Goal: Task Accomplishment & Management: Complete application form

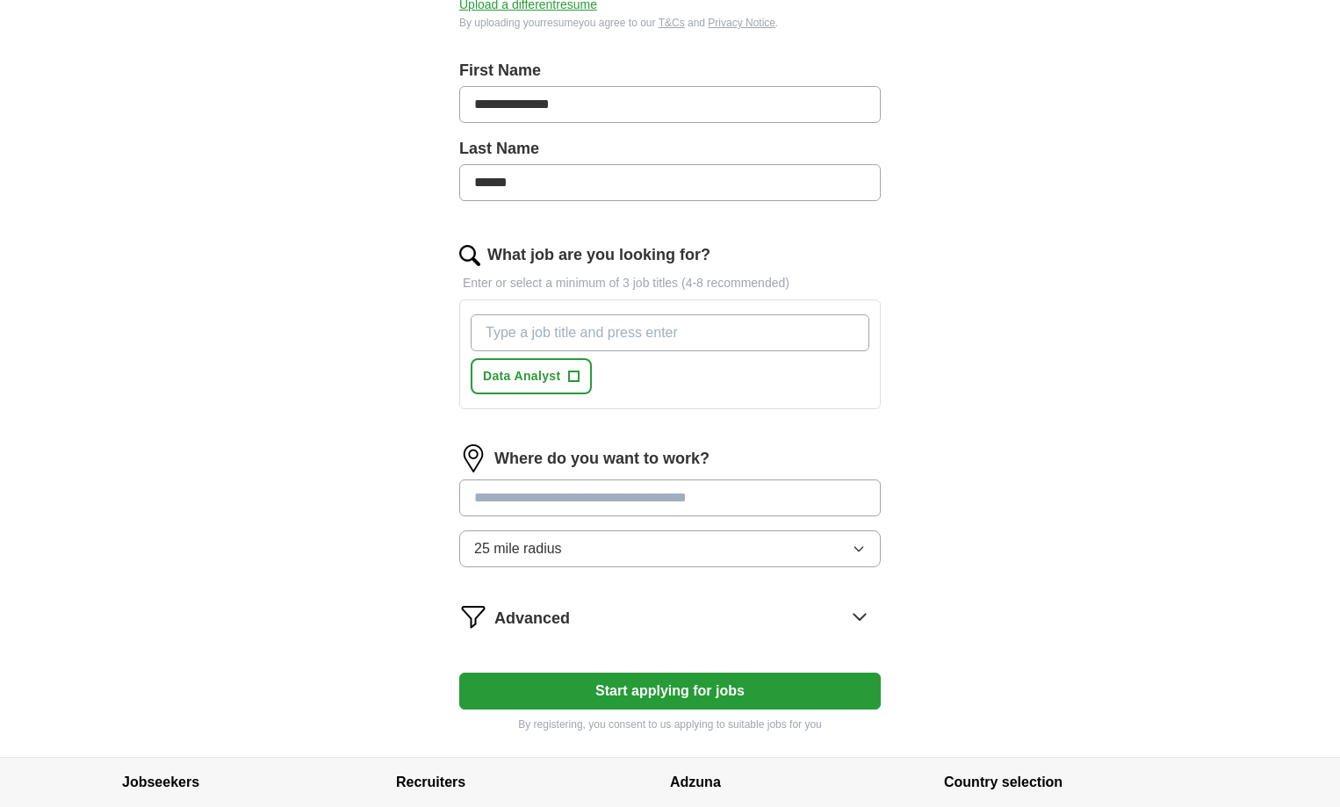
scroll to position [351, 0]
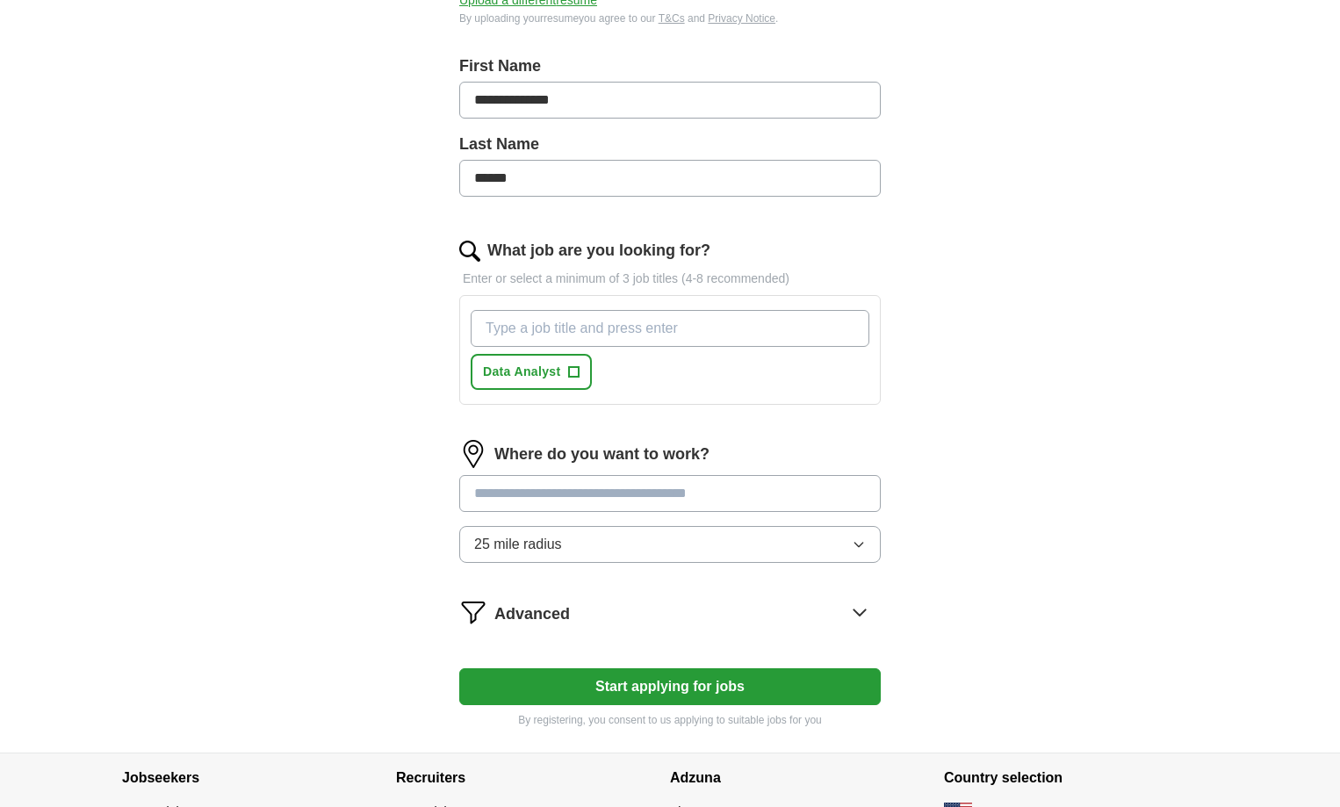
click at [642, 328] on input "What job are you looking for?" at bounding box center [670, 328] width 399 height 37
type input "Data Engineer"
click at [725, 365] on button "Data Analyst +" at bounding box center [668, 372] width 121 height 36
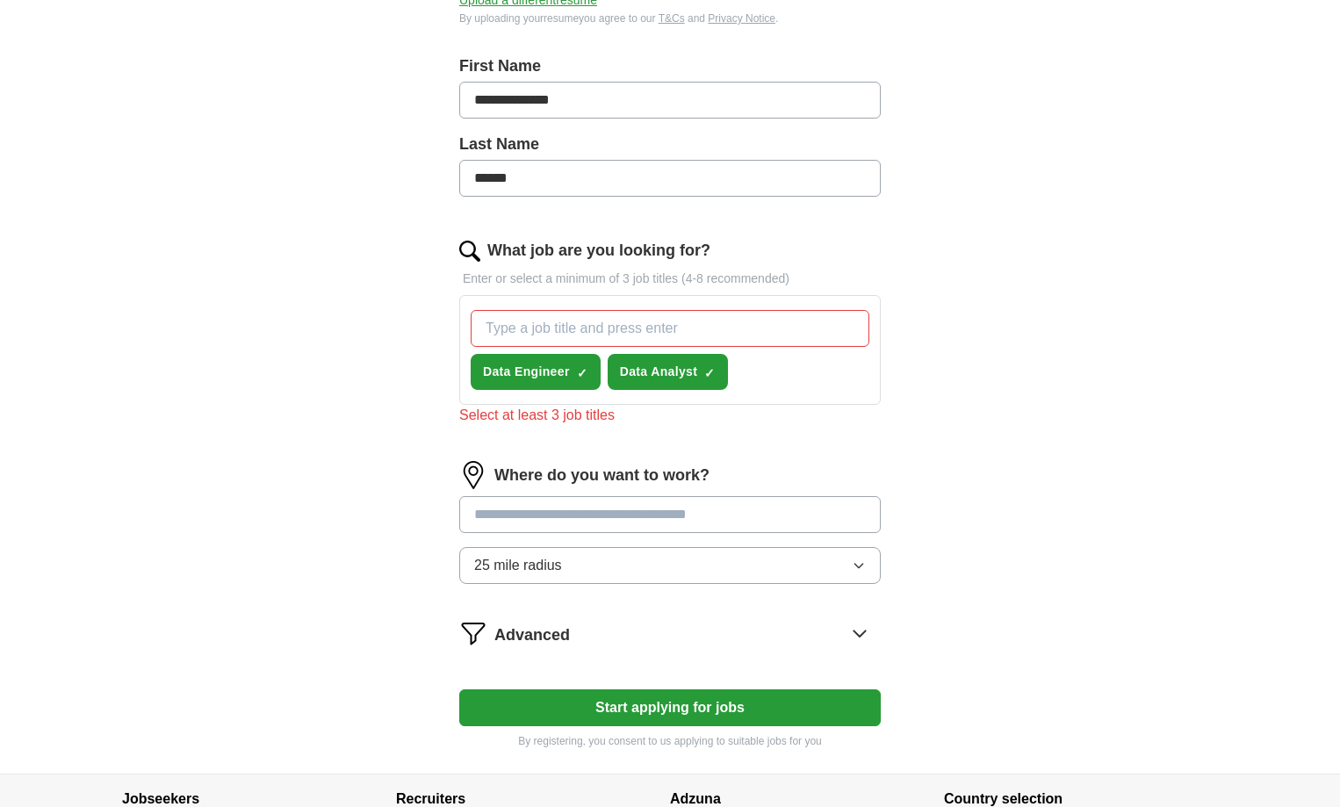
click at [565, 312] on input "What job are you looking for?" at bounding box center [670, 328] width 399 height 37
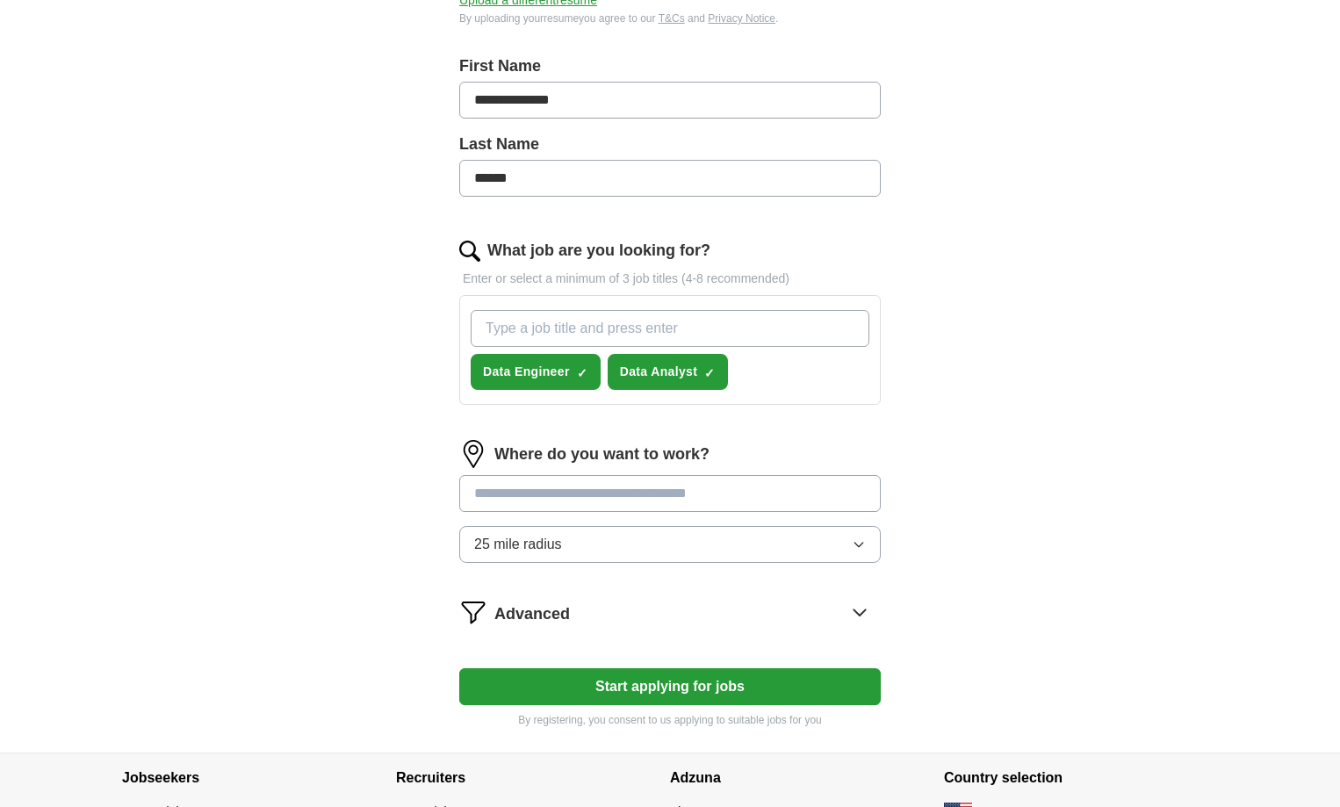
click at [512, 325] on input "What job are you looking for?" at bounding box center [670, 328] width 399 height 37
type input "Data Scientist"
click at [607, 325] on input "What job are you looking for?" at bounding box center [670, 328] width 399 height 37
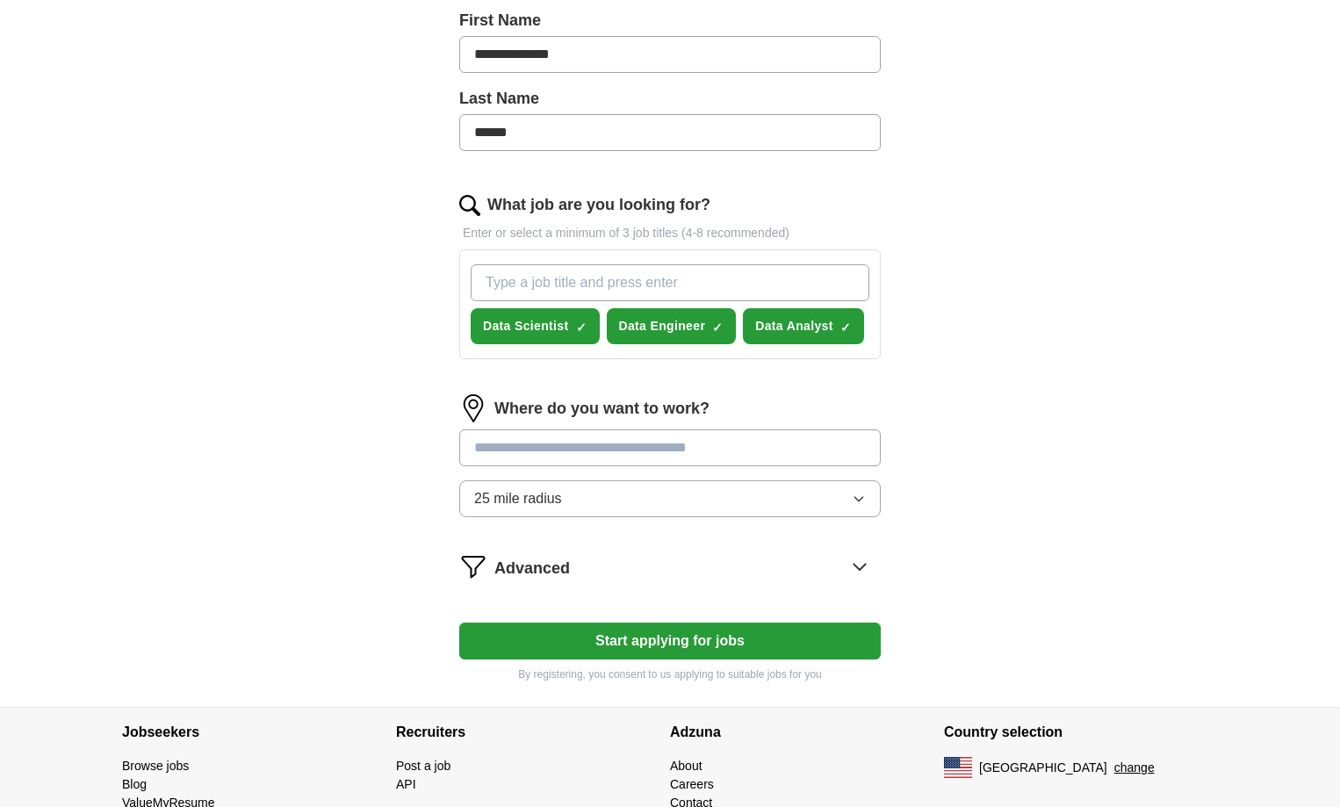
scroll to position [474, 0]
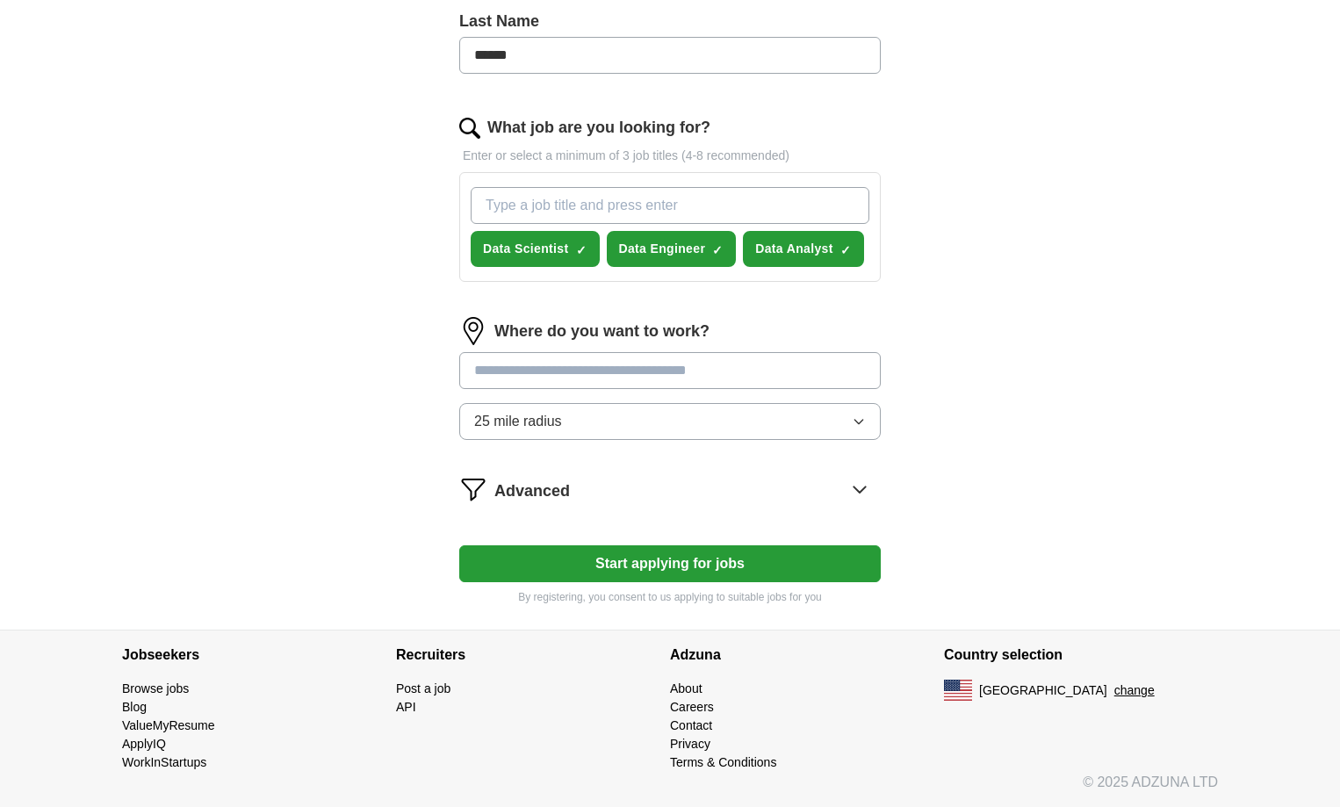
click at [636, 422] on button "25 mile radius" at bounding box center [670, 421] width 422 height 37
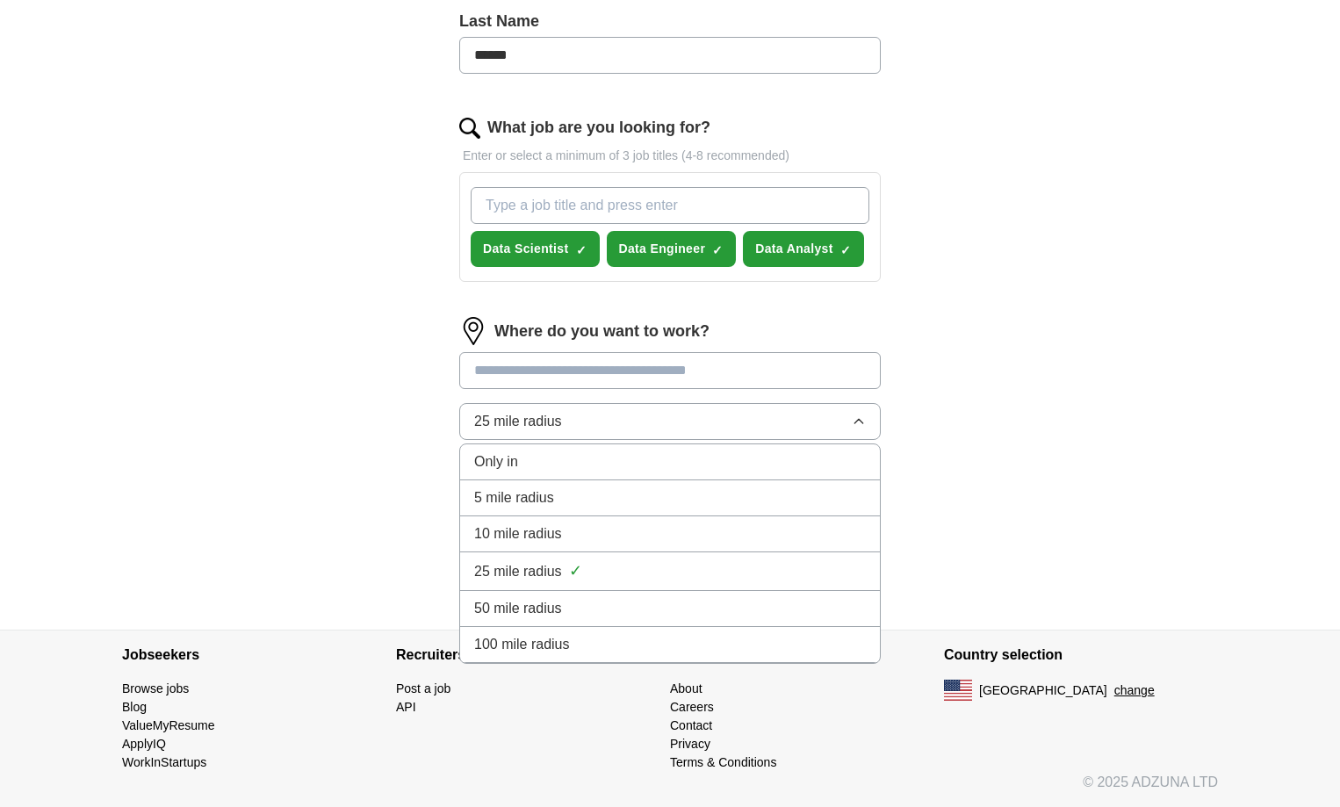
click at [636, 422] on button "25 mile radius" at bounding box center [670, 421] width 422 height 37
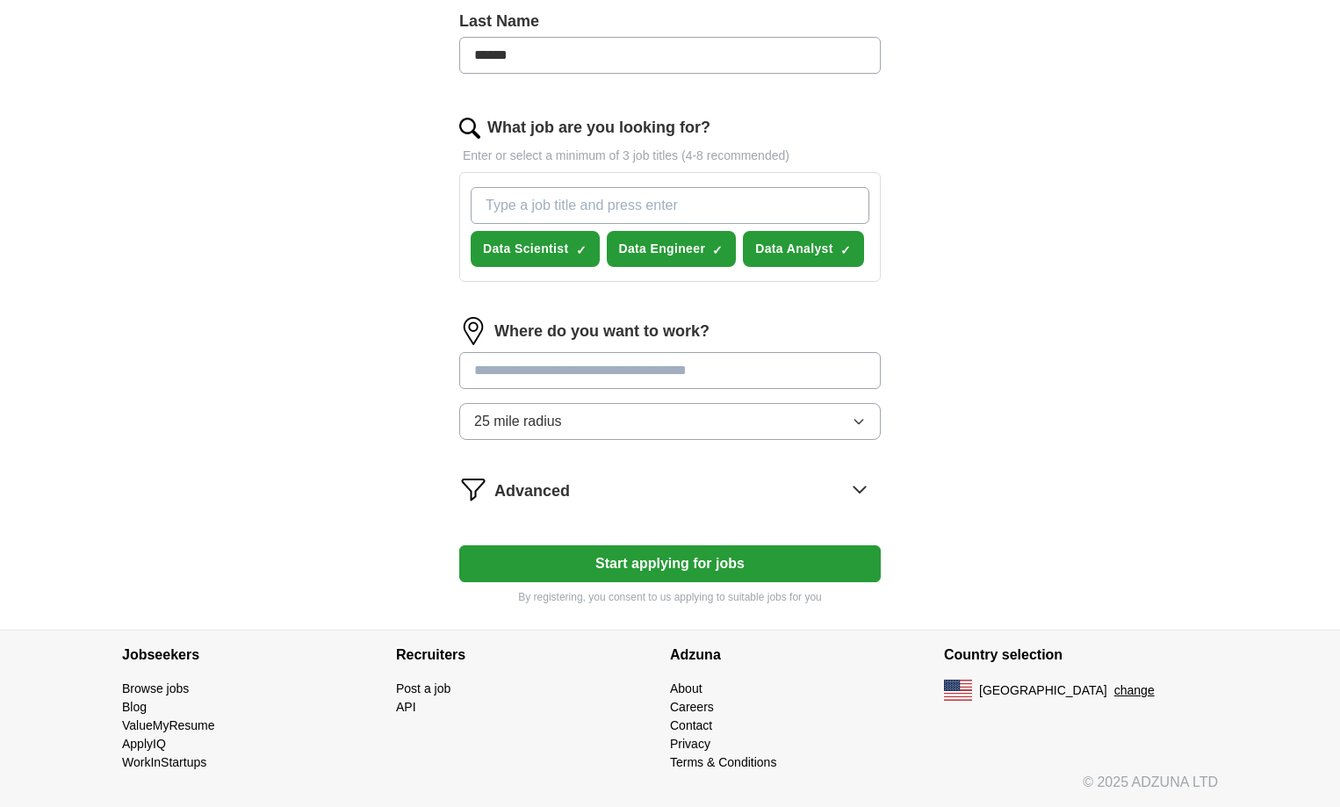
click at [636, 422] on button "25 mile radius" at bounding box center [670, 421] width 422 height 37
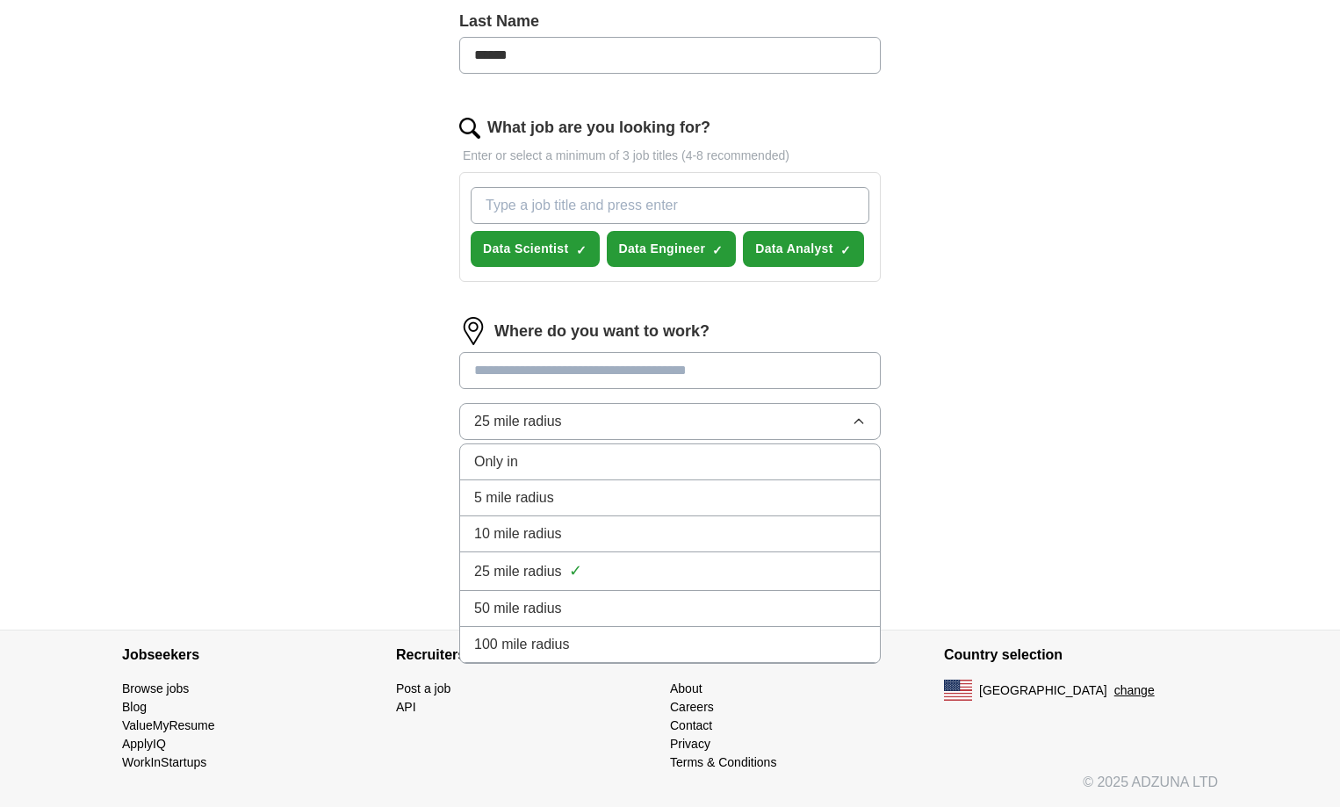
click at [615, 634] on div "100 mile radius" at bounding box center [670, 644] width 392 height 21
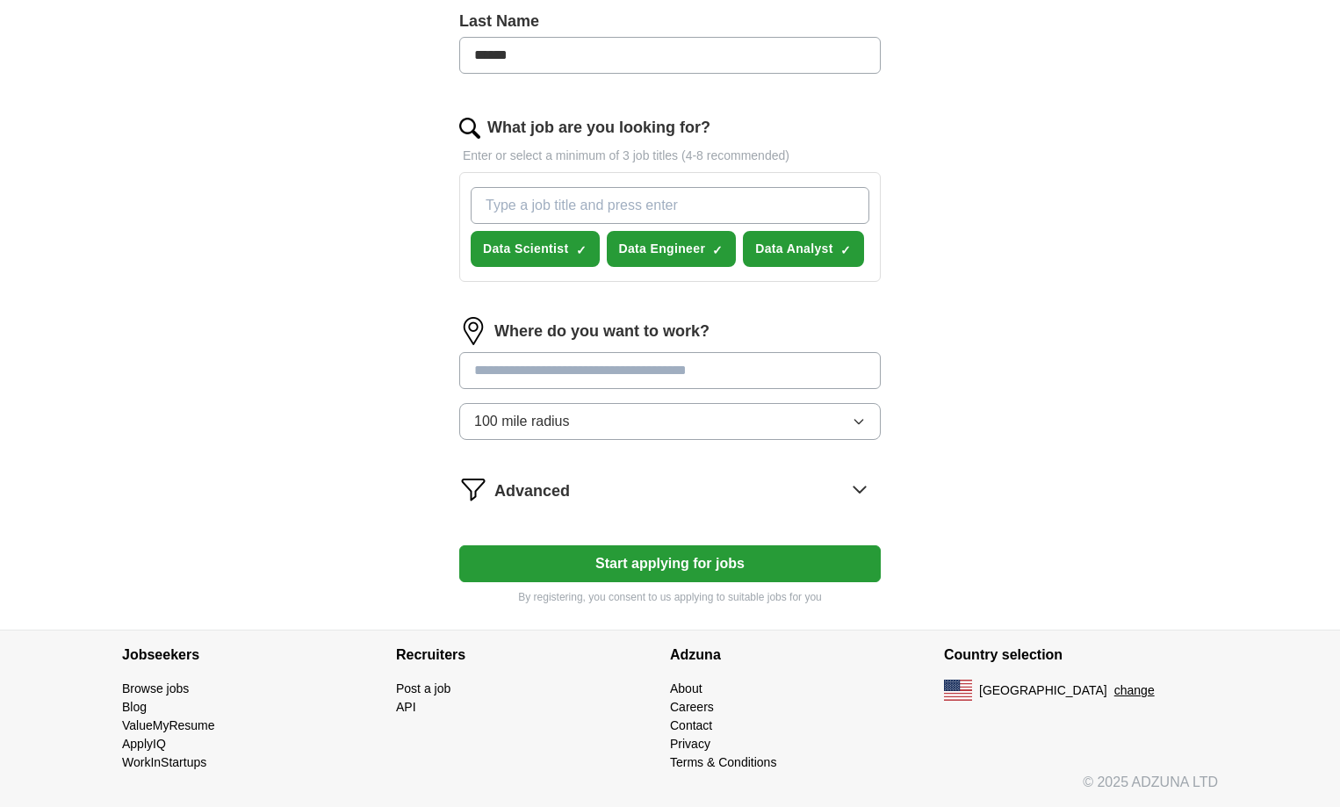
click at [857, 489] on icon at bounding box center [859, 490] width 11 height 6
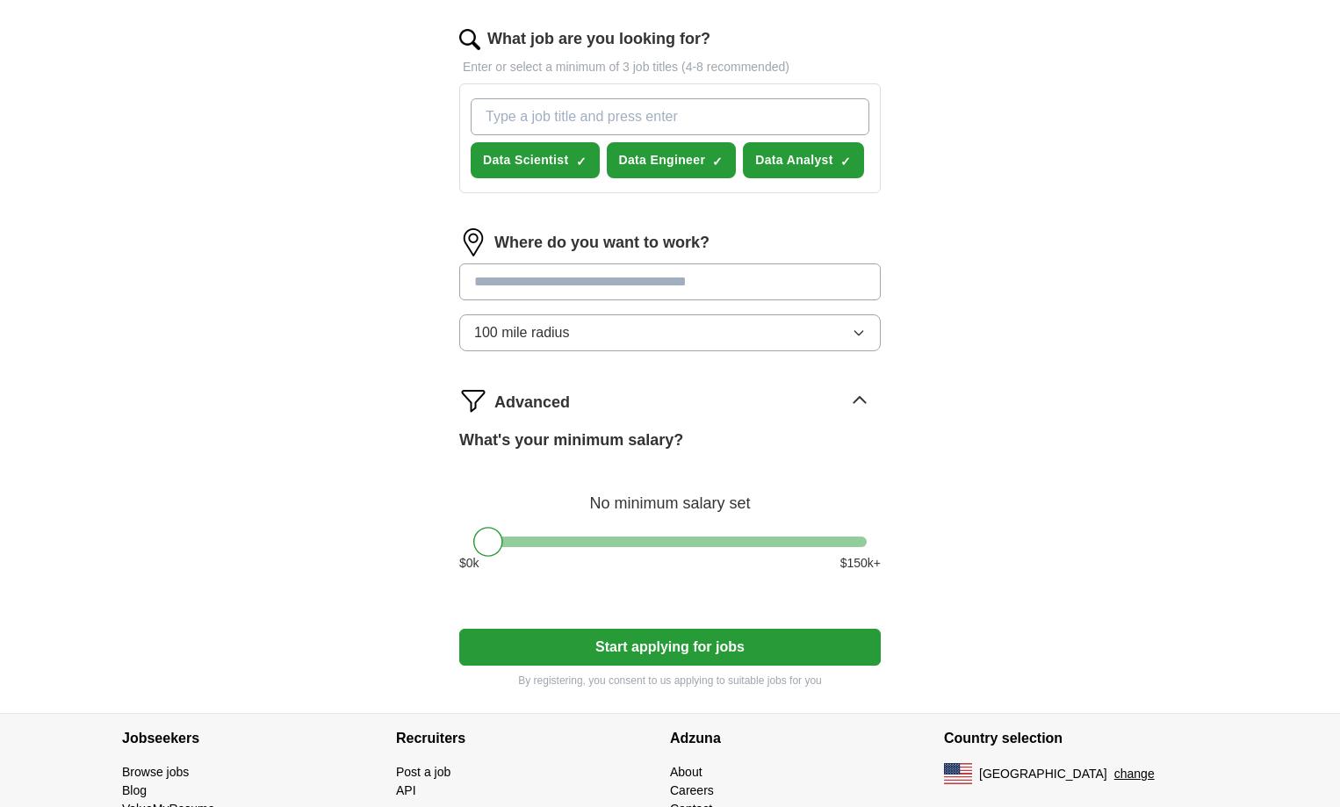
scroll to position [646, 0]
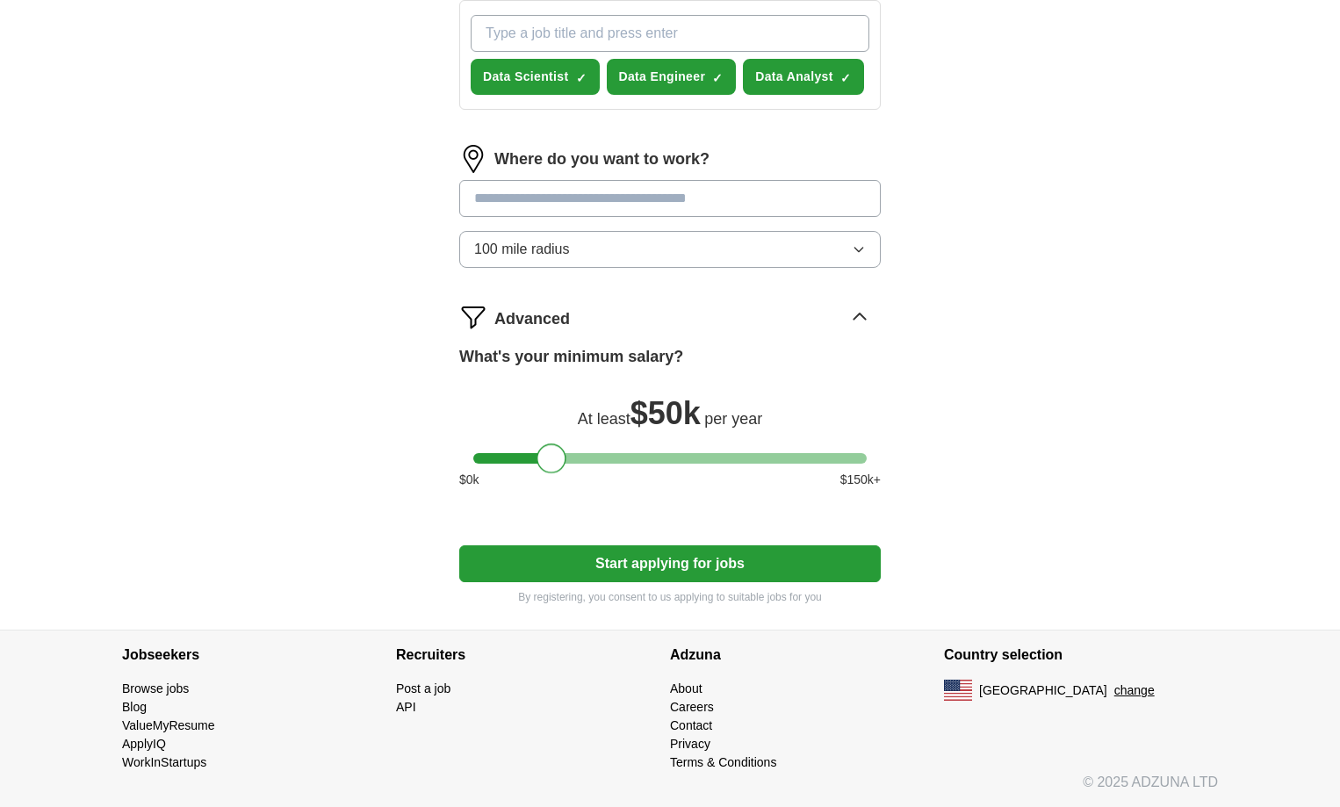
click at [551, 458] on div at bounding box center [669, 458] width 393 height 11
drag, startPoint x: 551, startPoint y: 458, endPoint x: 612, endPoint y: 467, distance: 62.2
click at [612, 467] on div at bounding box center [611, 459] width 30 height 30
click at [682, 558] on button "Start applying for jobs" at bounding box center [670, 563] width 422 height 37
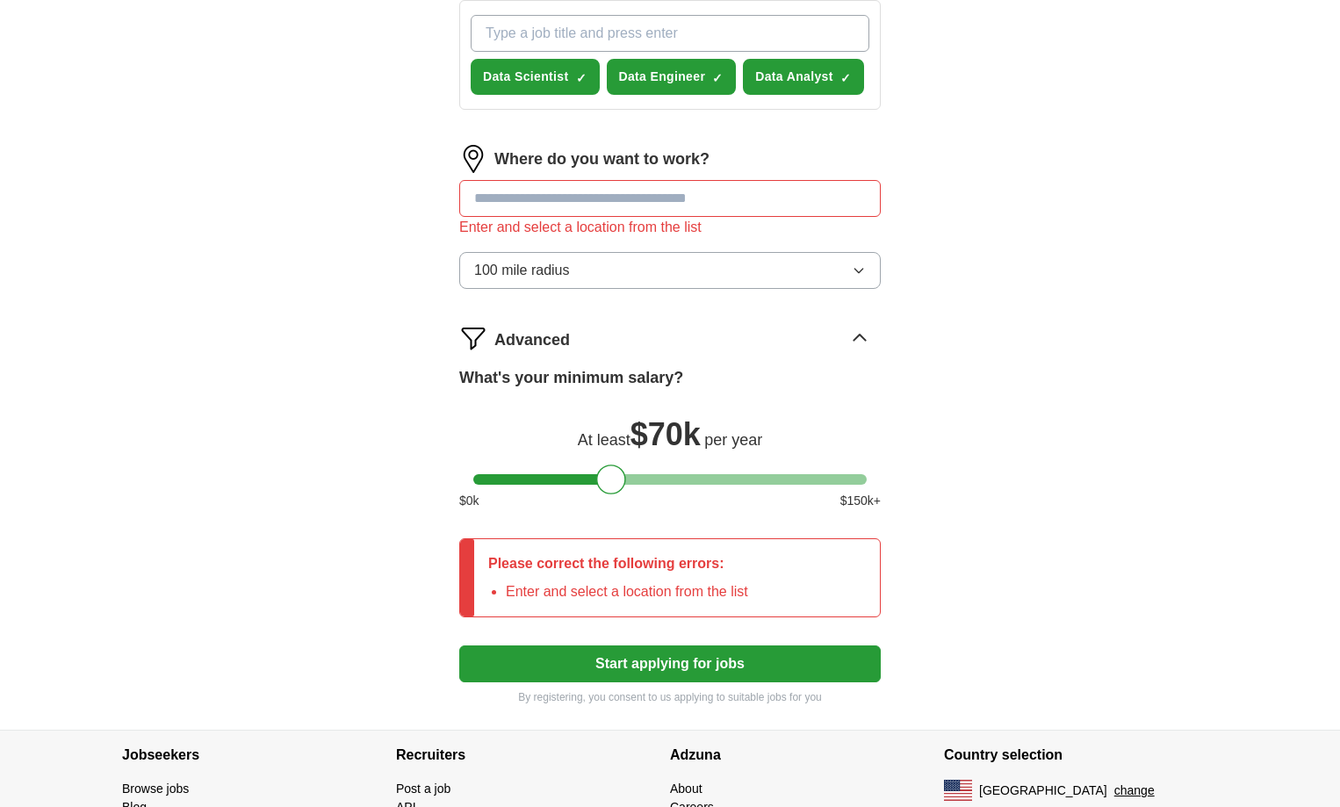
scroll to position [747, 0]
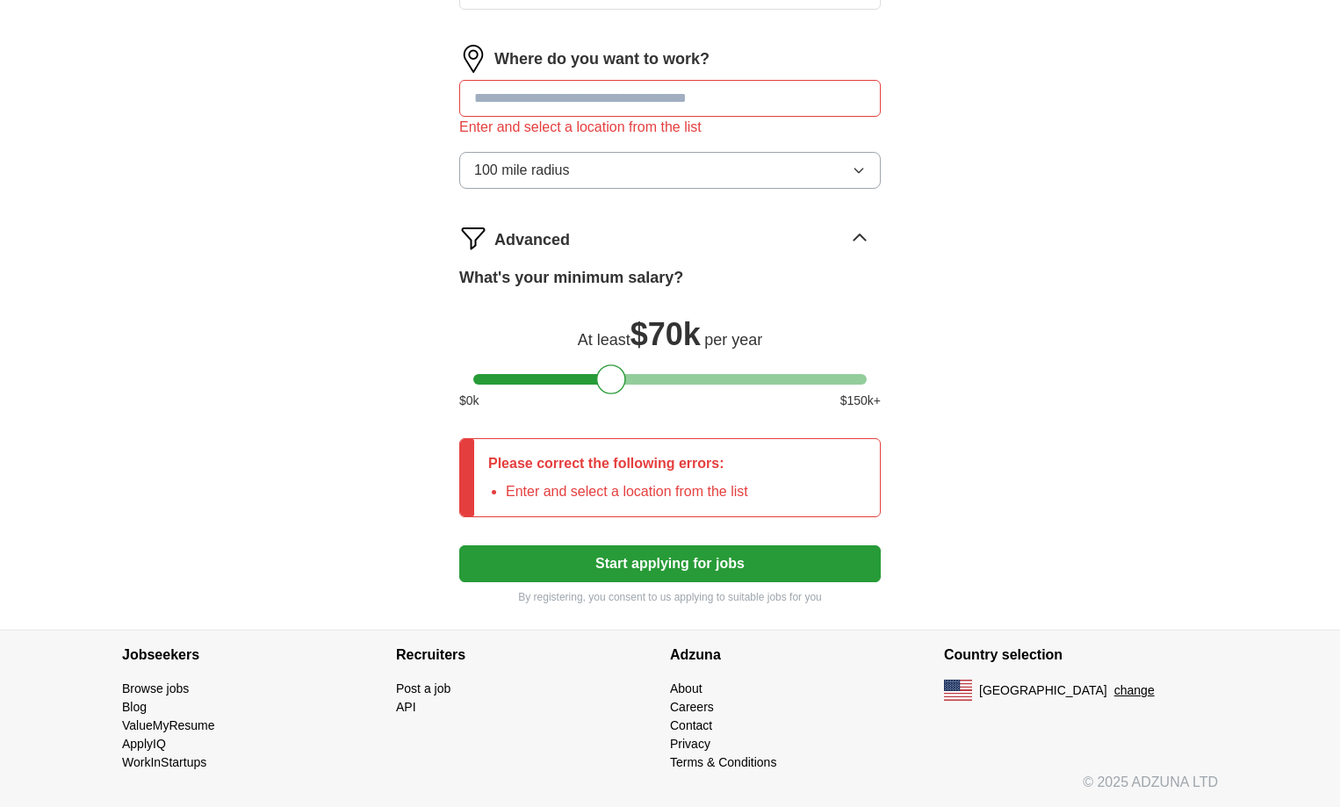
click at [693, 459] on p "Please correct the following errors:" at bounding box center [618, 463] width 260 height 21
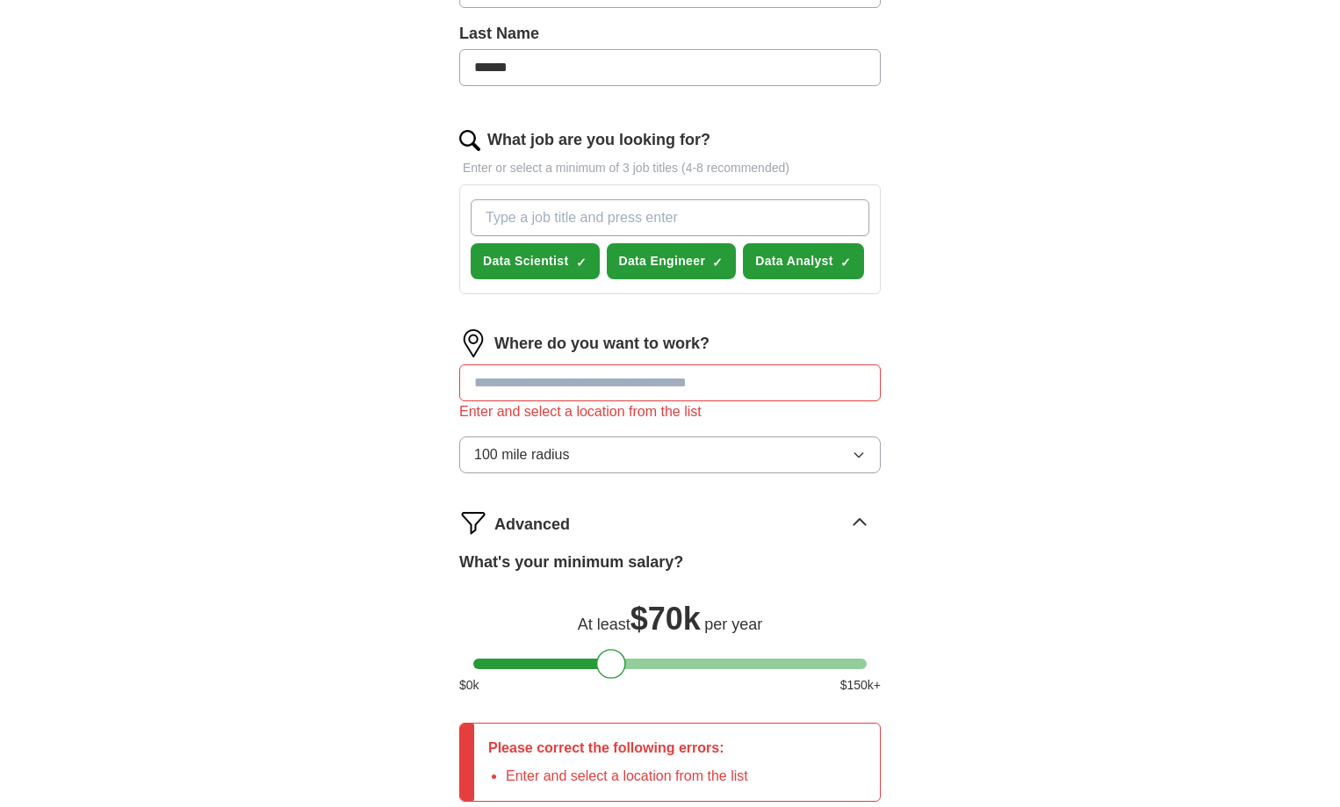
scroll to position [395, 0]
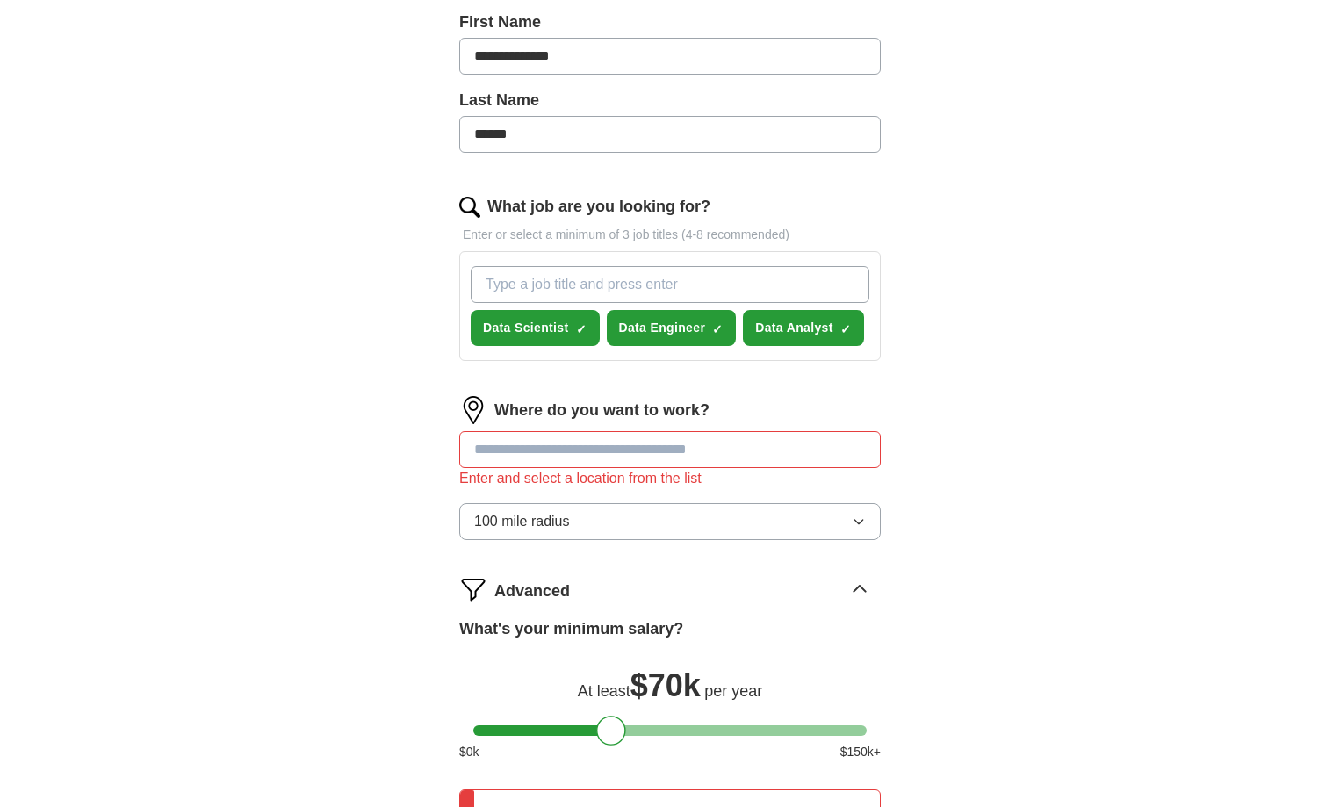
click at [580, 436] on input "text" at bounding box center [670, 449] width 422 height 37
click at [626, 452] on input "text" at bounding box center [670, 449] width 422 height 37
click at [513, 442] on input "text" at bounding box center [670, 449] width 422 height 37
paste input "text"
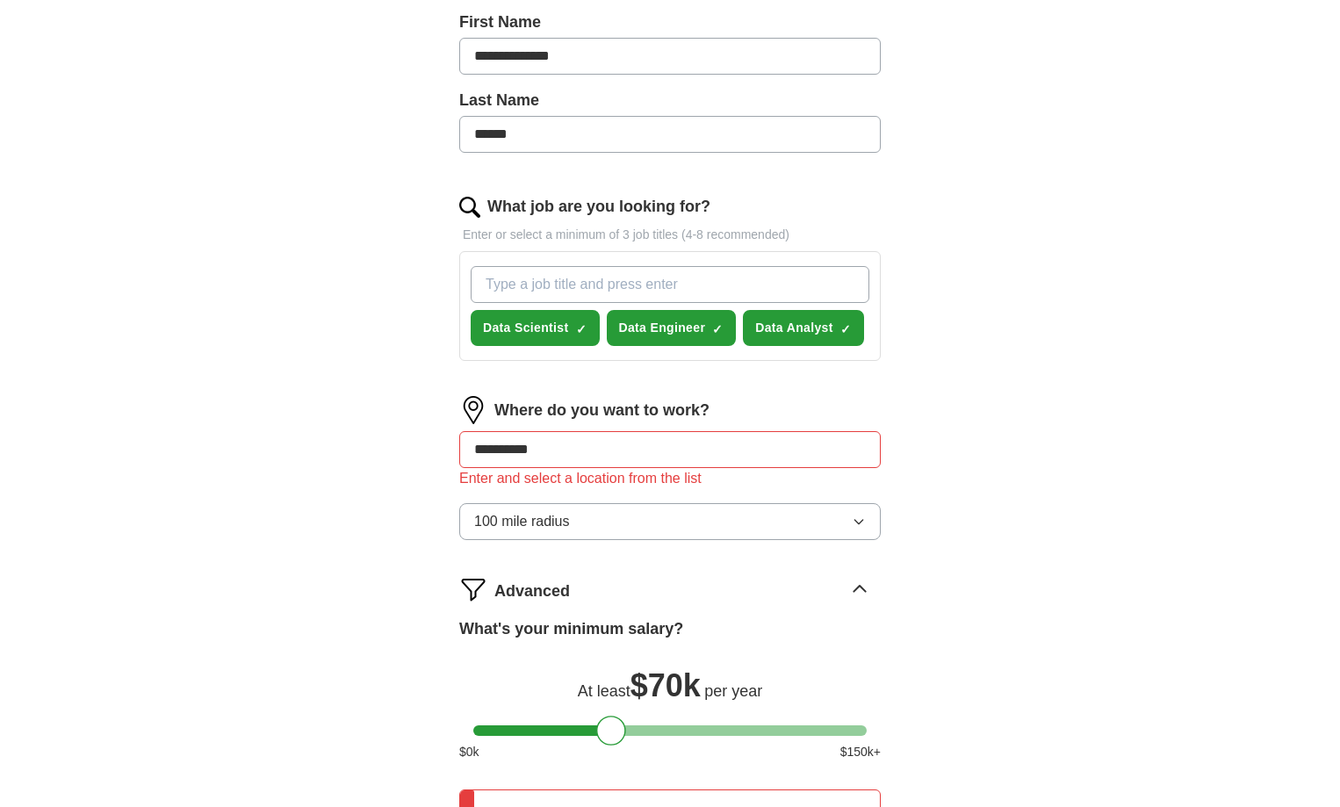
click at [631, 459] on input "**********" at bounding box center [670, 449] width 422 height 37
click at [946, 439] on div "**********" at bounding box center [670, 369] width 562 height 1224
click at [647, 435] on input "**********" at bounding box center [670, 449] width 422 height 37
type input "**********"
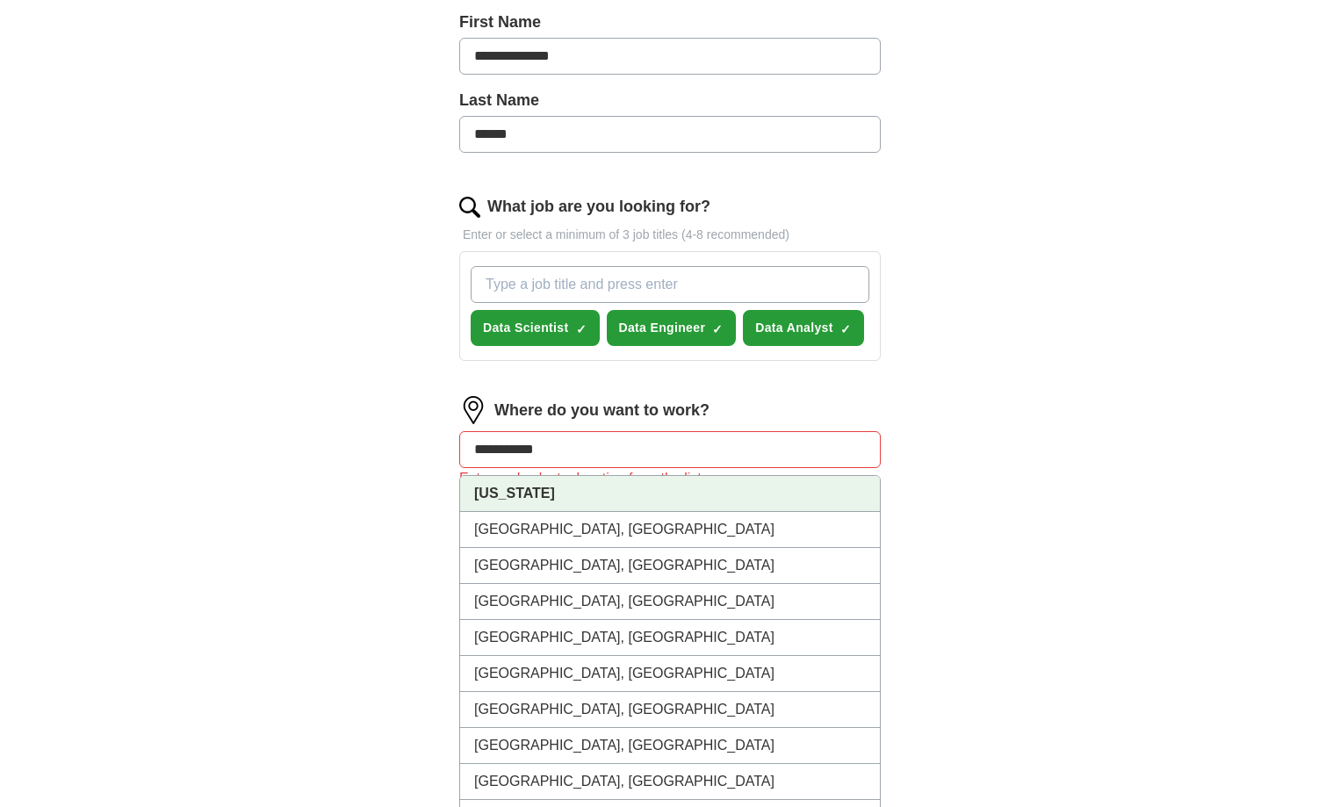
click at [559, 490] on li "[US_STATE]" at bounding box center [670, 494] width 420 height 36
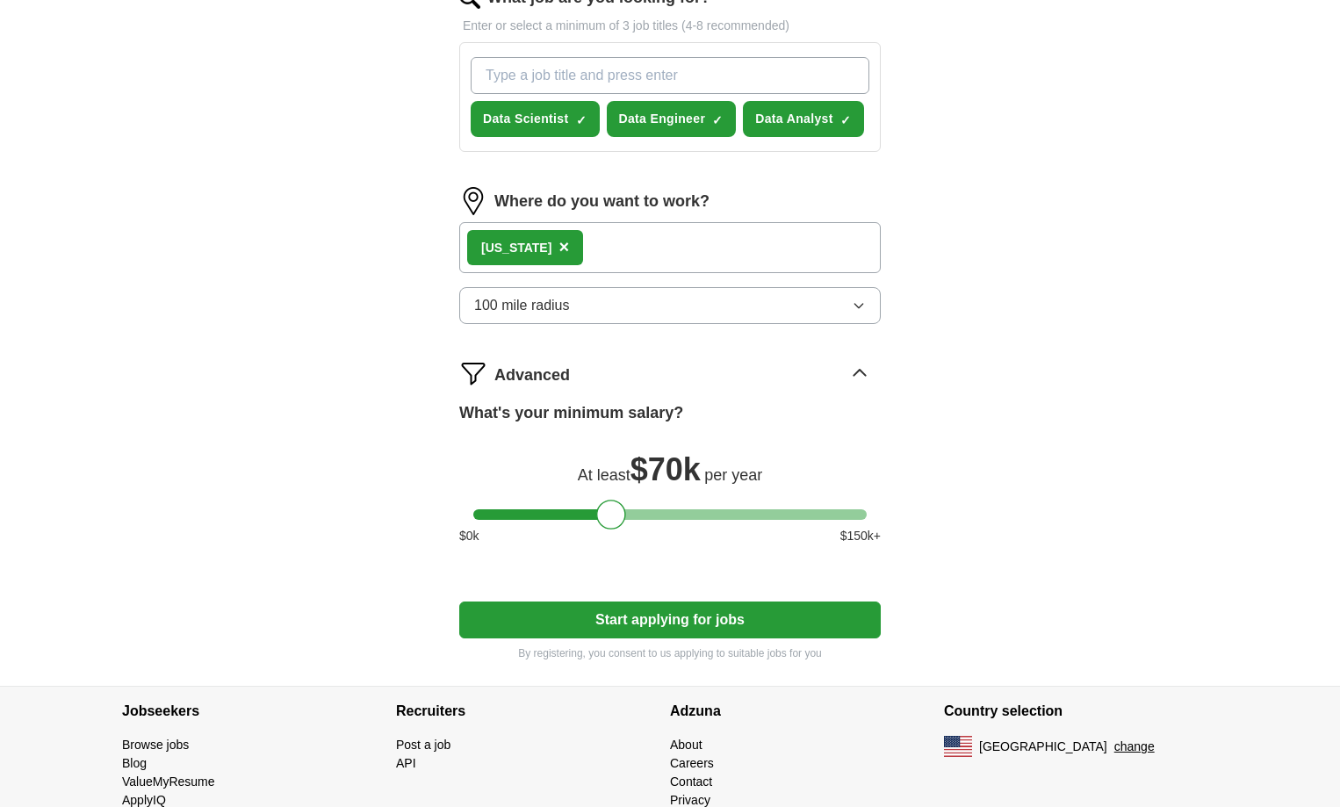
scroll to position [659, 0]
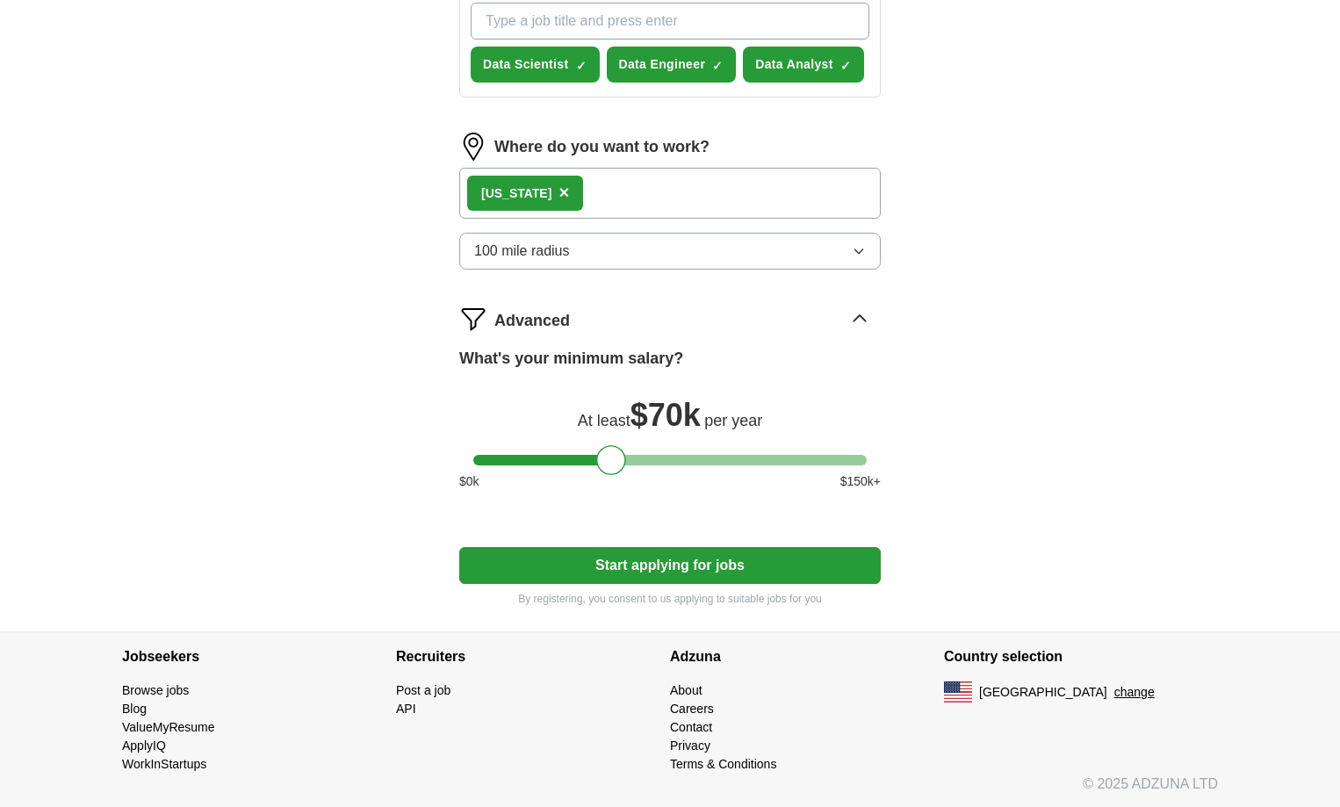
click at [615, 184] on div "[US_STATE] ×" at bounding box center [670, 193] width 422 height 51
click at [638, 190] on div "[US_STATE] ×" at bounding box center [670, 193] width 422 height 51
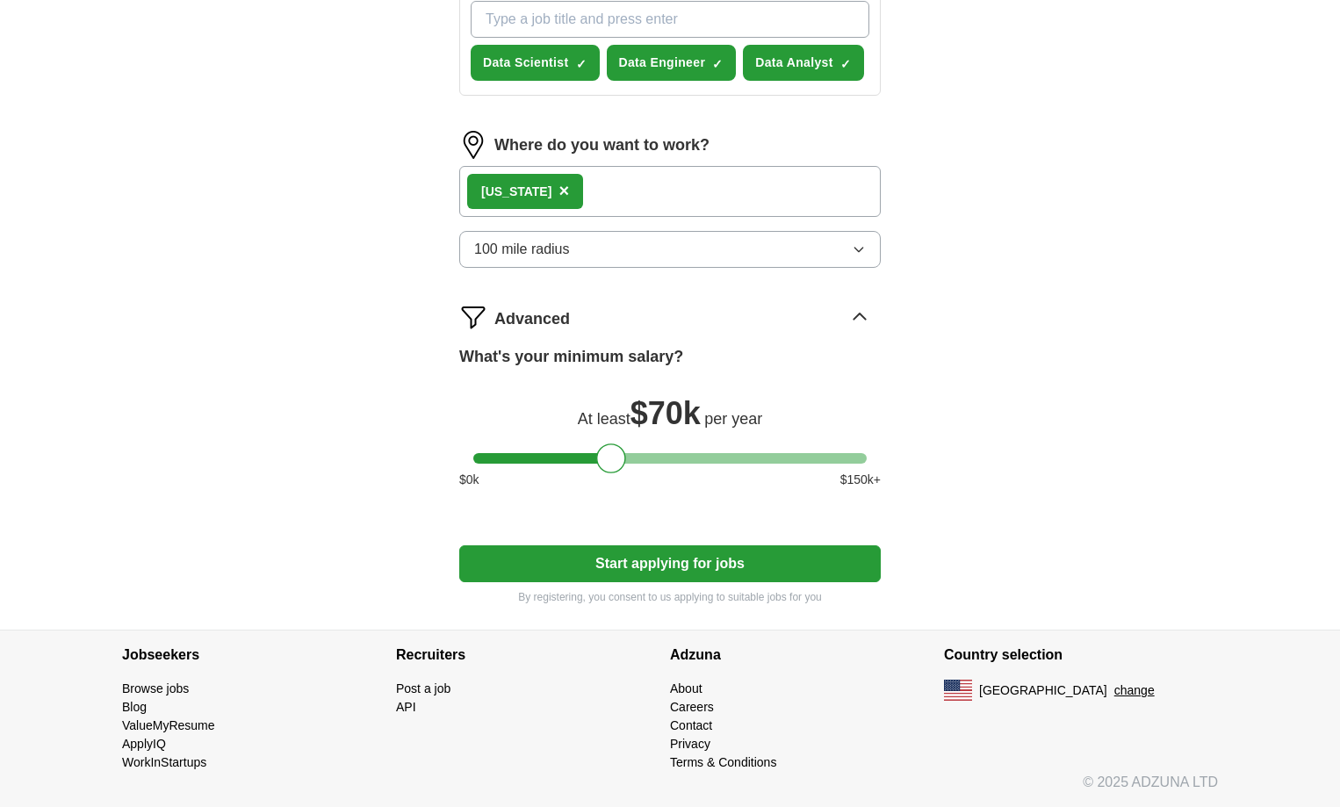
click at [697, 568] on button "Start applying for jobs" at bounding box center [670, 563] width 422 height 37
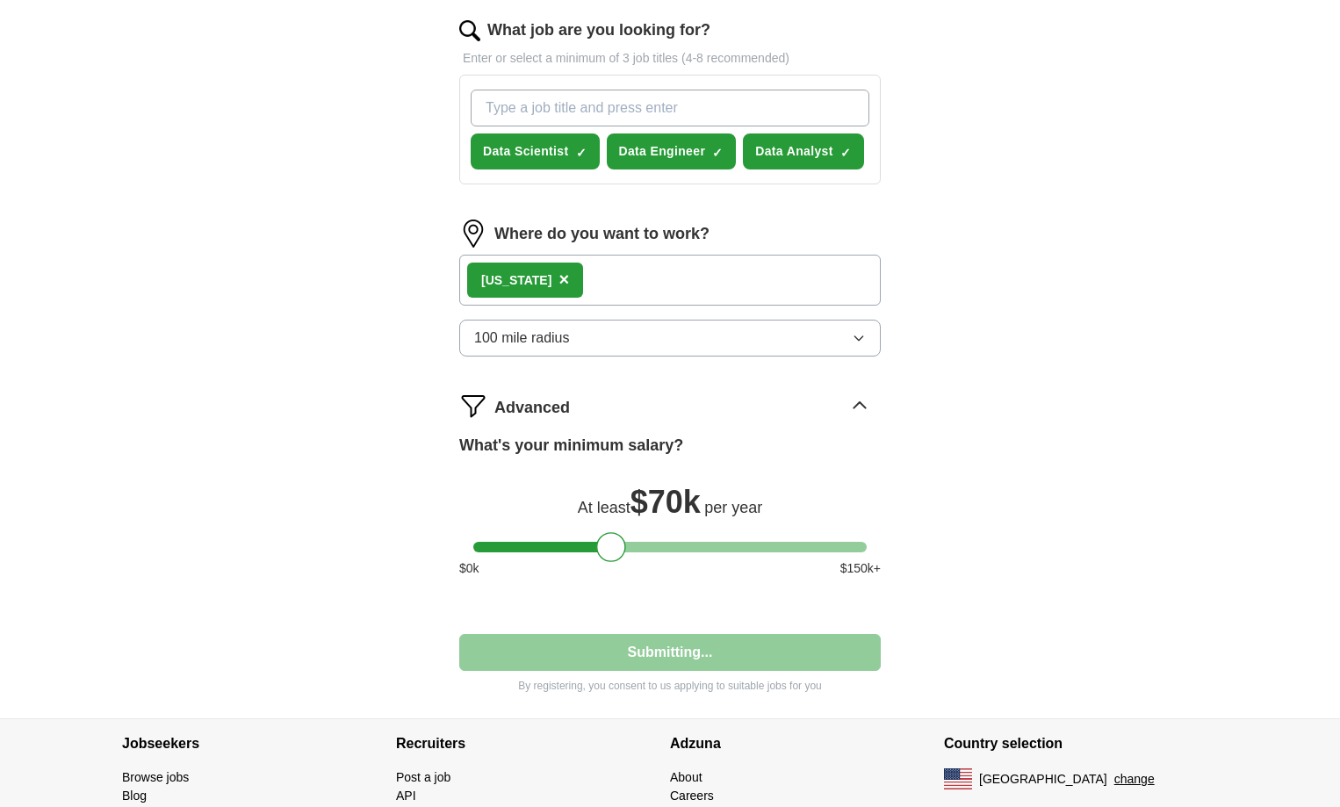
select select "**"
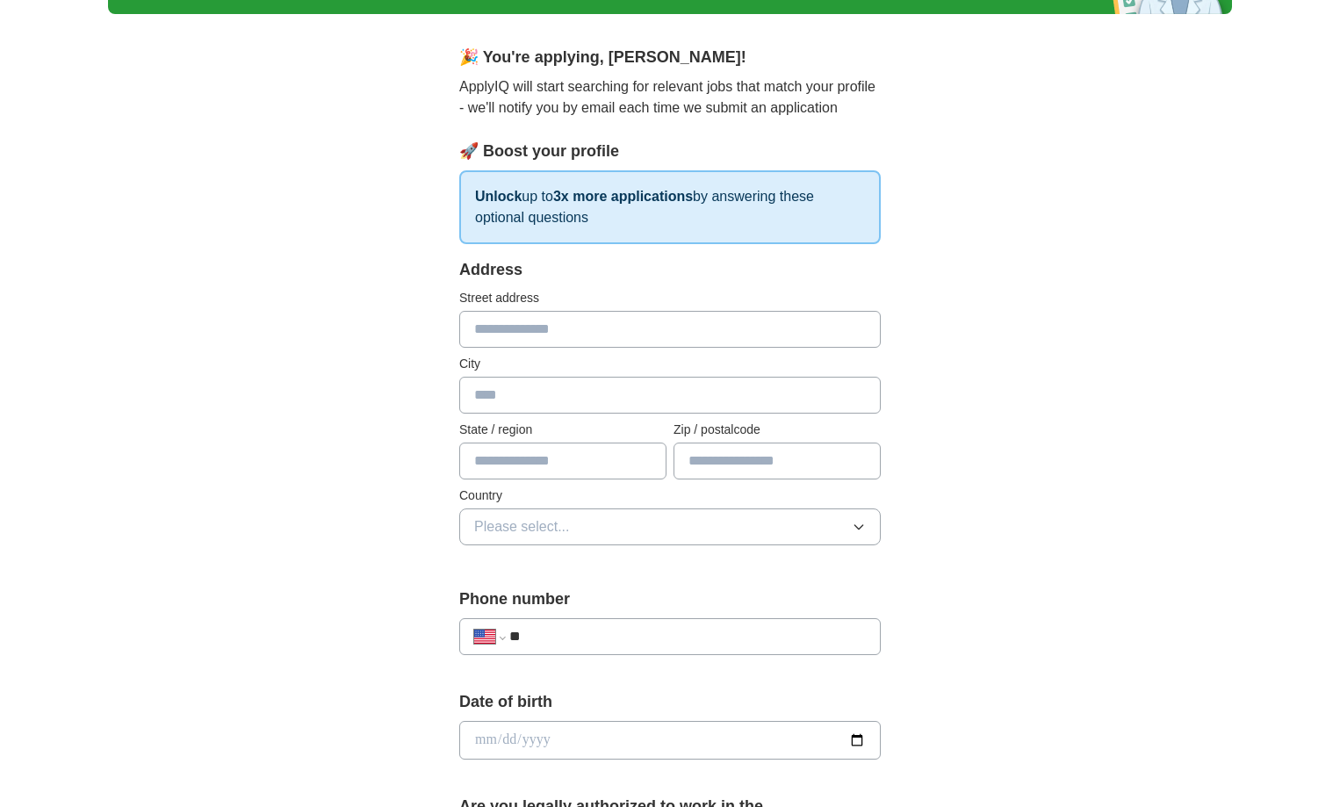
scroll to position [176, 0]
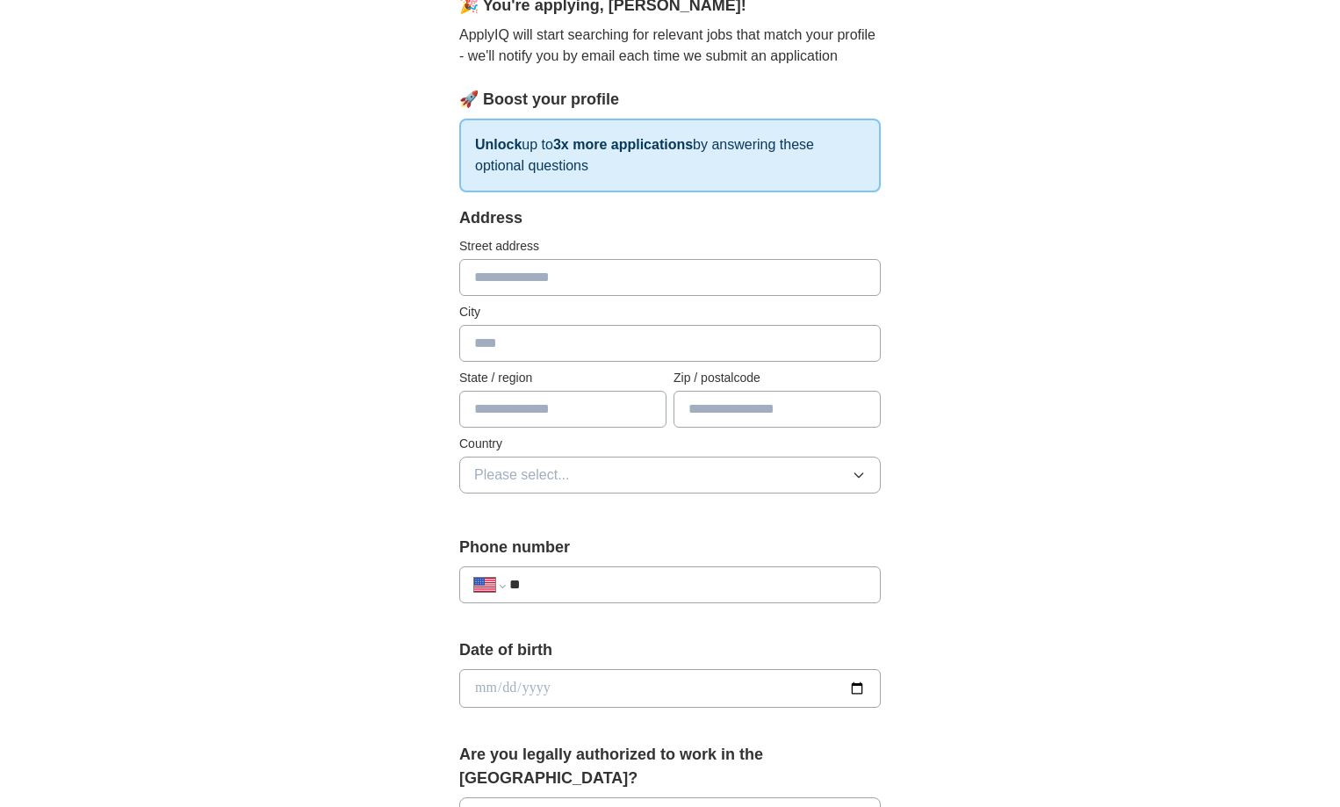
click at [505, 265] on input "text" at bounding box center [670, 277] width 422 height 37
type input "**********"
type input "**"
type input "*****"
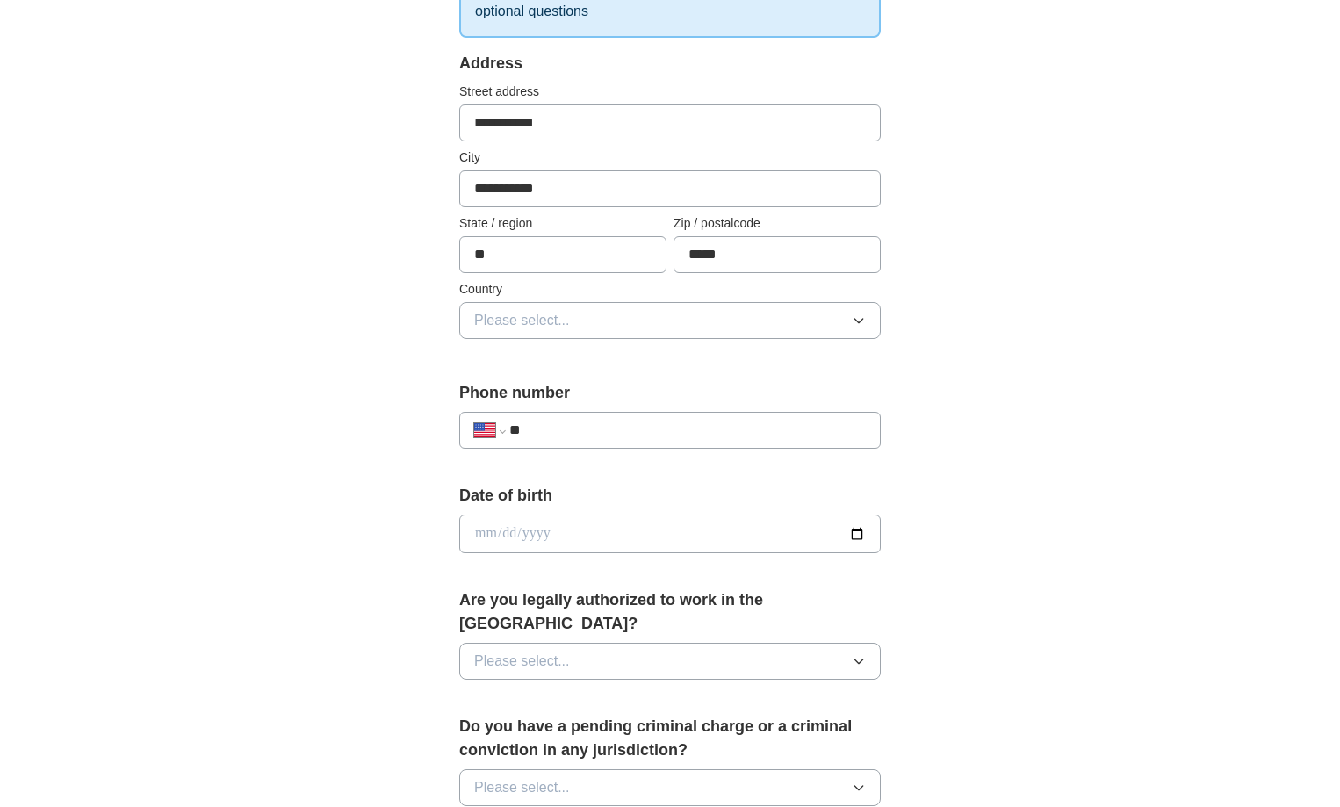
scroll to position [351, 0]
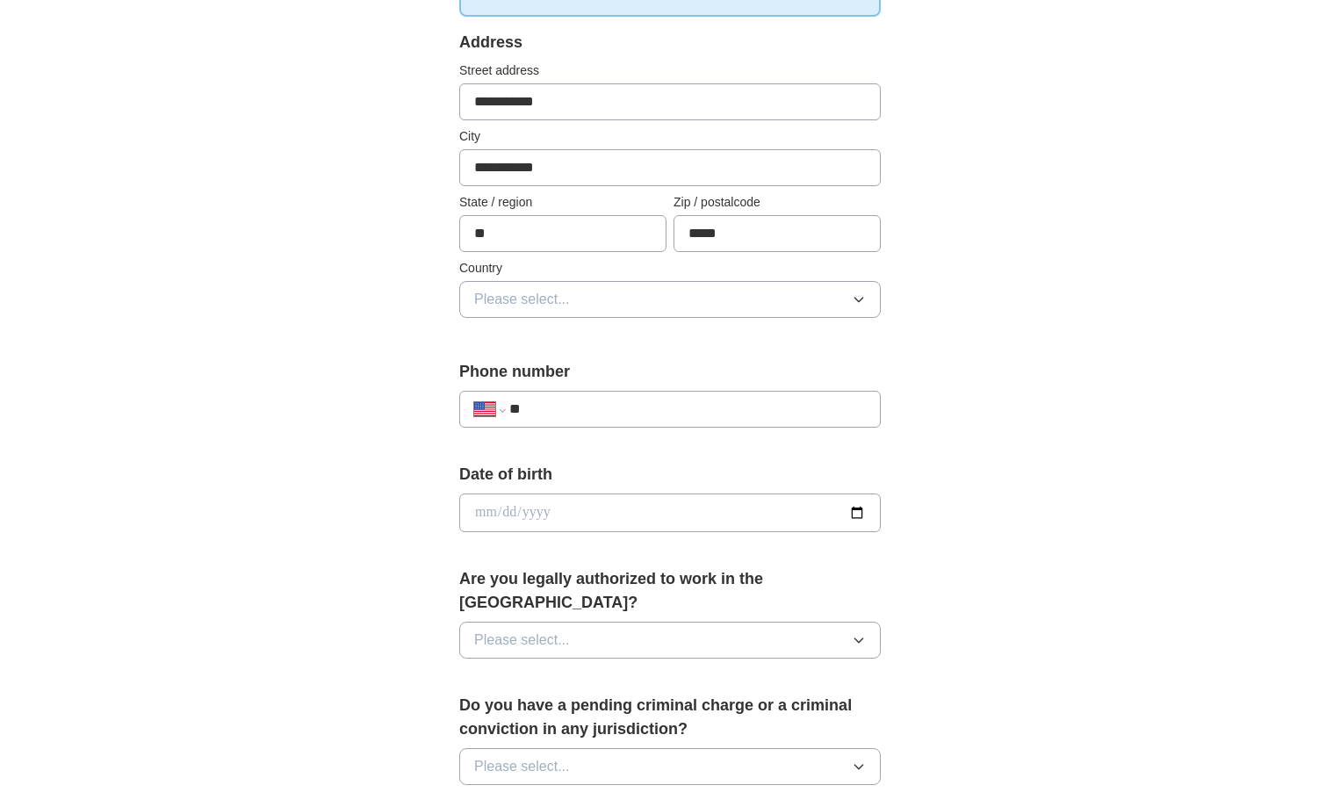
click at [582, 299] on button "Please select..." at bounding box center [670, 299] width 422 height 37
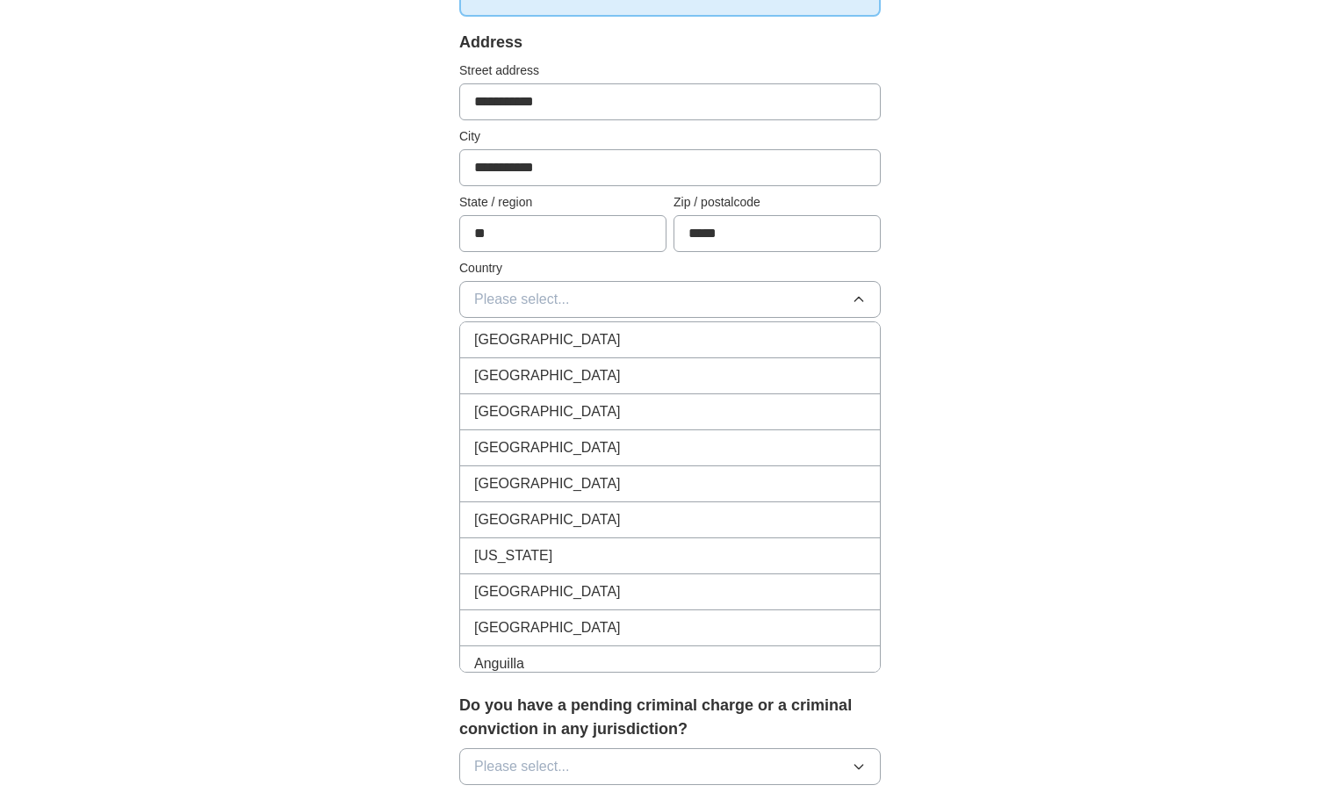
click at [584, 337] on div "[GEOGRAPHIC_DATA]" at bounding box center [670, 339] width 392 height 21
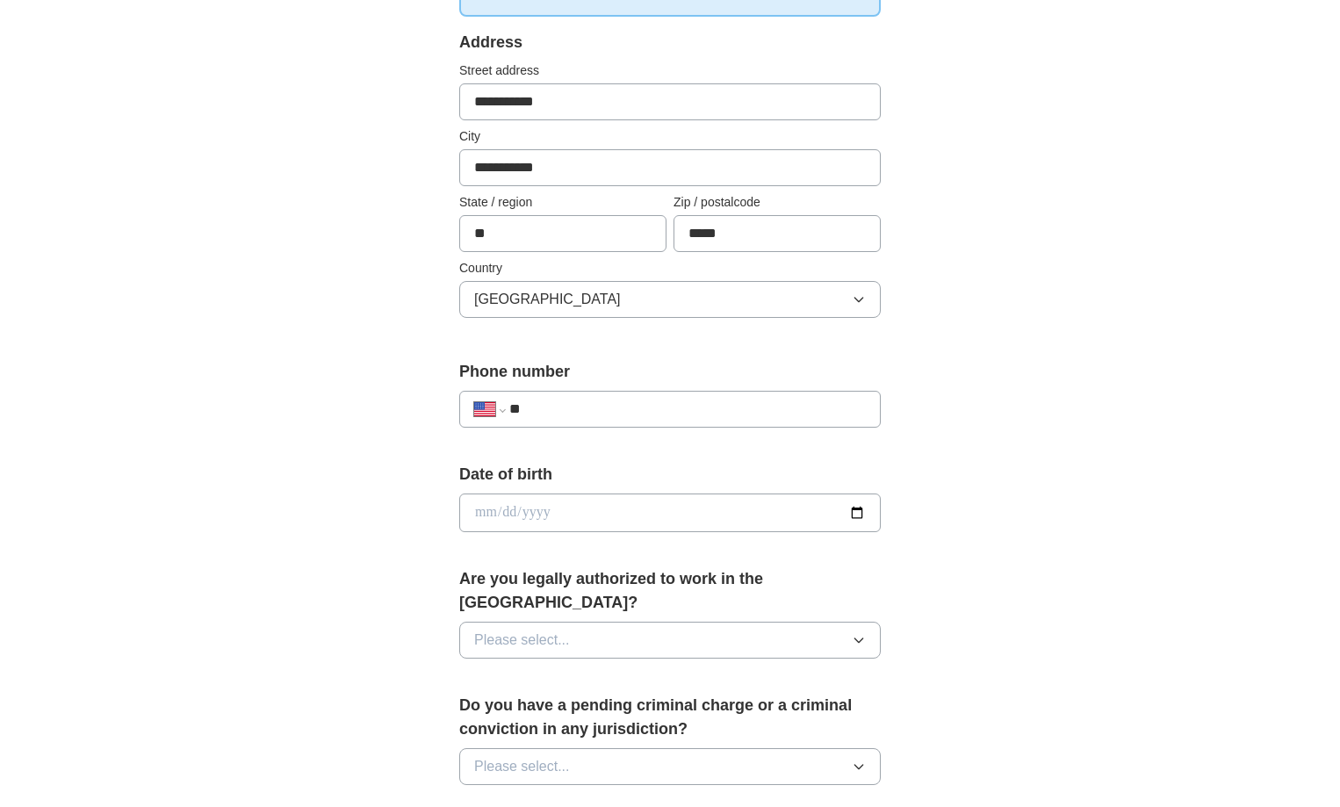
click at [602, 303] on button "[GEOGRAPHIC_DATA]" at bounding box center [670, 299] width 422 height 37
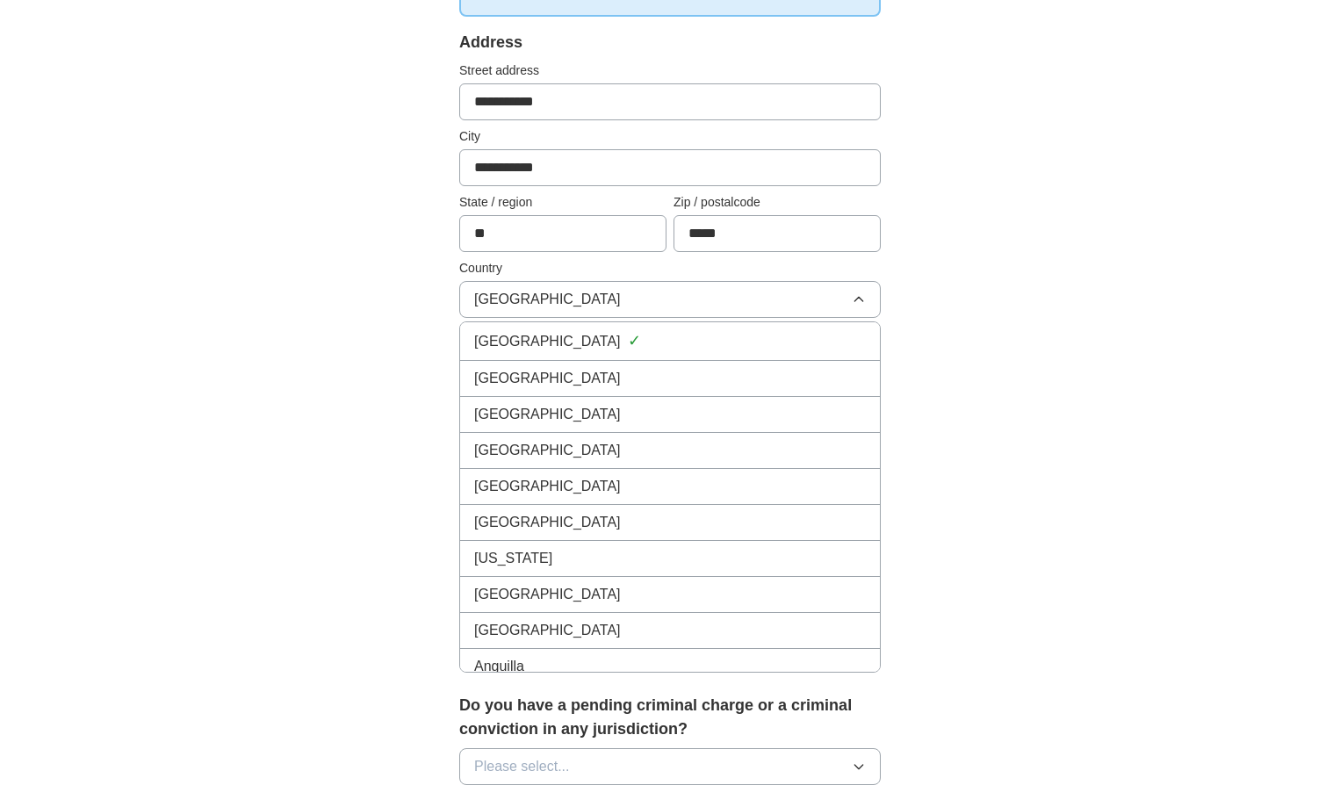
click at [591, 380] on div "[GEOGRAPHIC_DATA]" at bounding box center [670, 378] width 392 height 21
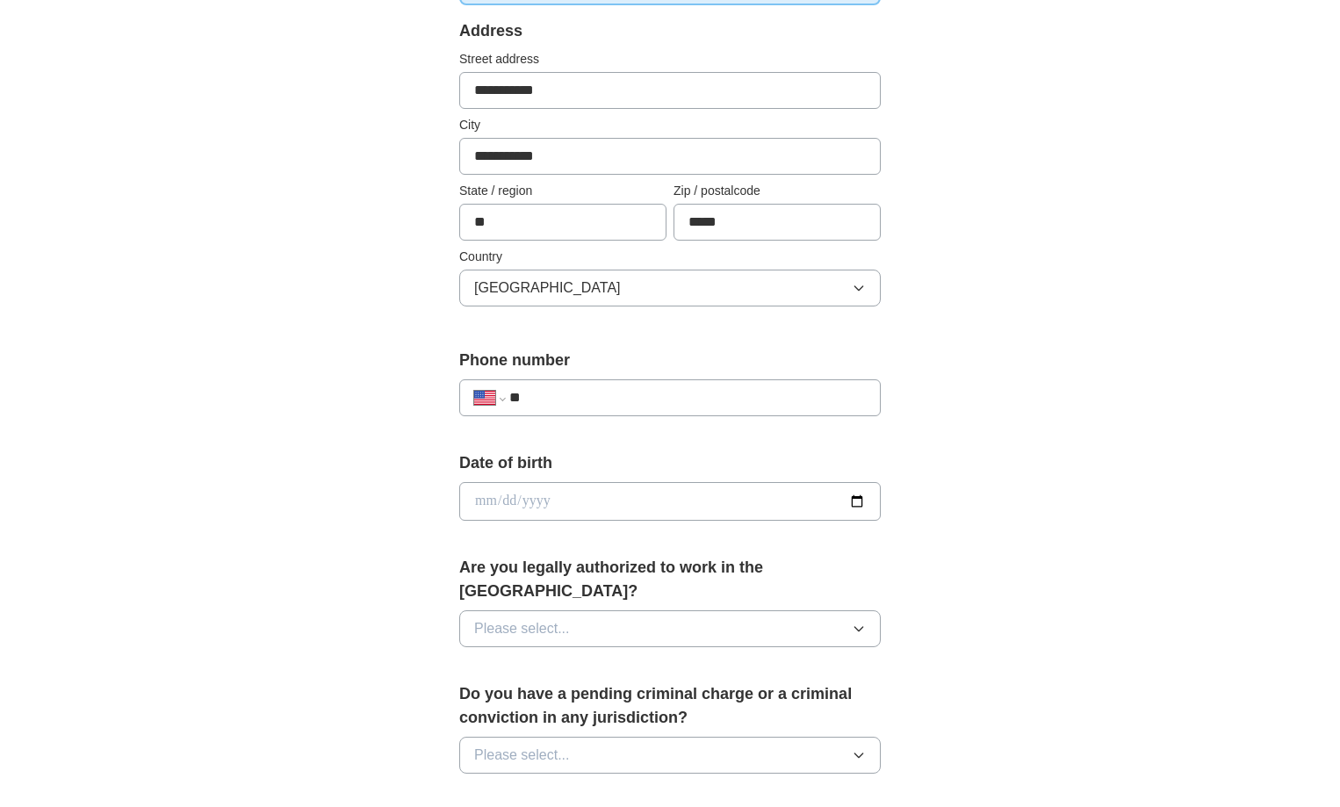
scroll to position [439, 0]
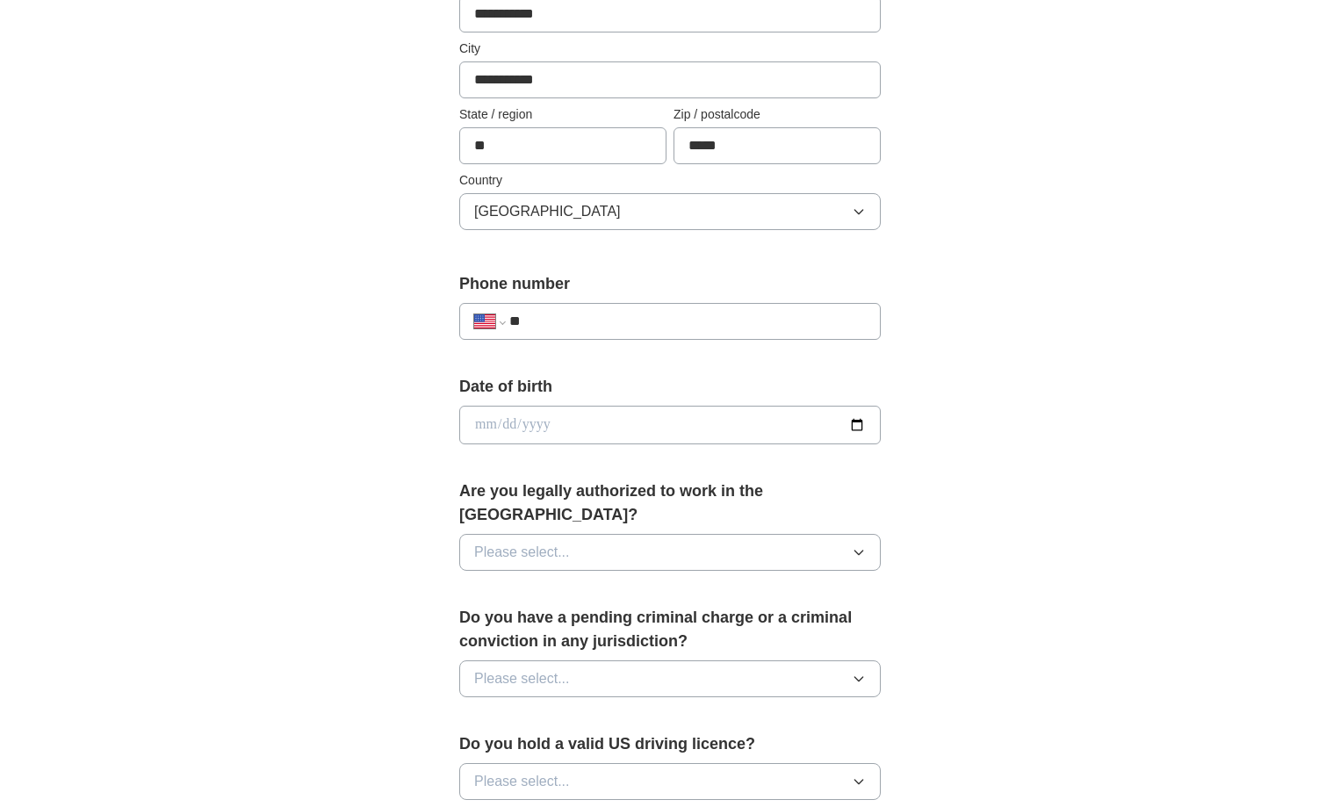
click at [607, 321] on input "**" at bounding box center [687, 321] width 357 height 21
click at [594, 307] on div "**********" at bounding box center [670, 321] width 422 height 37
click at [592, 318] on input "**" at bounding box center [687, 321] width 357 height 21
paste input "**********"
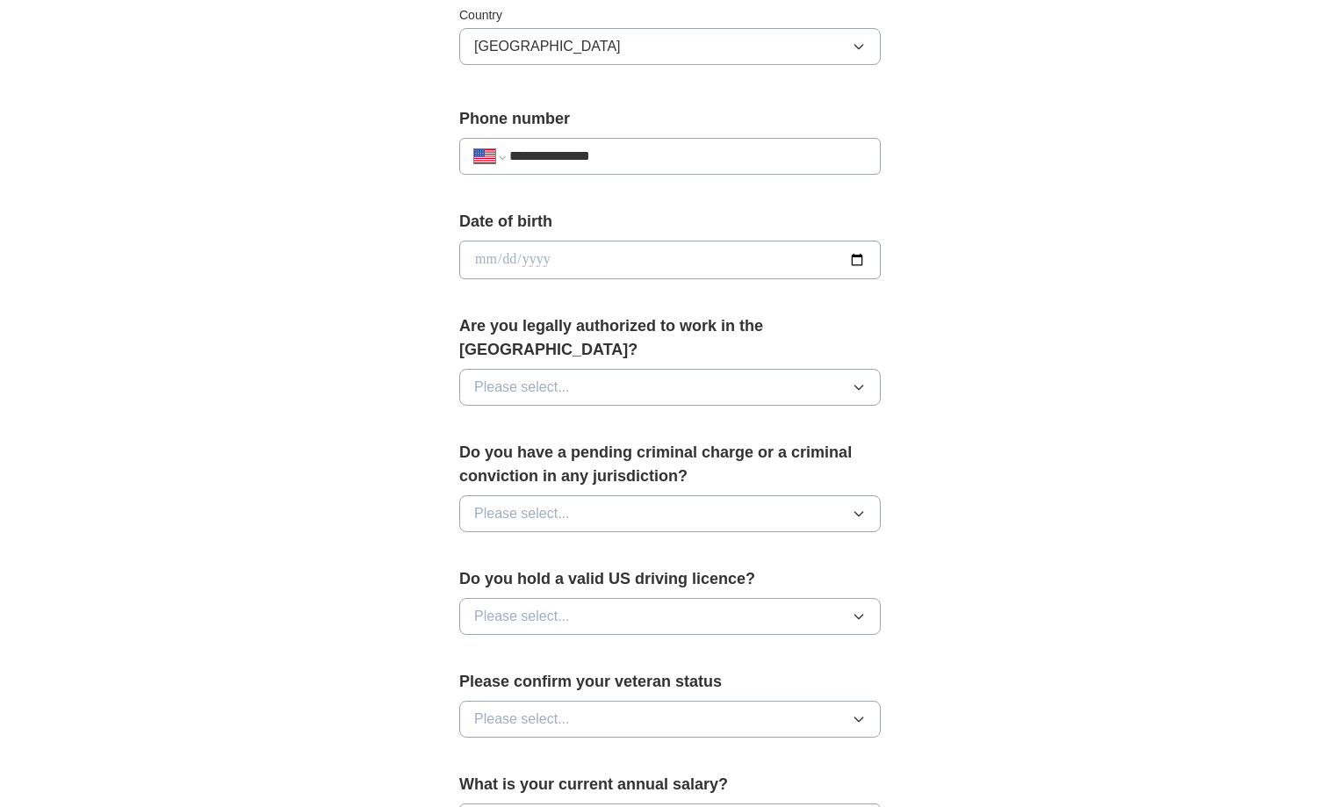
scroll to position [615, 0]
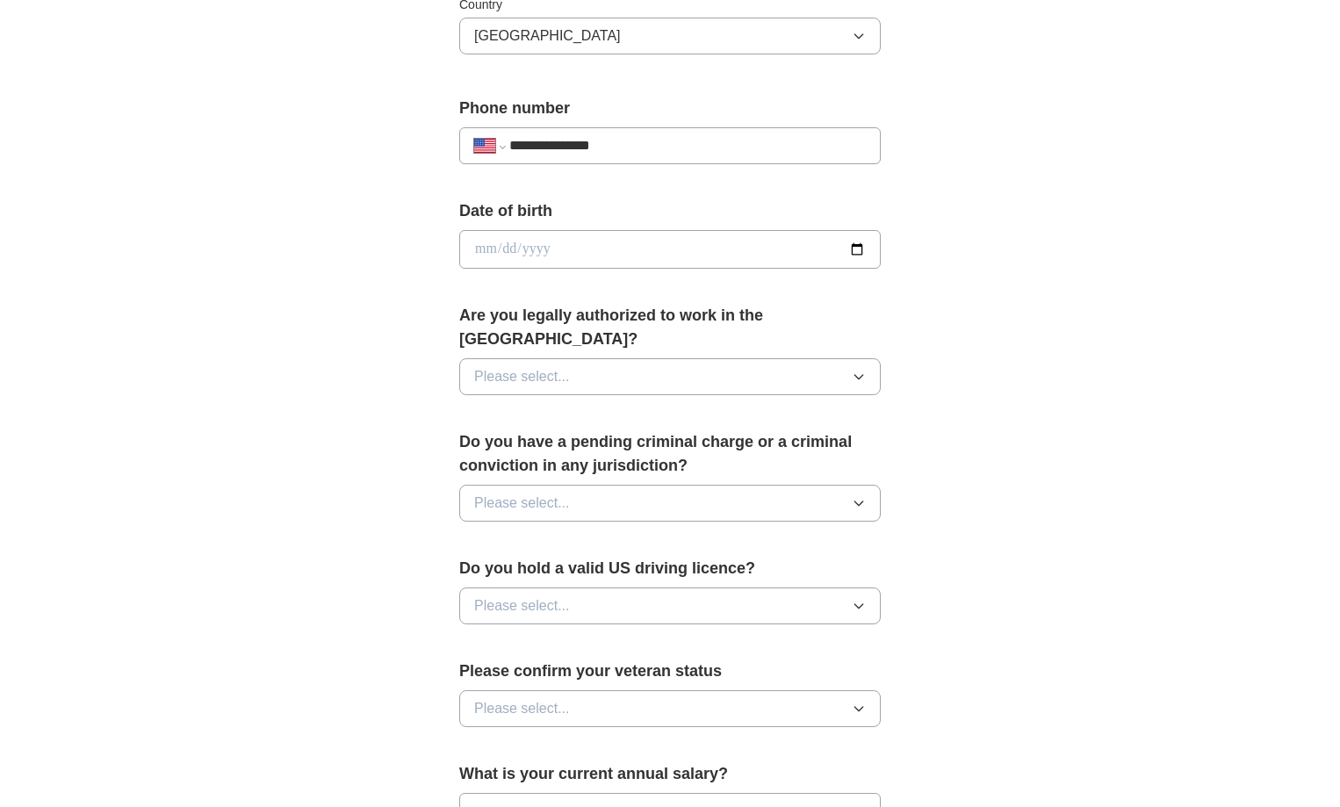
type input "**********"
click at [862, 252] on input "date" at bounding box center [670, 249] width 422 height 39
click at [545, 243] on input "date" at bounding box center [670, 249] width 422 height 39
click at [494, 248] on input "date" at bounding box center [670, 249] width 422 height 39
click at [486, 248] on input "date" at bounding box center [670, 249] width 422 height 39
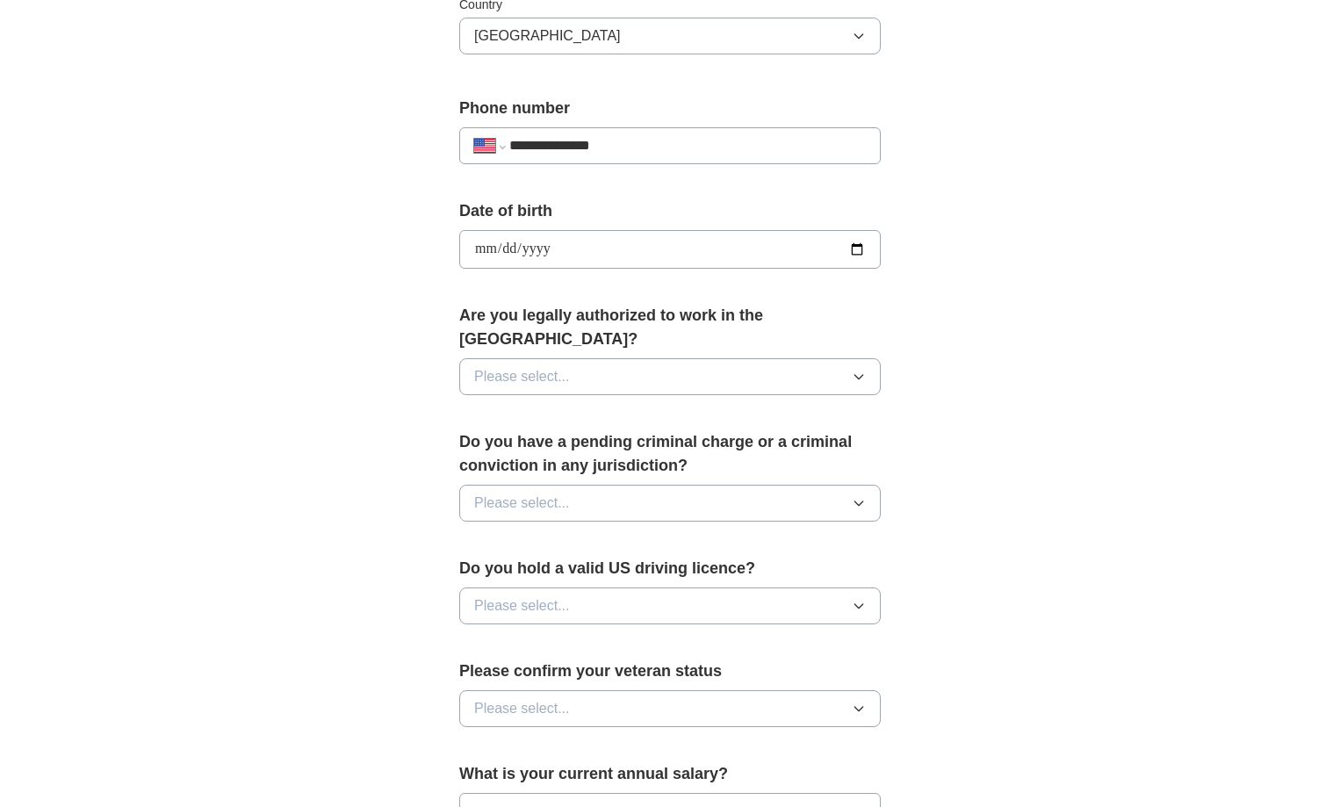
type input "**********"
click at [658, 358] on button "Please select..." at bounding box center [670, 376] width 422 height 37
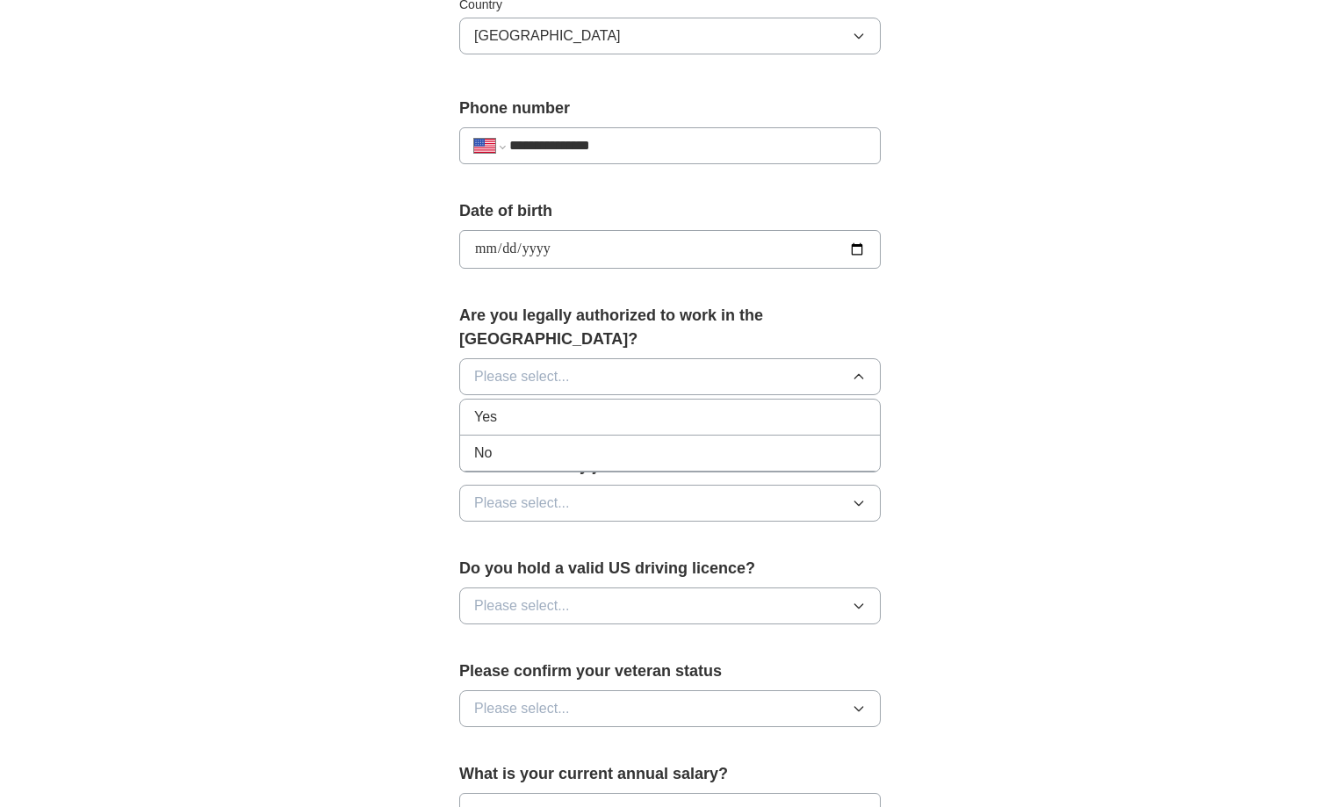
click at [586, 407] on div "Yes" at bounding box center [670, 417] width 392 height 21
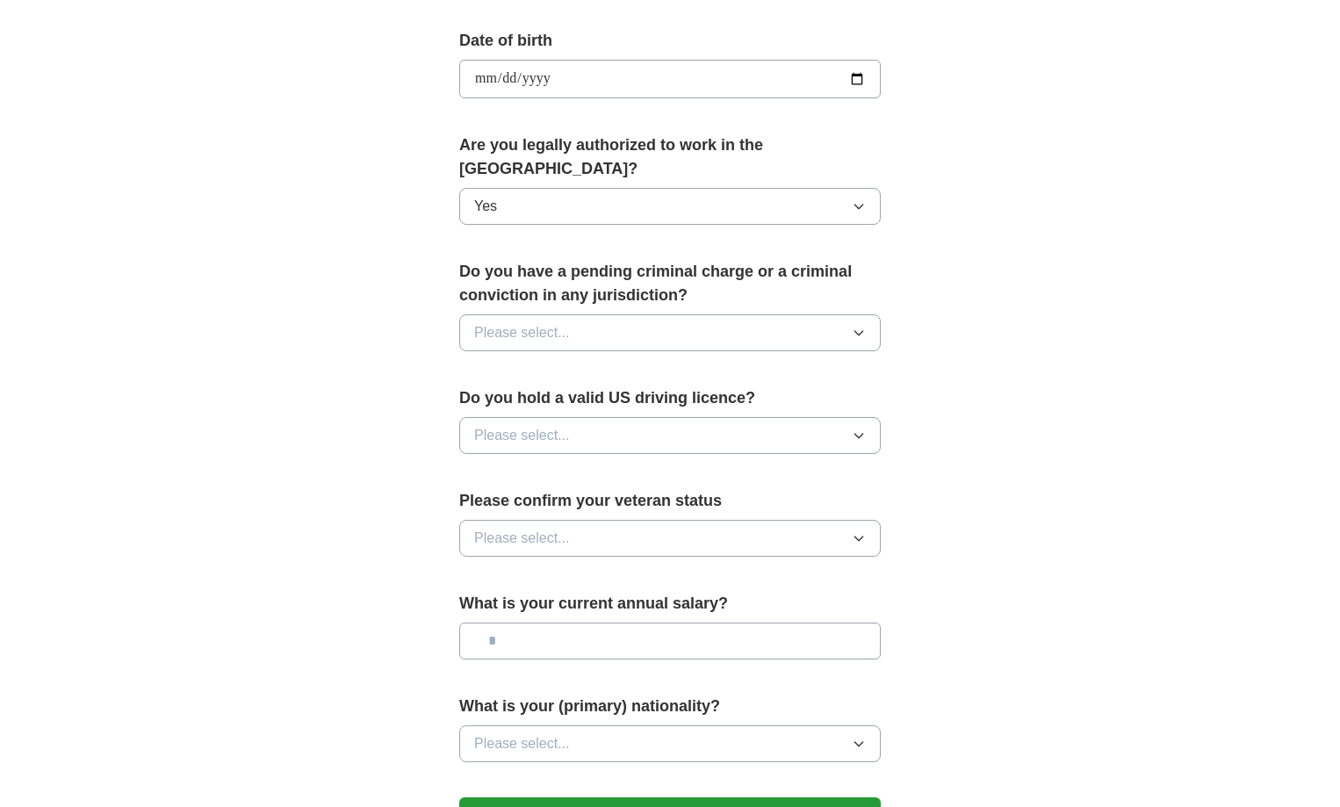
scroll to position [790, 0]
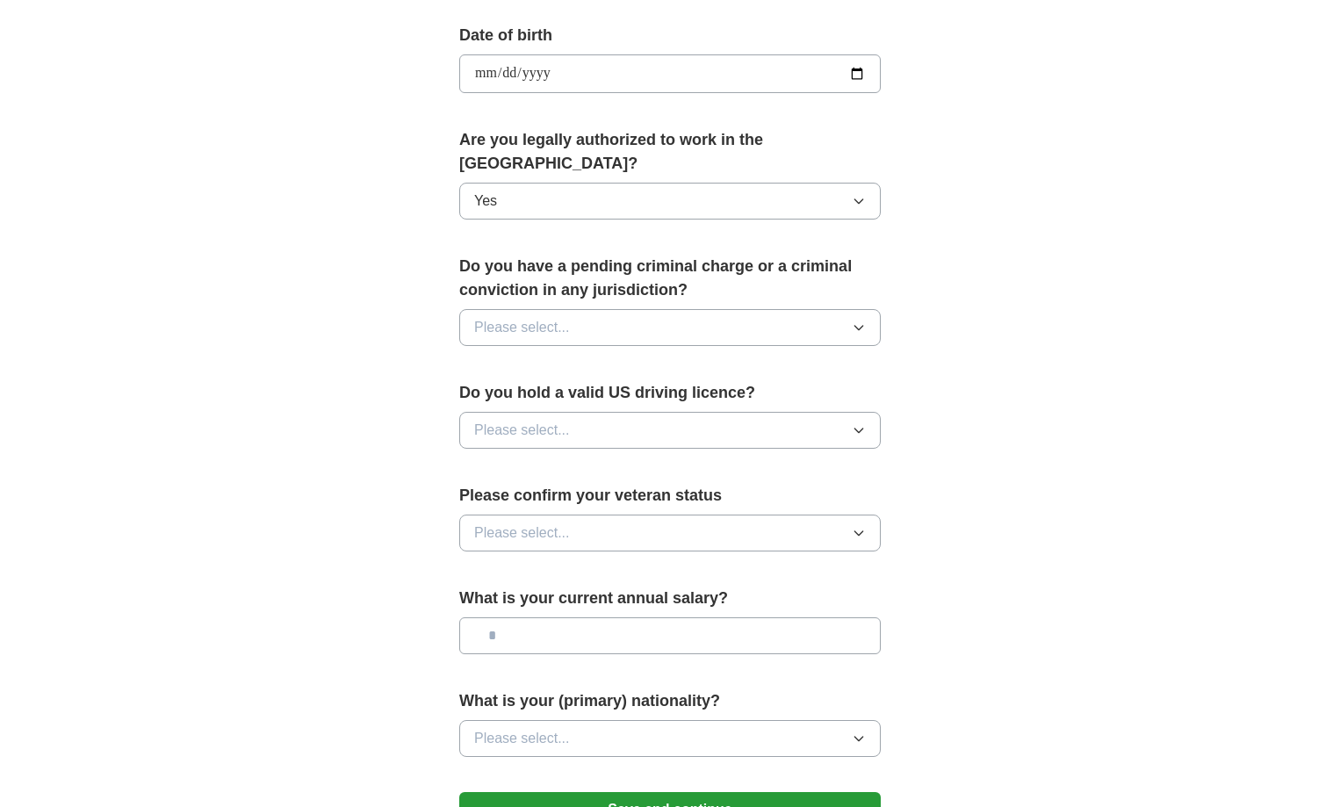
click at [625, 309] on button "Please select..." at bounding box center [670, 327] width 422 height 37
click at [556, 393] on div "No" at bounding box center [670, 403] width 392 height 21
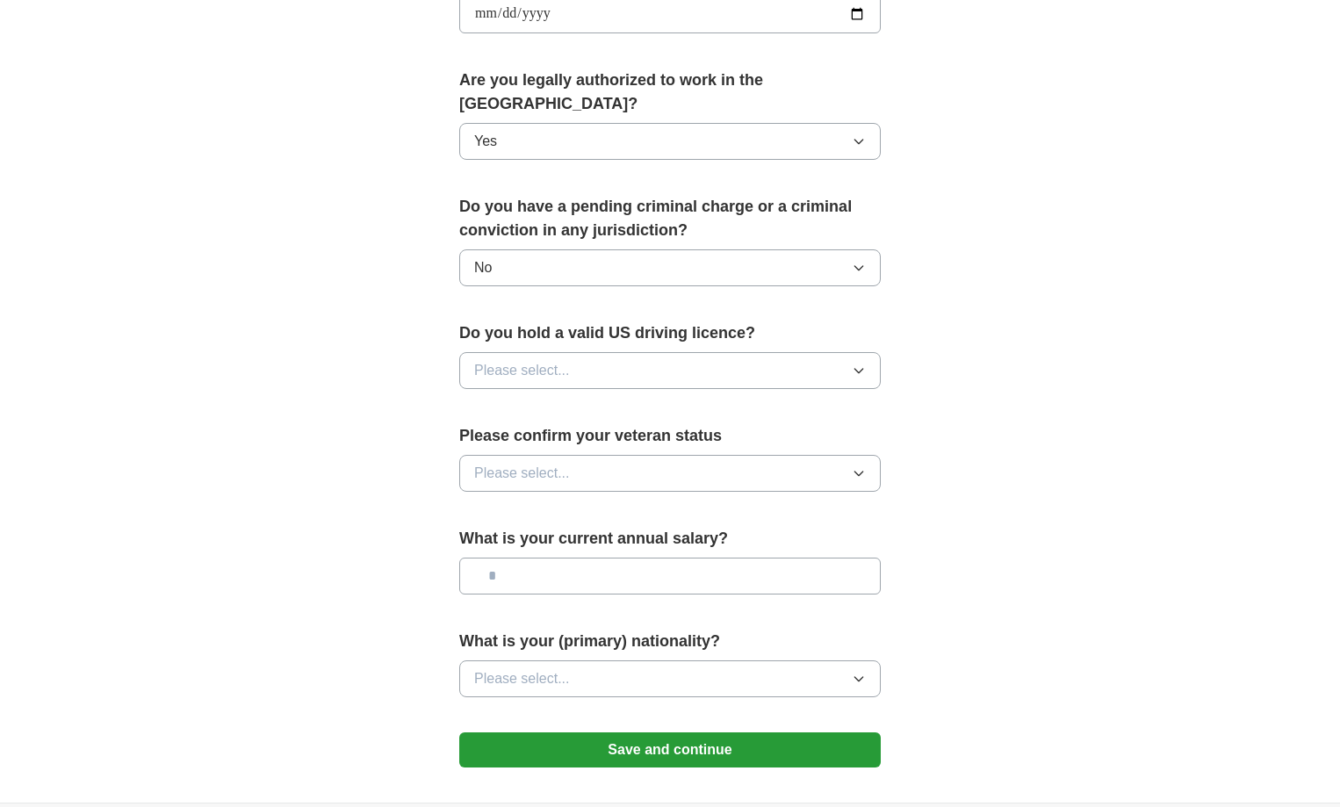
scroll to position [878, 0]
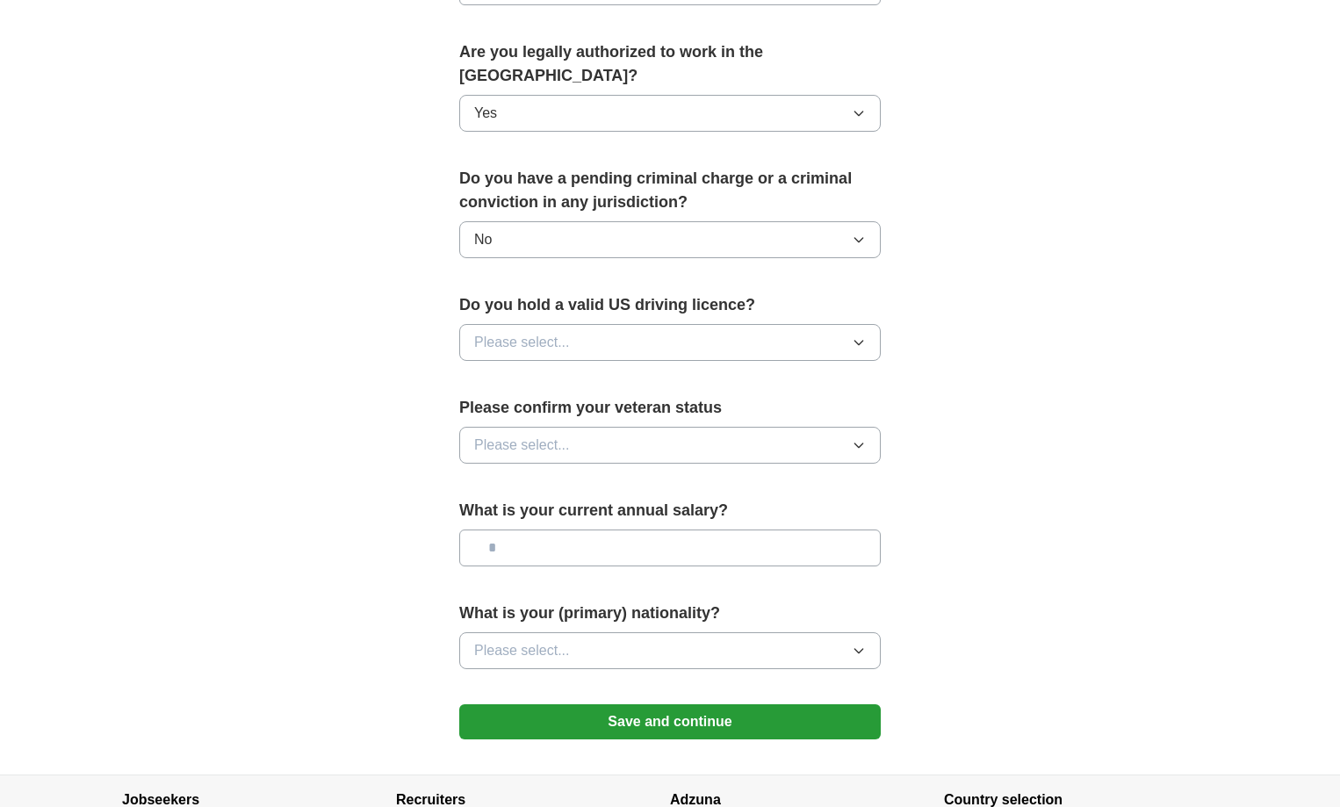
click at [576, 324] on button "Please select..." at bounding box center [670, 342] width 422 height 37
click at [560, 408] on div "No" at bounding box center [670, 418] width 392 height 21
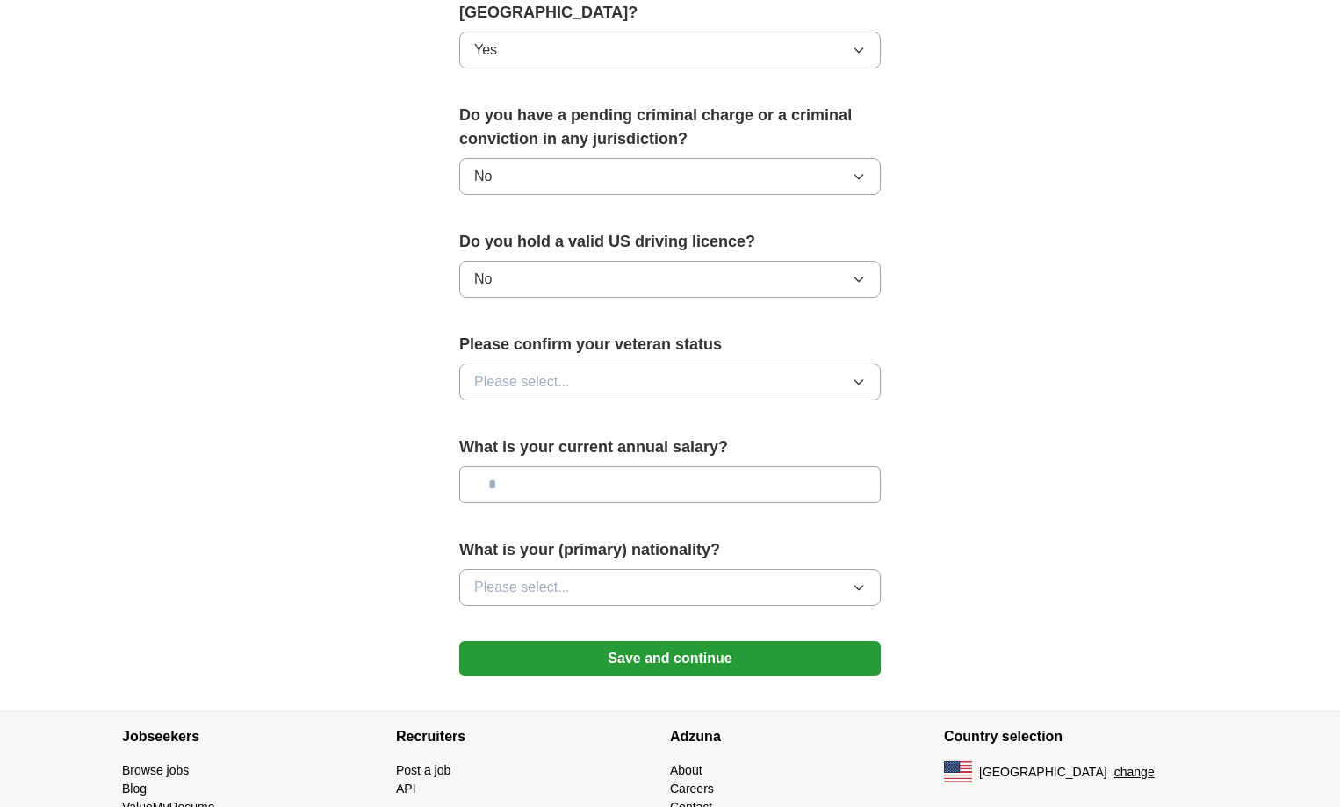
scroll to position [999, 0]
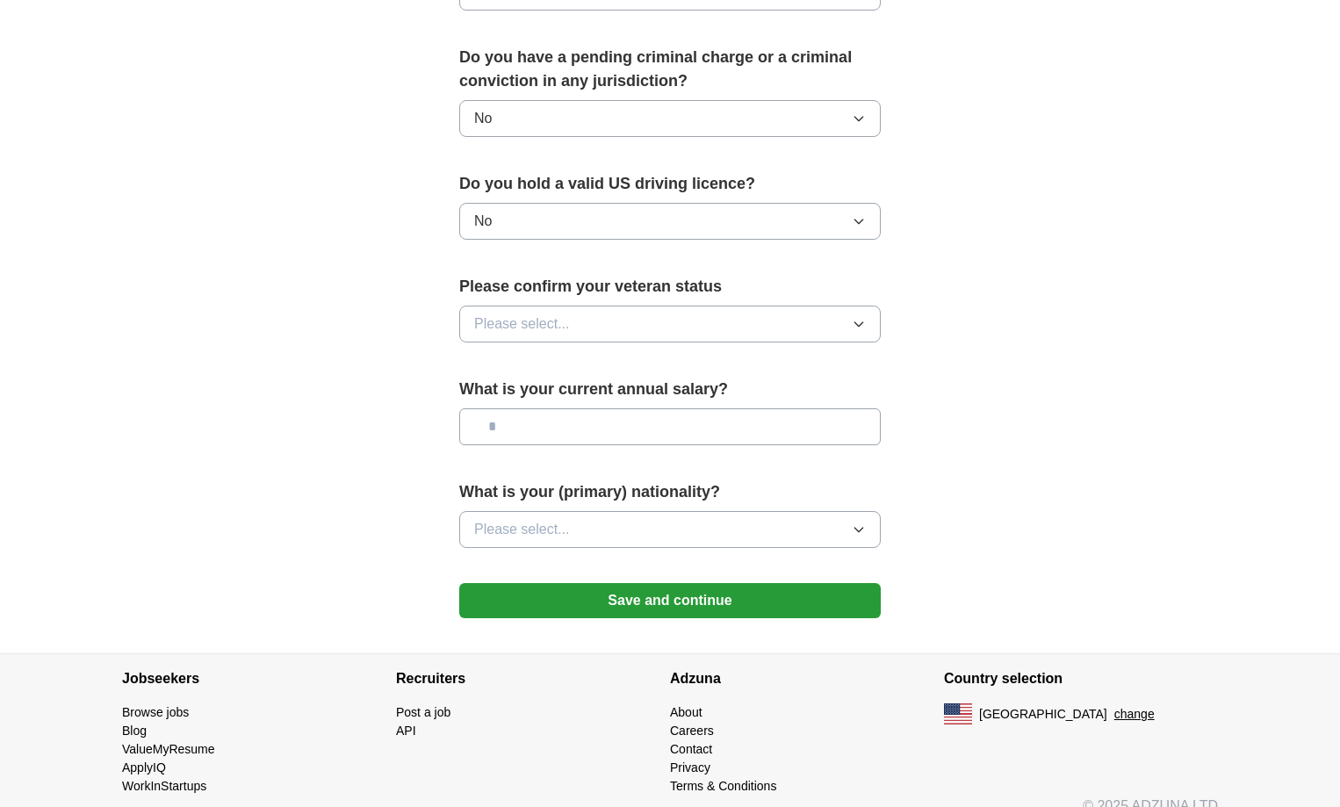
click at [588, 306] on button "Please select..." at bounding box center [670, 324] width 422 height 37
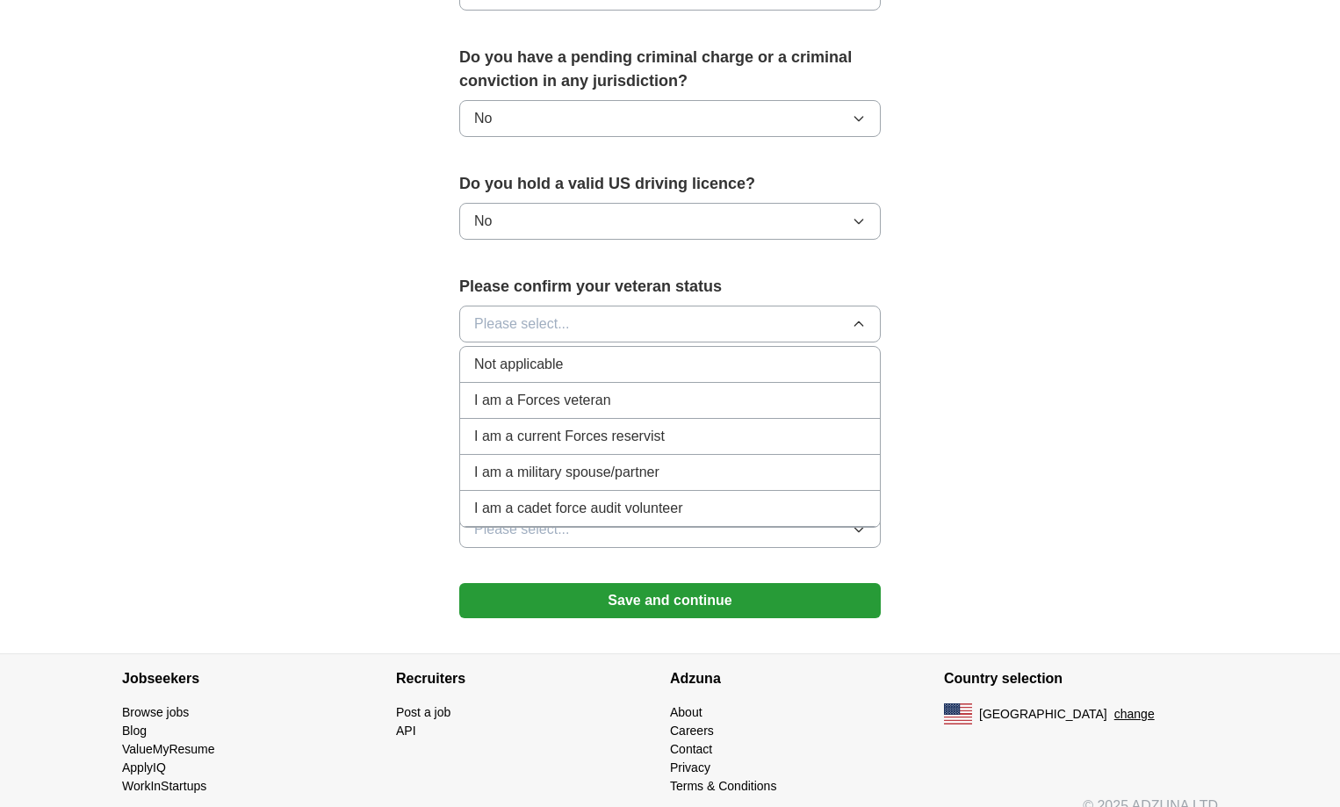
click at [573, 351] on li "Not applicable" at bounding box center [670, 365] width 420 height 36
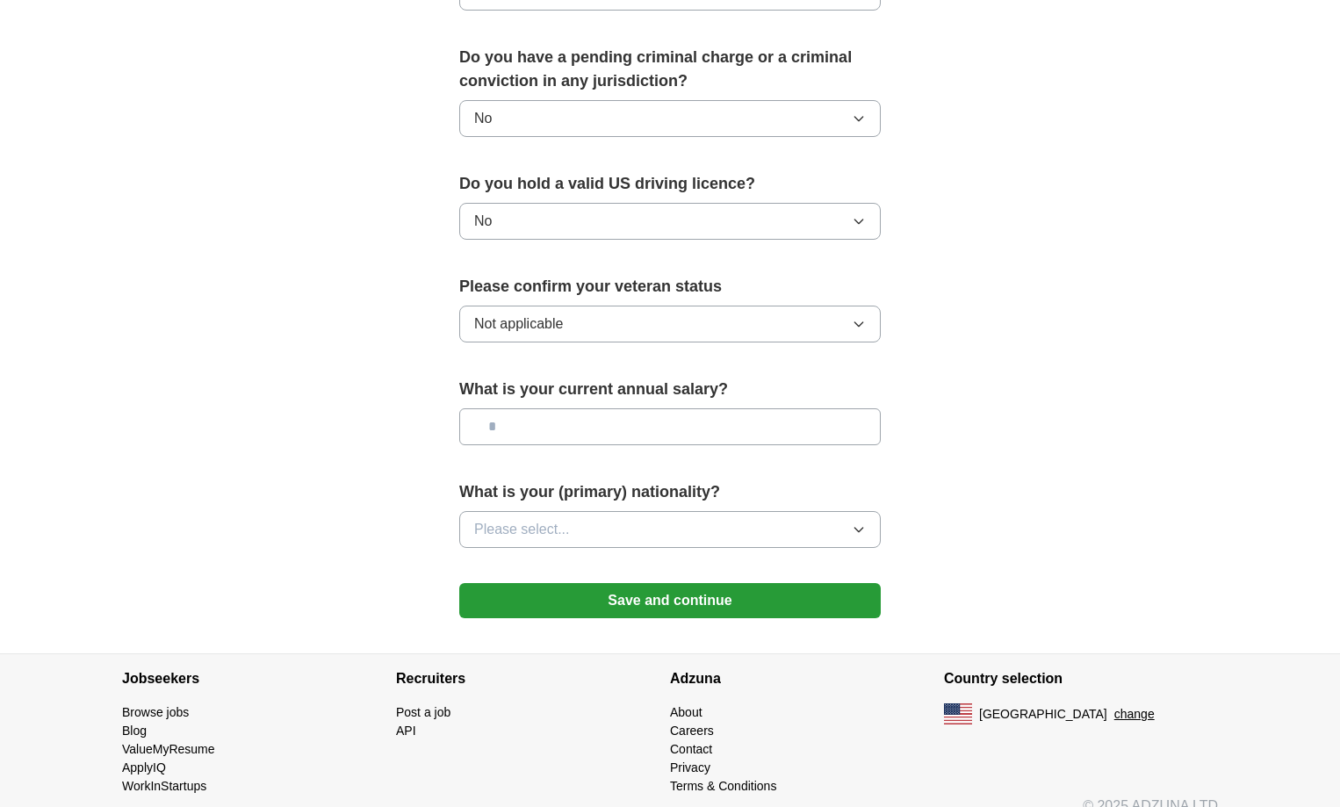
click at [595, 408] on input "text" at bounding box center [670, 426] width 422 height 37
type input "*******"
click at [565, 487] on div "What is your (primary) nationality? Please select..." at bounding box center [670, 521] width 422 height 82
click at [564, 519] on span "Please select..." at bounding box center [522, 529] width 96 height 21
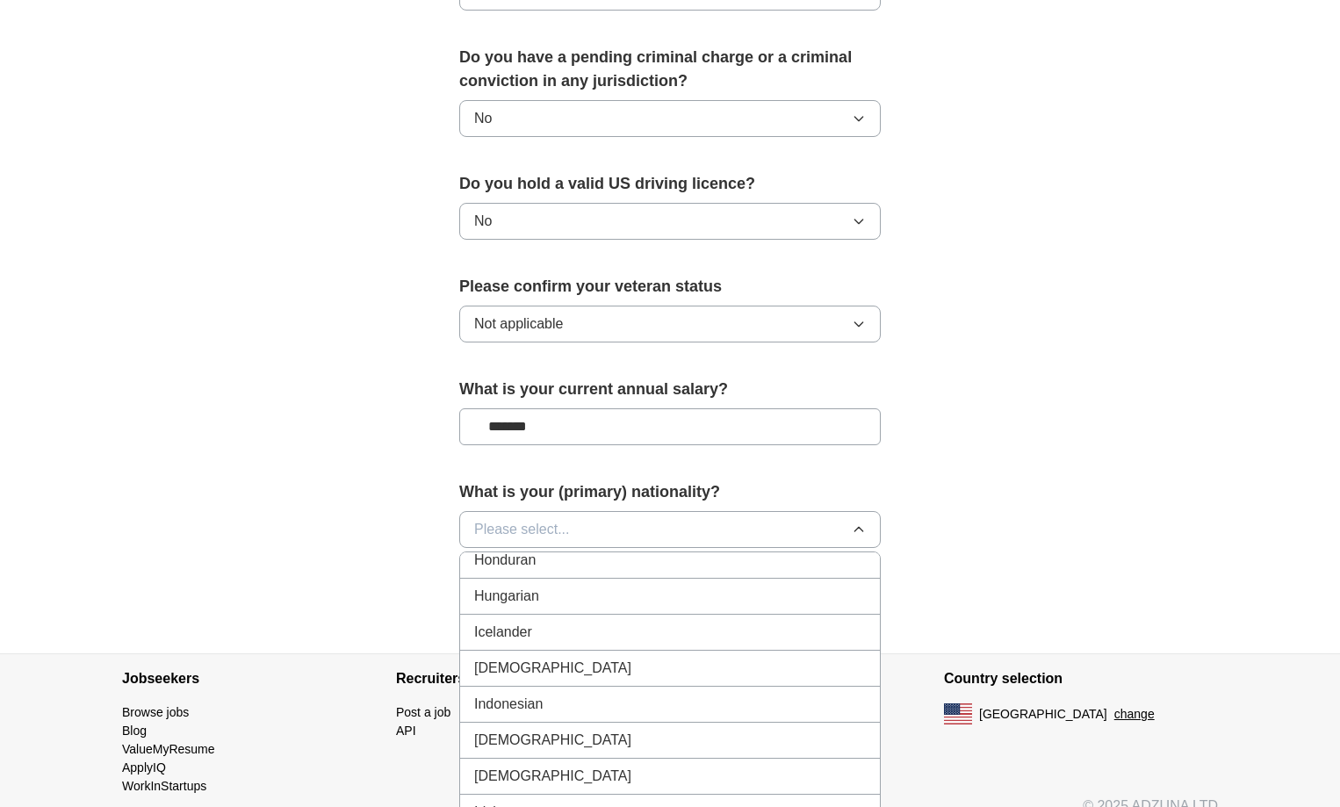
scroll to position [2810, 0]
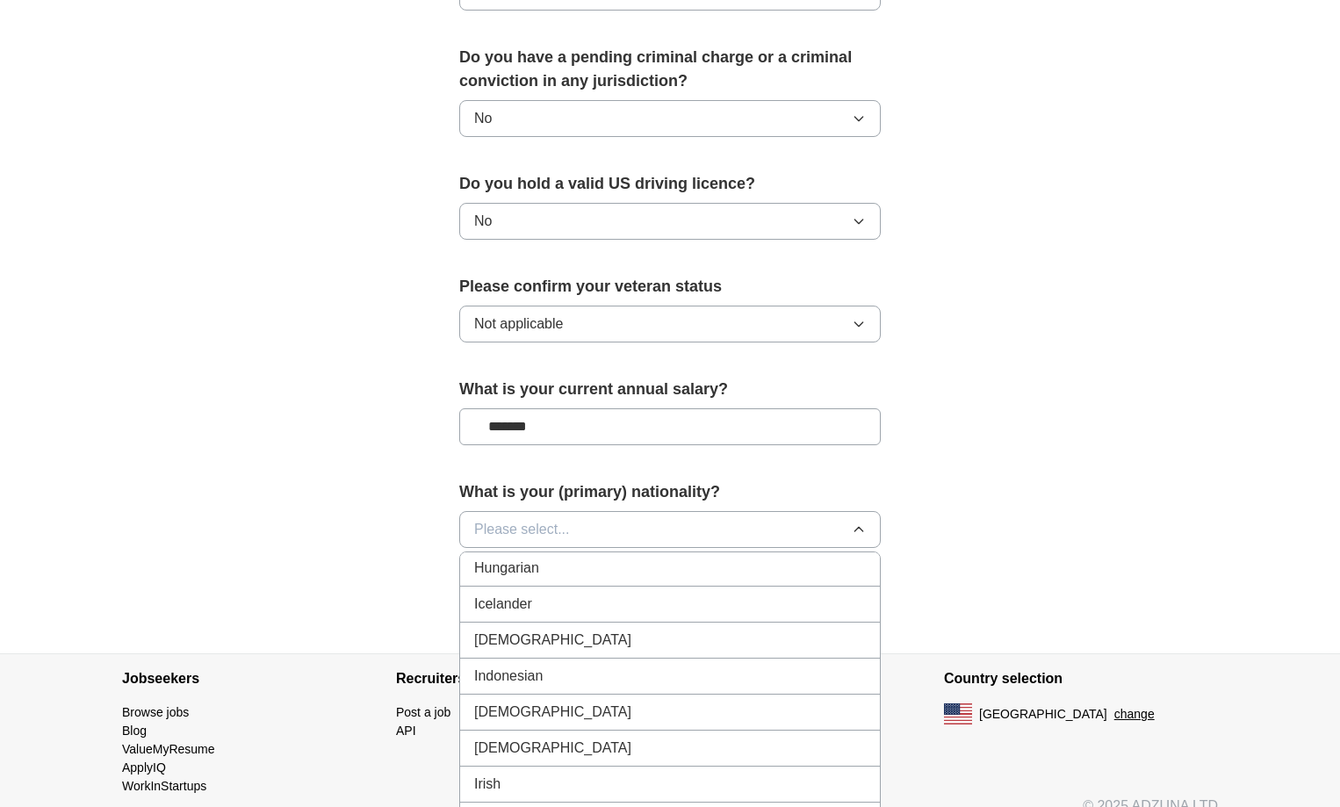
click at [604, 630] on div "[DEMOGRAPHIC_DATA]" at bounding box center [670, 640] width 392 height 21
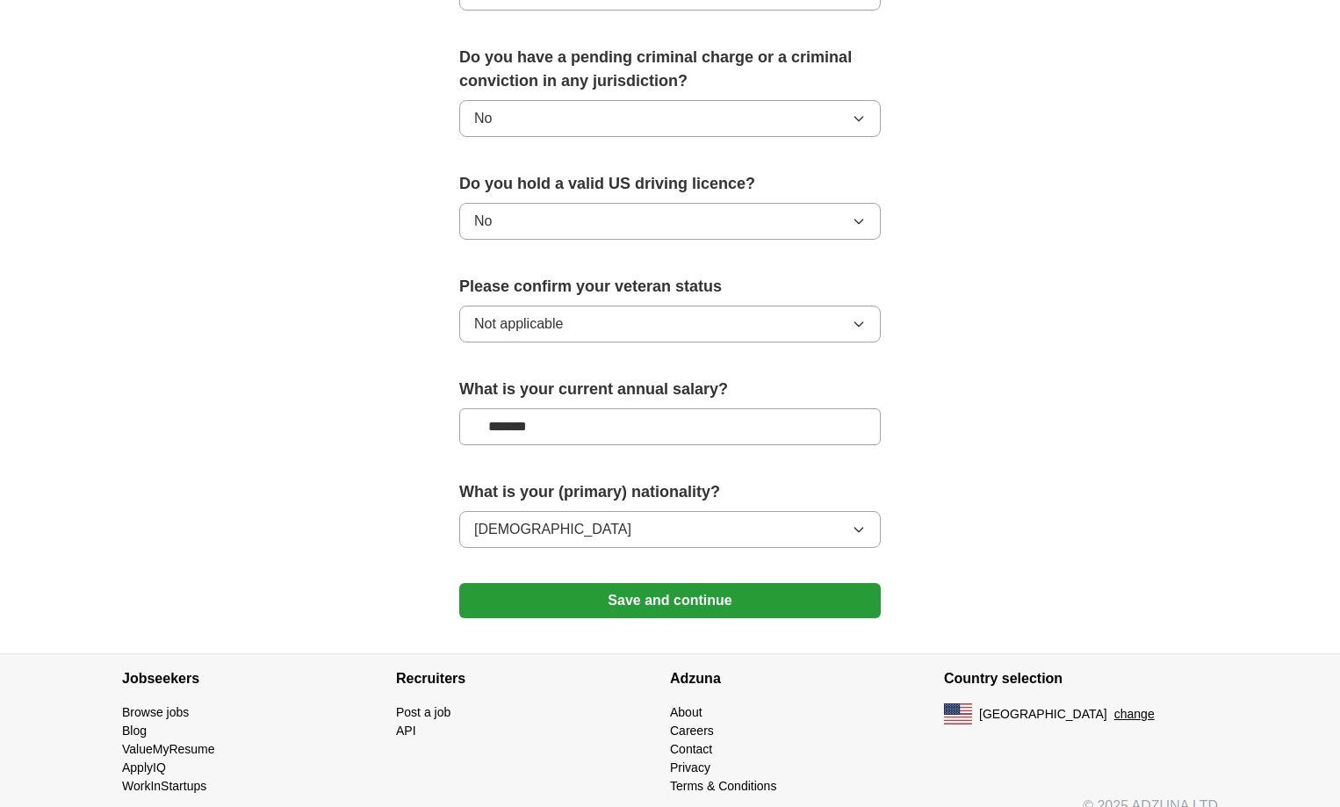
click at [656, 583] on button "Save and continue" at bounding box center [670, 600] width 422 height 35
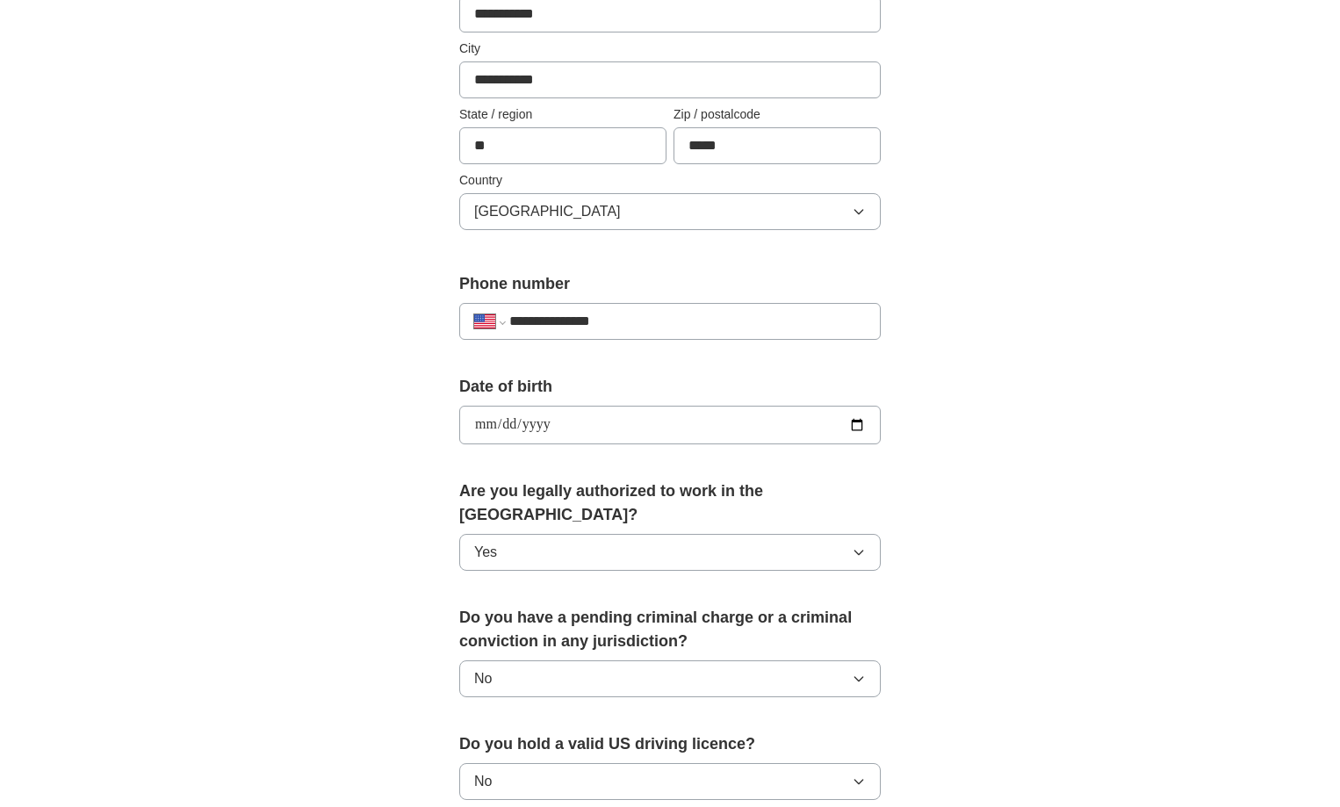
scroll to position [27, 0]
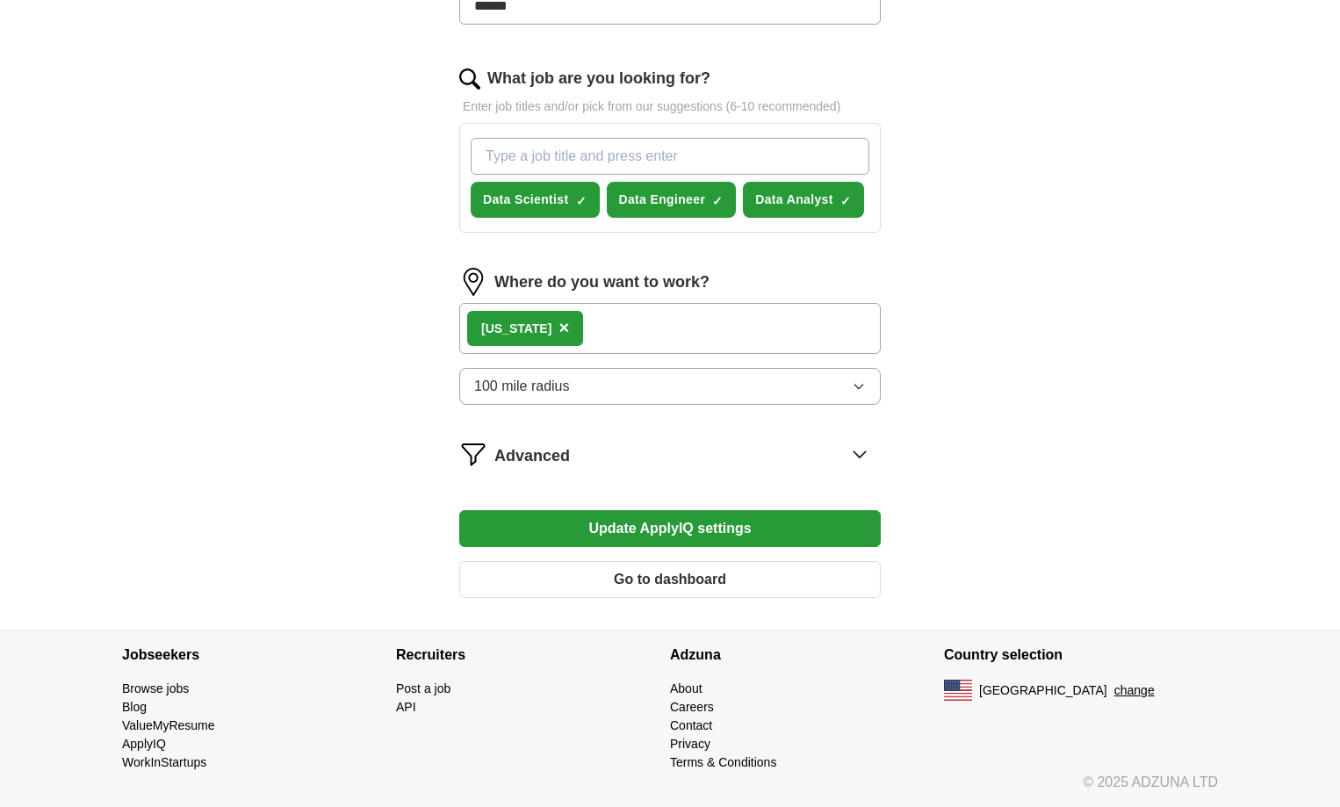
scroll to position [509, 0]
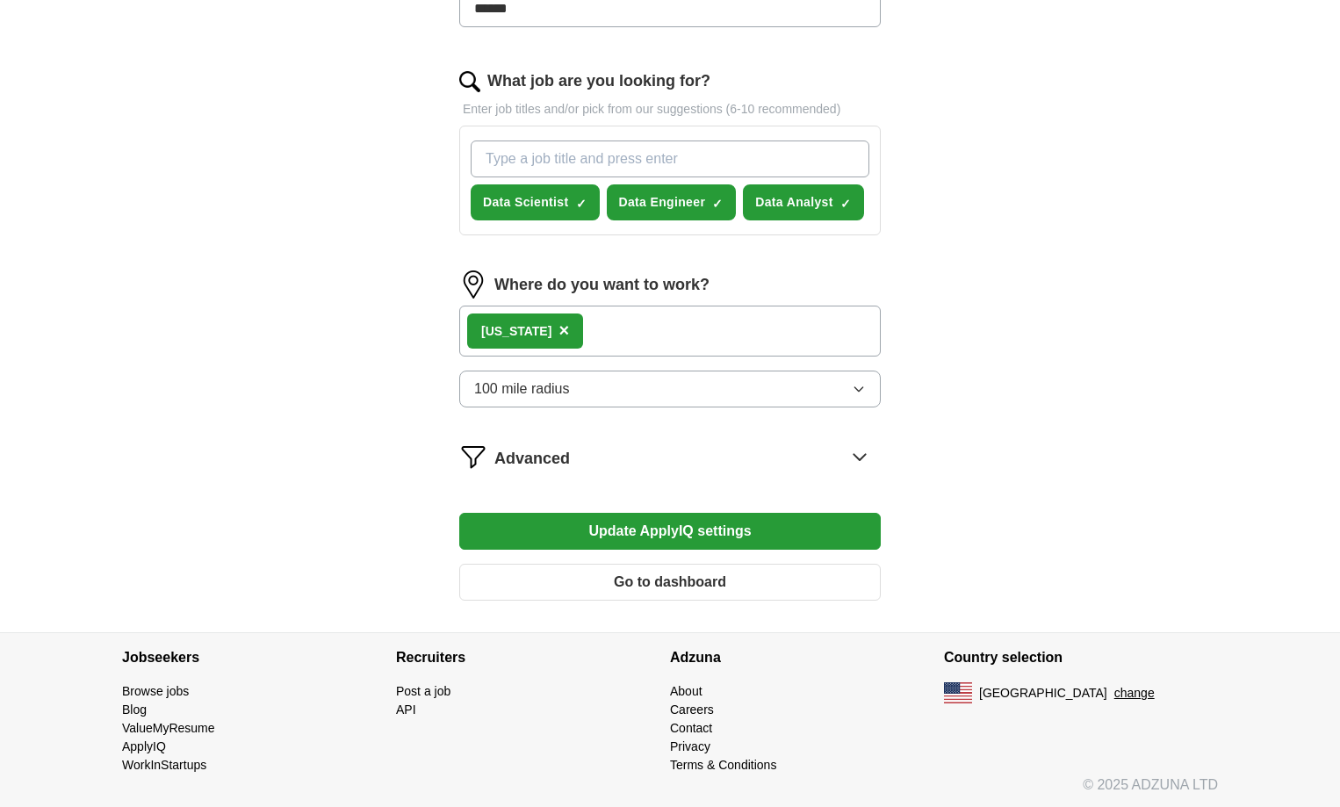
click at [561, 328] on span "×" at bounding box center [564, 330] width 11 height 19
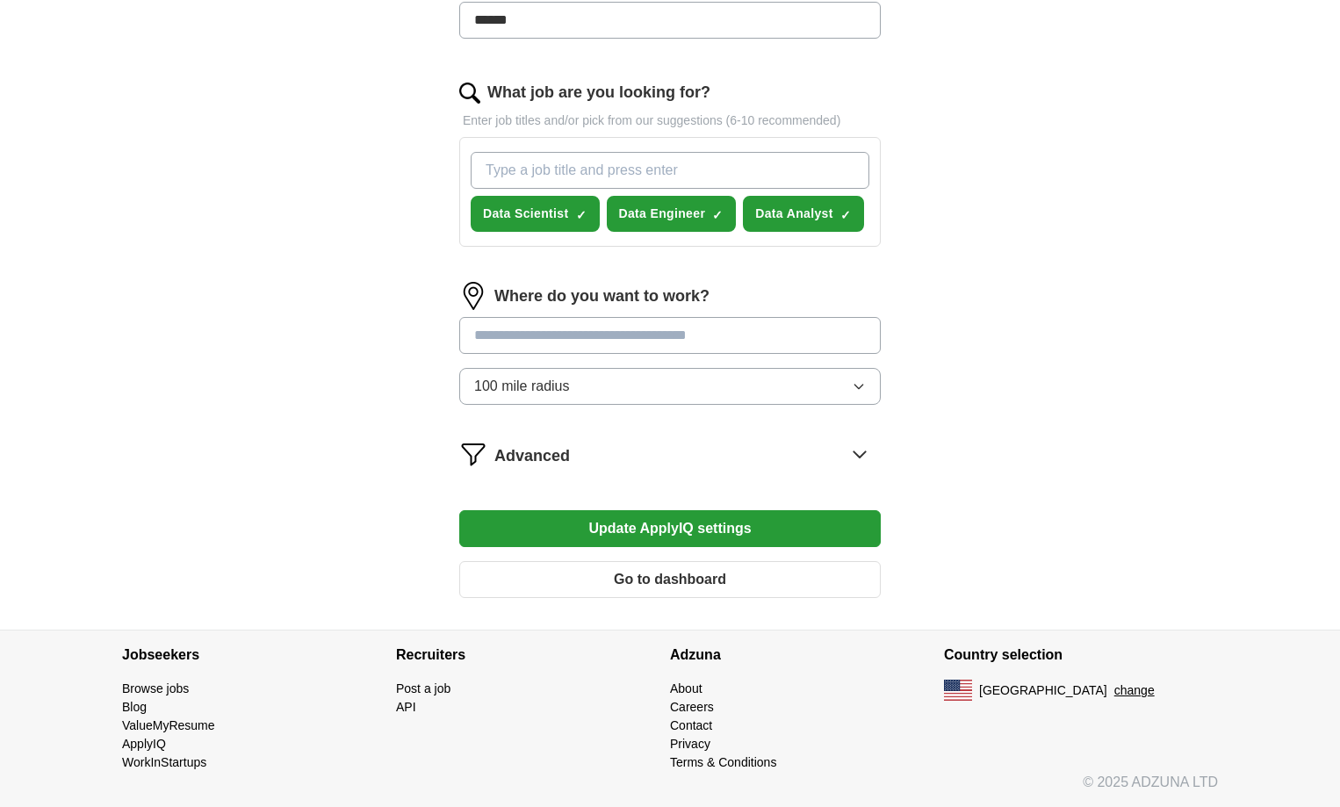
click at [539, 338] on input "text" at bounding box center [670, 335] width 422 height 37
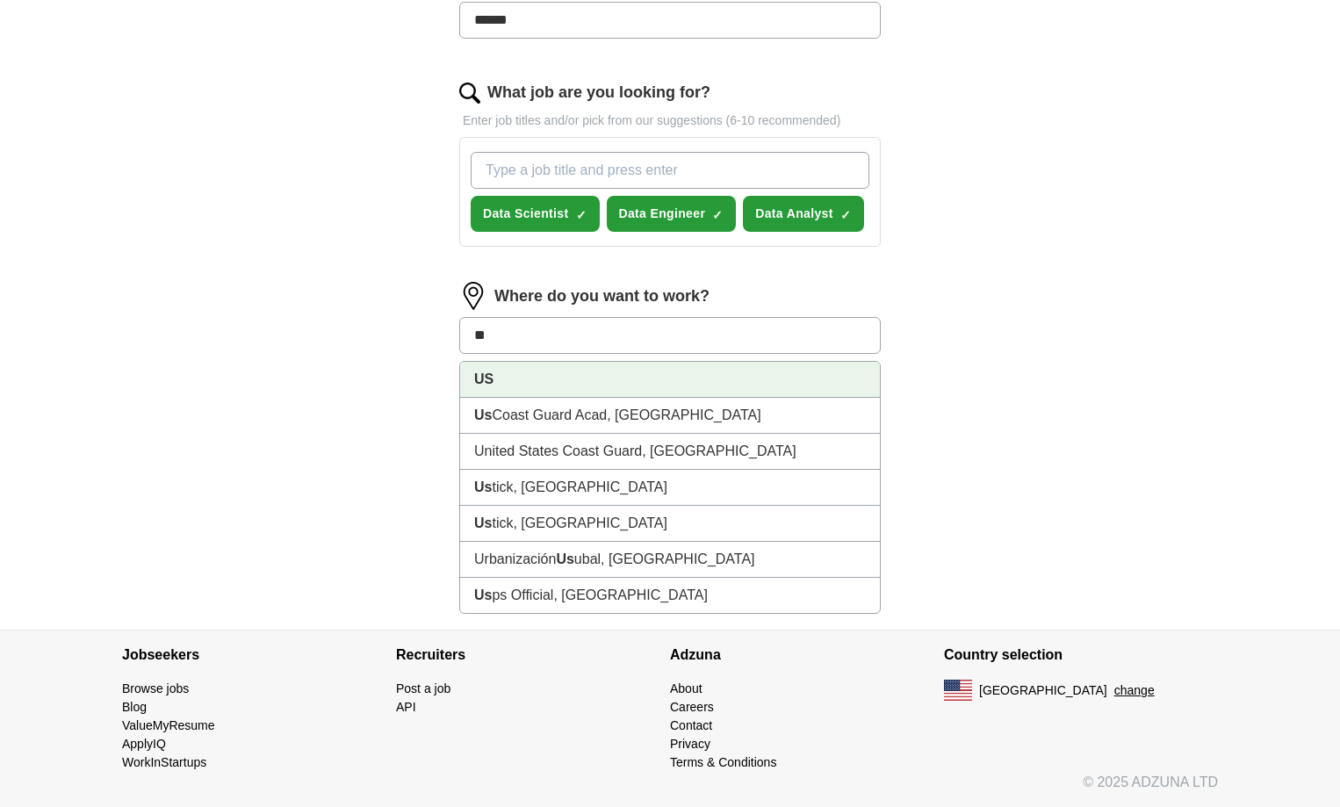
click at [558, 382] on li "US" at bounding box center [670, 380] width 420 height 36
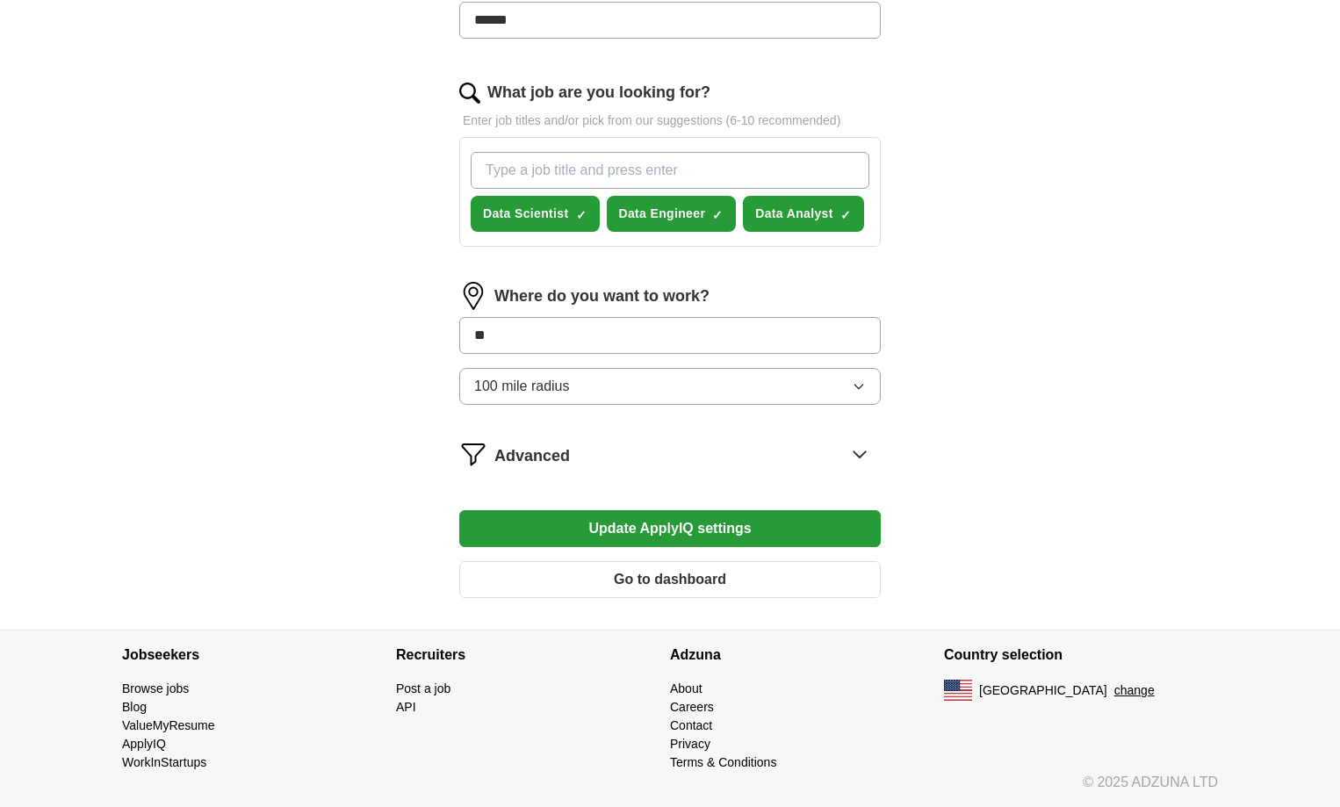
click at [675, 382] on div "Where do you want to work? ** 100 mile radius" at bounding box center [670, 350] width 422 height 137
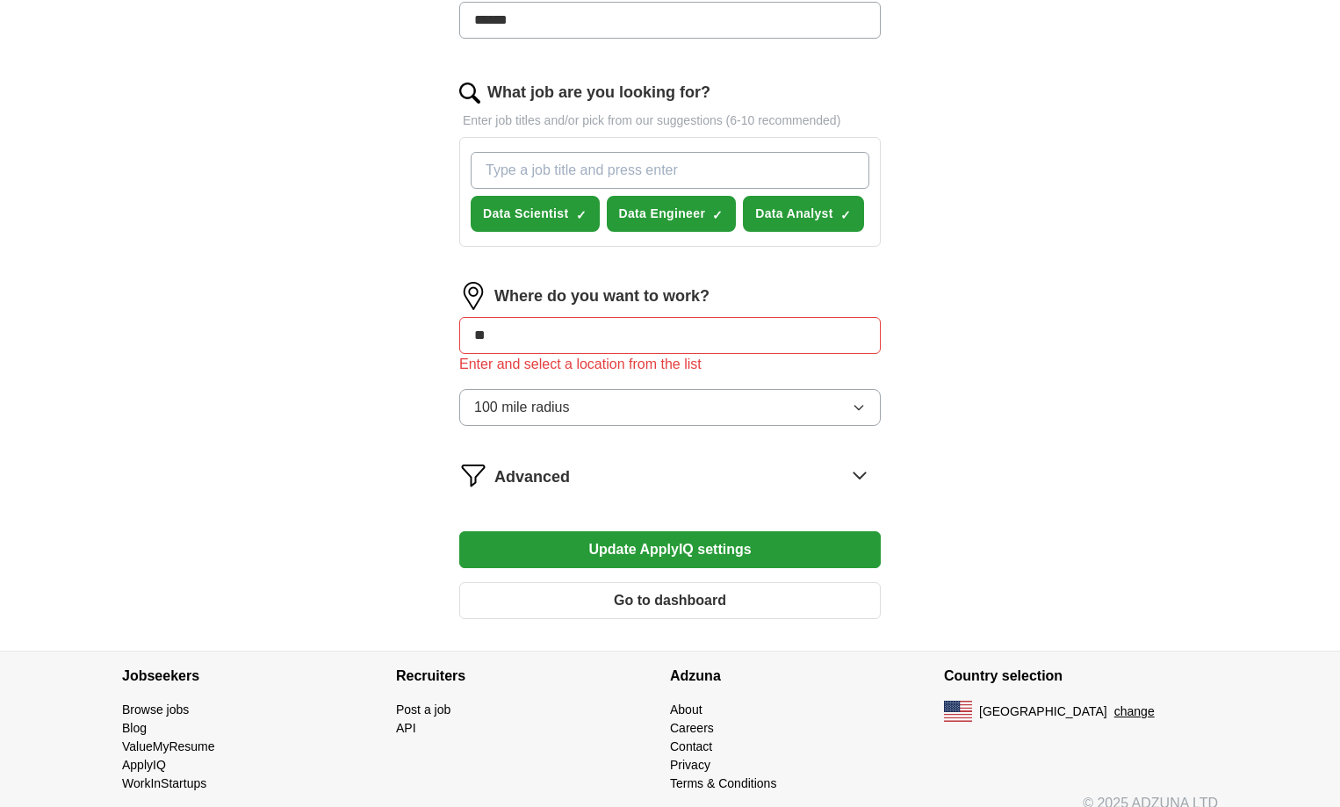
click at [934, 362] on div "**********" at bounding box center [670, 147] width 562 height 1008
click at [568, 339] on input "**" at bounding box center [670, 335] width 422 height 37
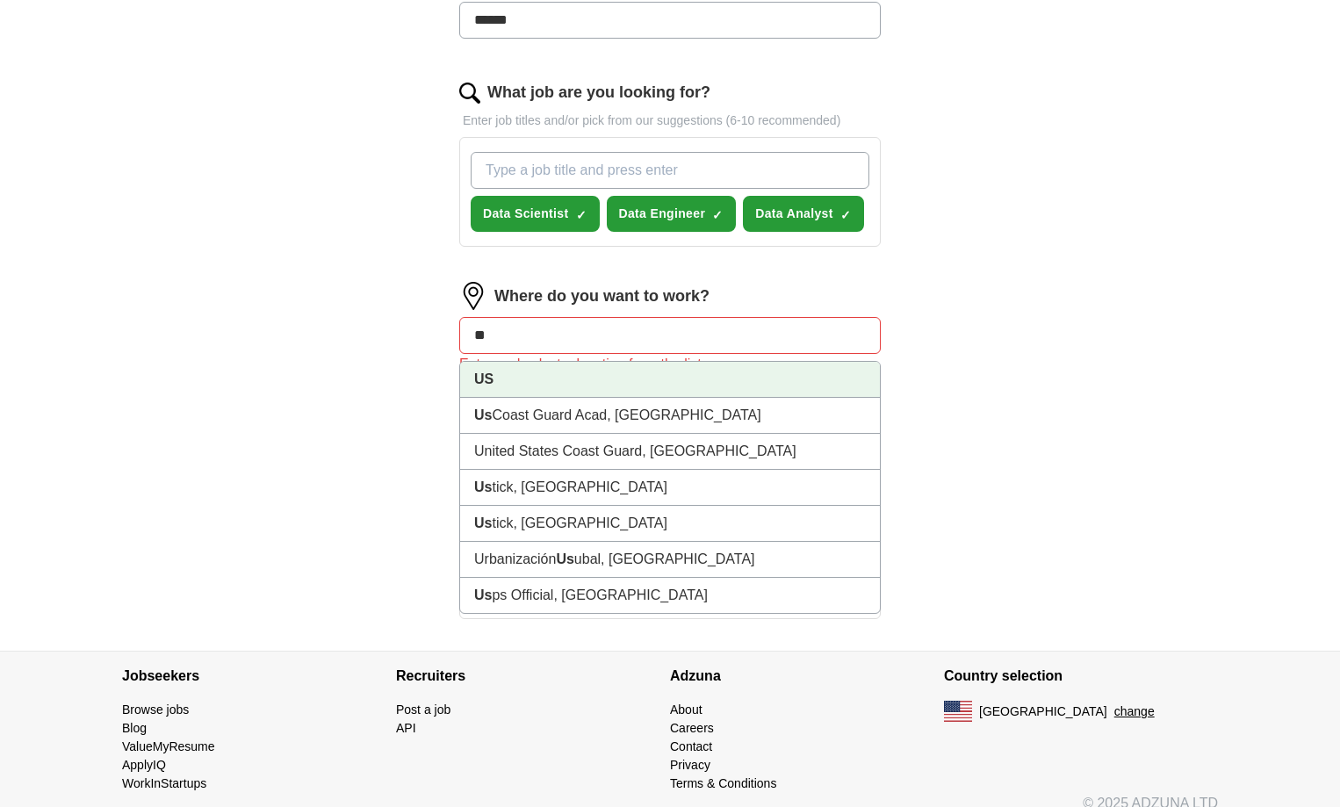
click at [533, 379] on li "US" at bounding box center [670, 380] width 420 height 36
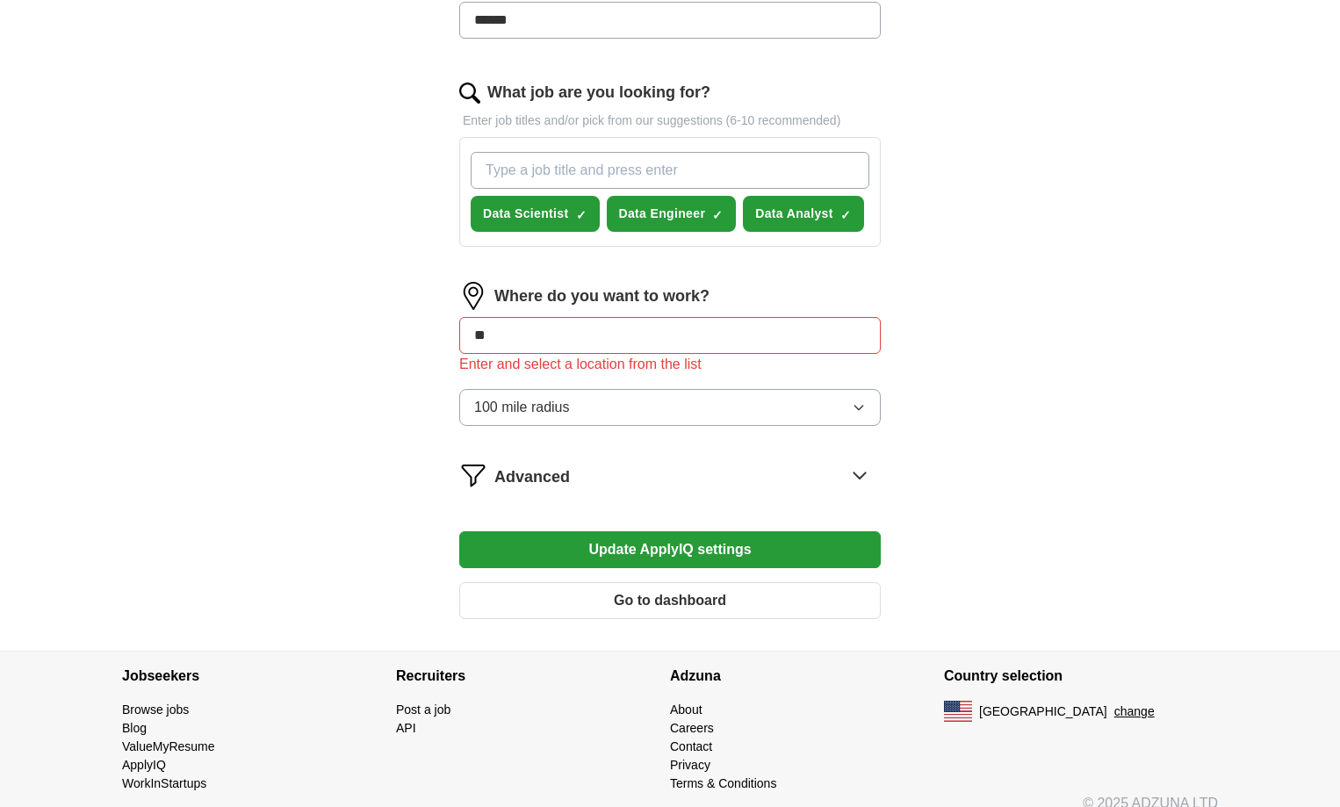
click at [459, 531] on button "Update ApplyIQ settings" at bounding box center [670, 549] width 422 height 37
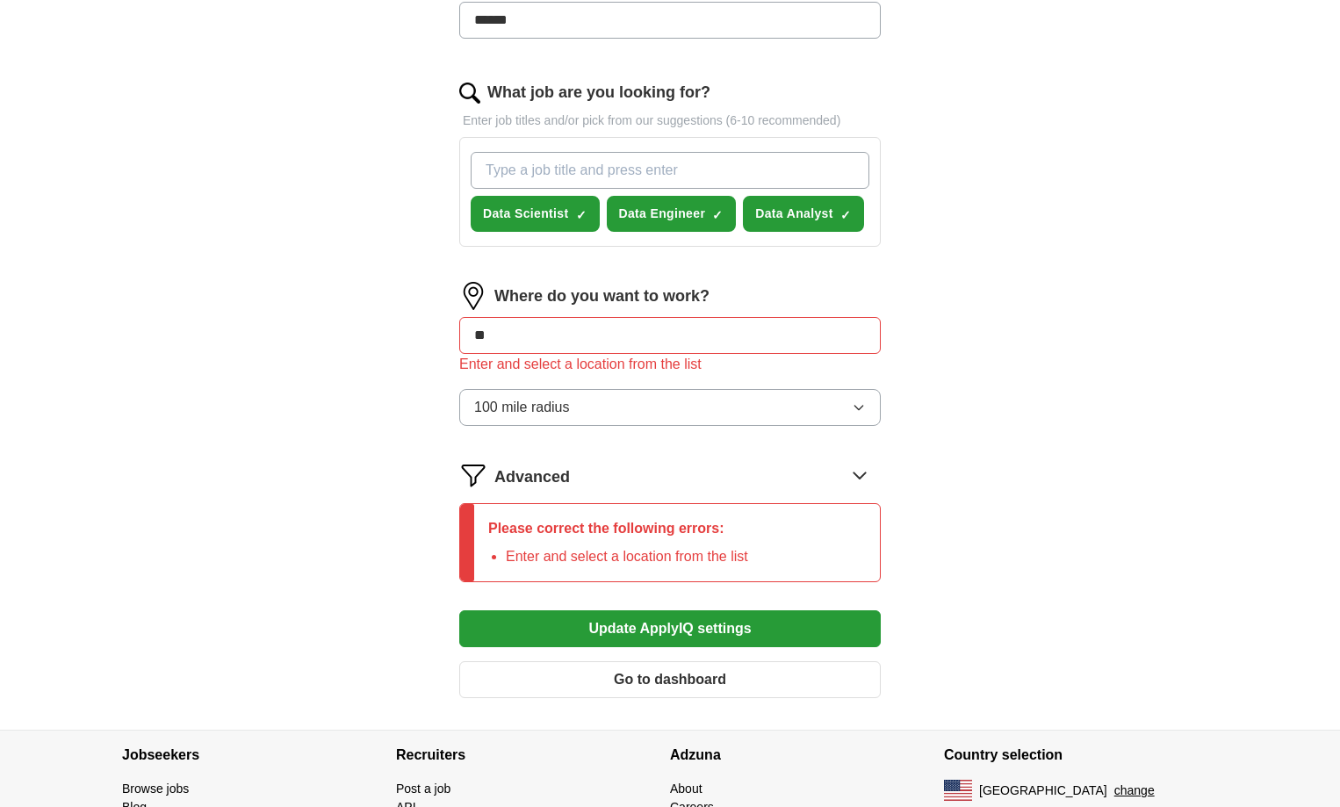
click at [554, 345] on input "**" at bounding box center [670, 335] width 422 height 37
click at [459, 610] on button "Update ApplyIQ settings" at bounding box center [670, 628] width 422 height 37
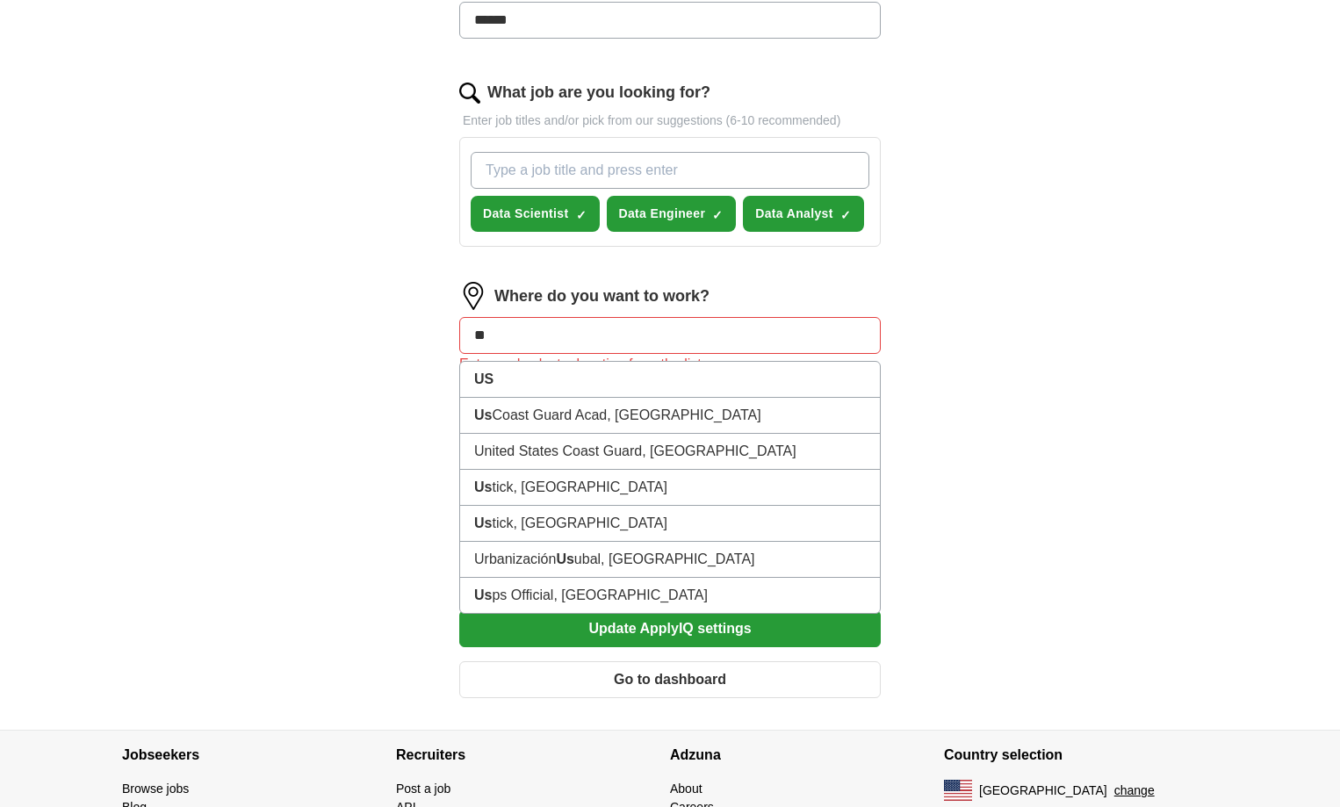
type input "**"
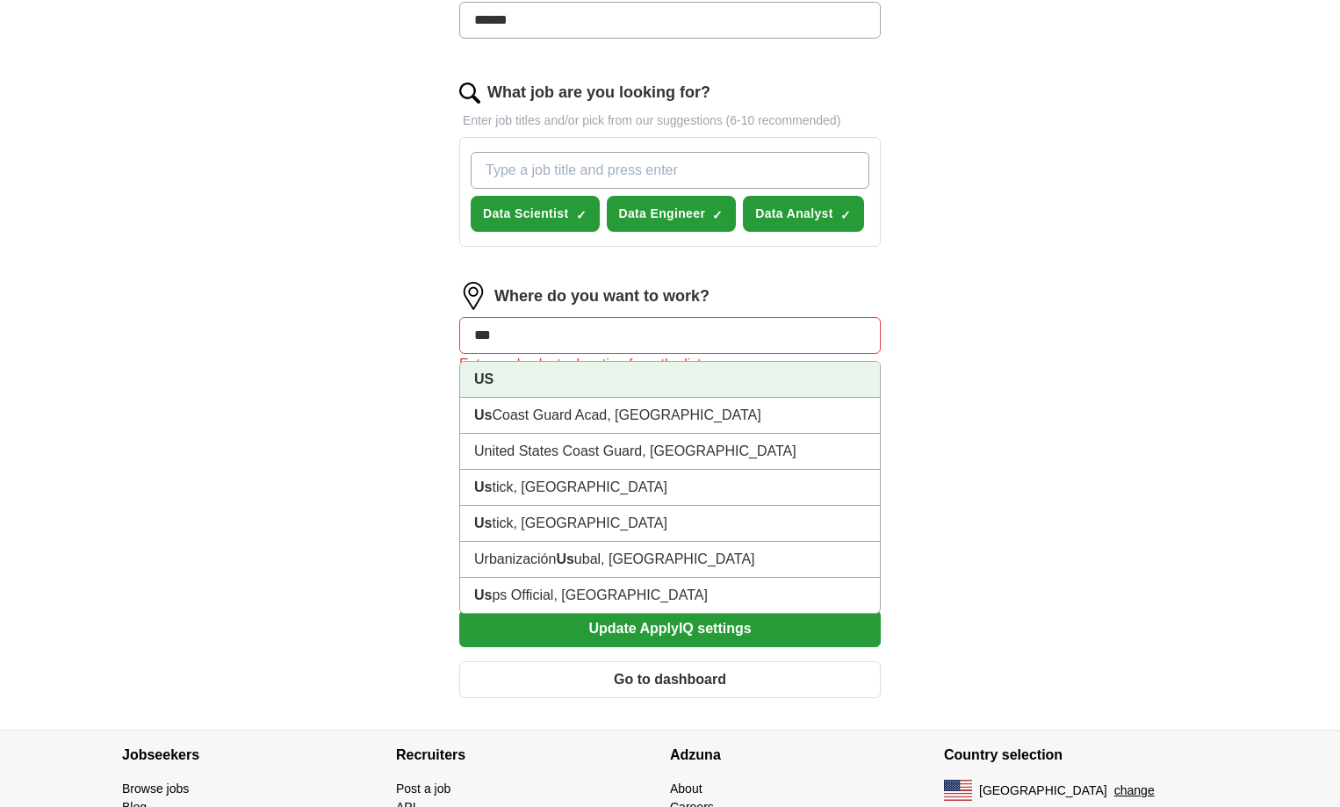
click at [542, 382] on li "US" at bounding box center [670, 380] width 420 height 36
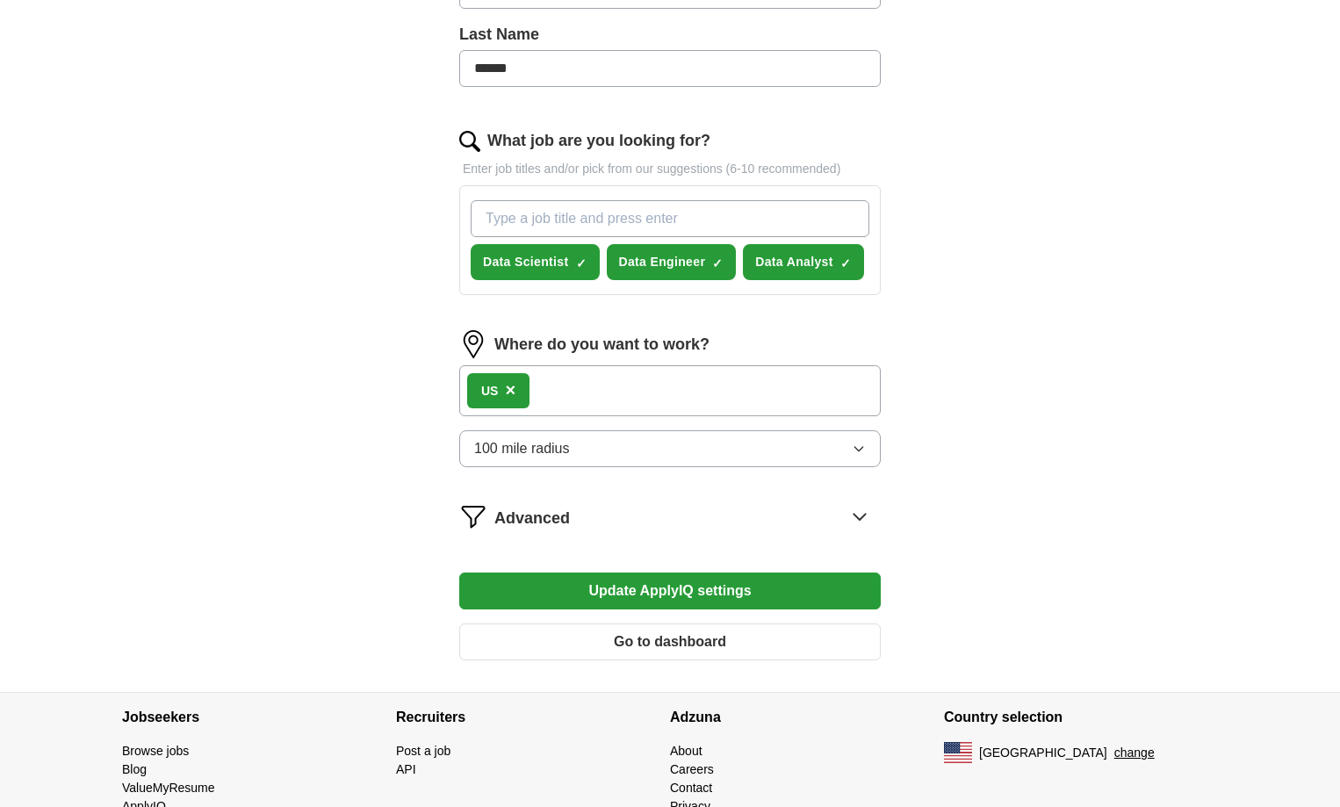
scroll to position [348, 0]
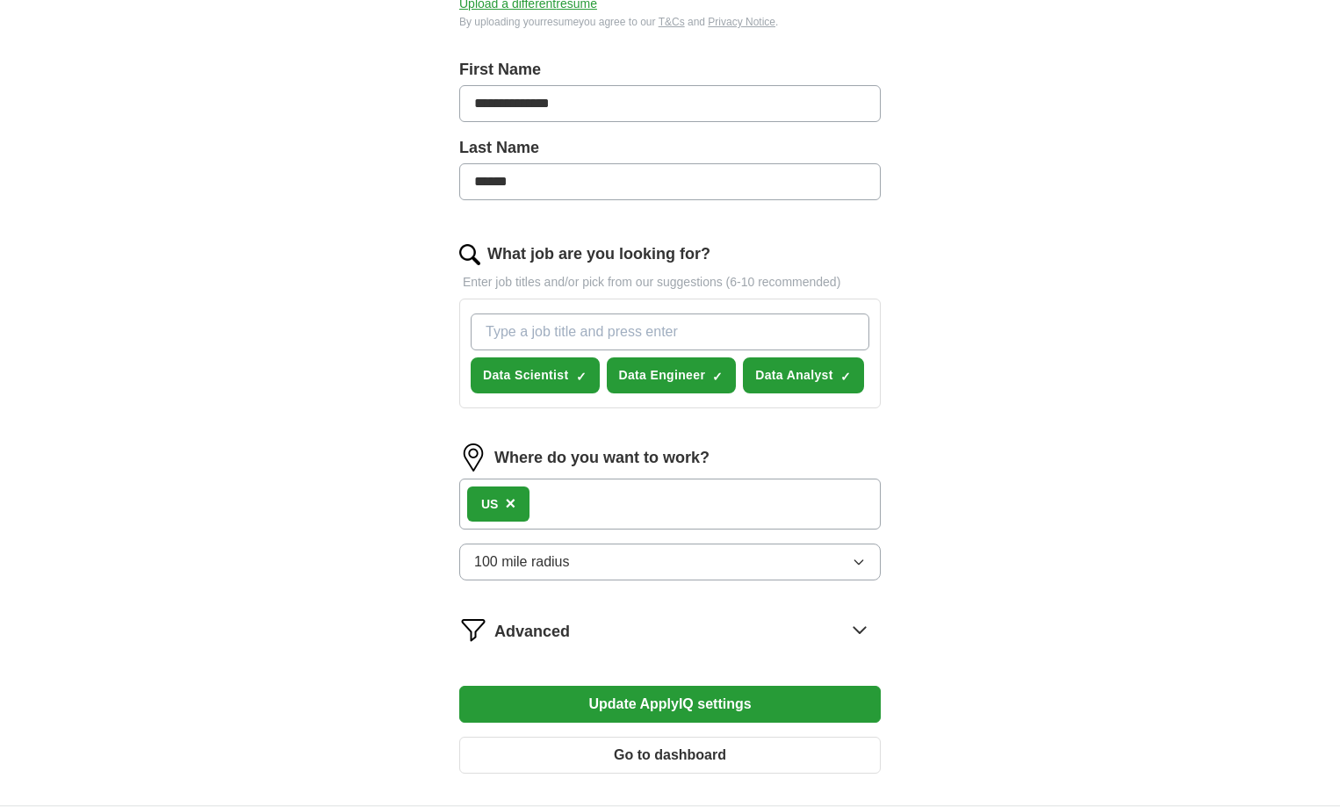
click at [667, 556] on button "100 mile radius" at bounding box center [670, 562] width 422 height 37
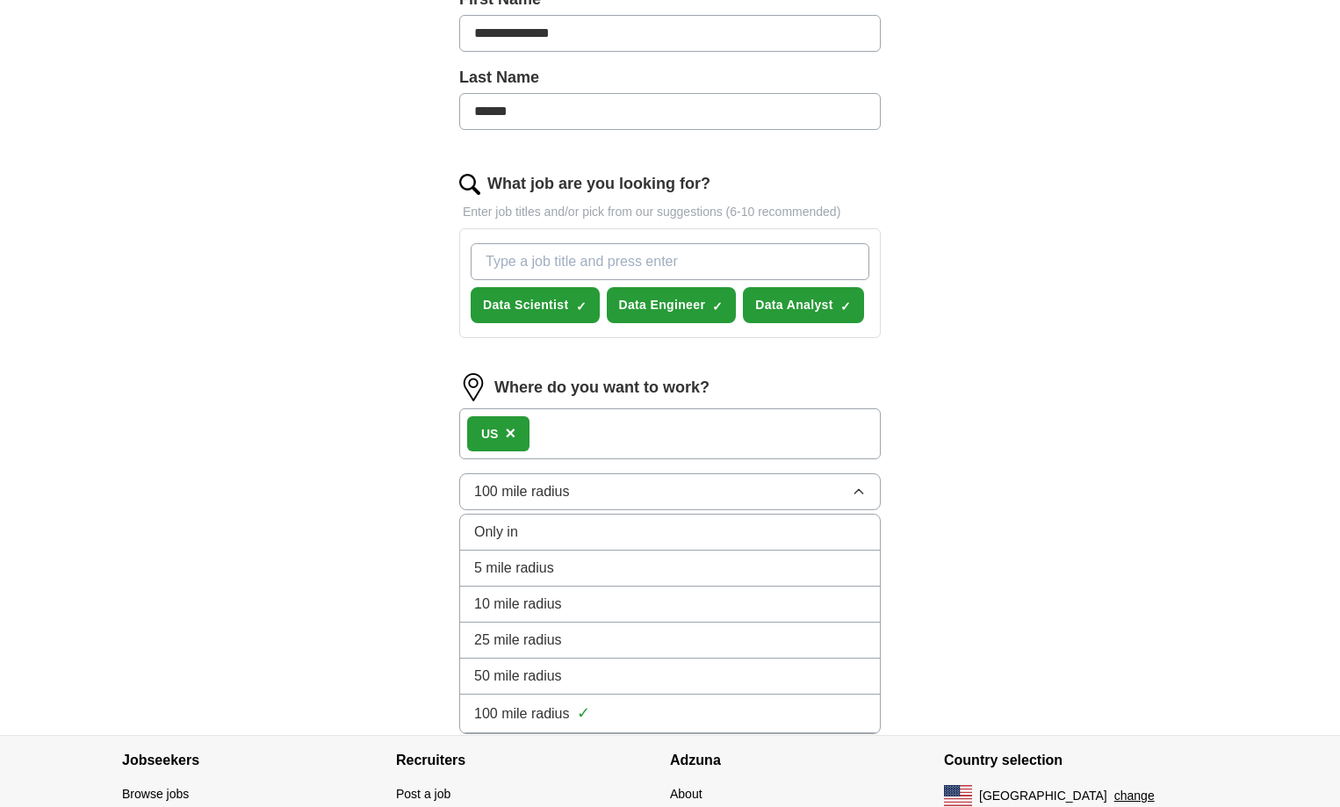
scroll to position [523, 0]
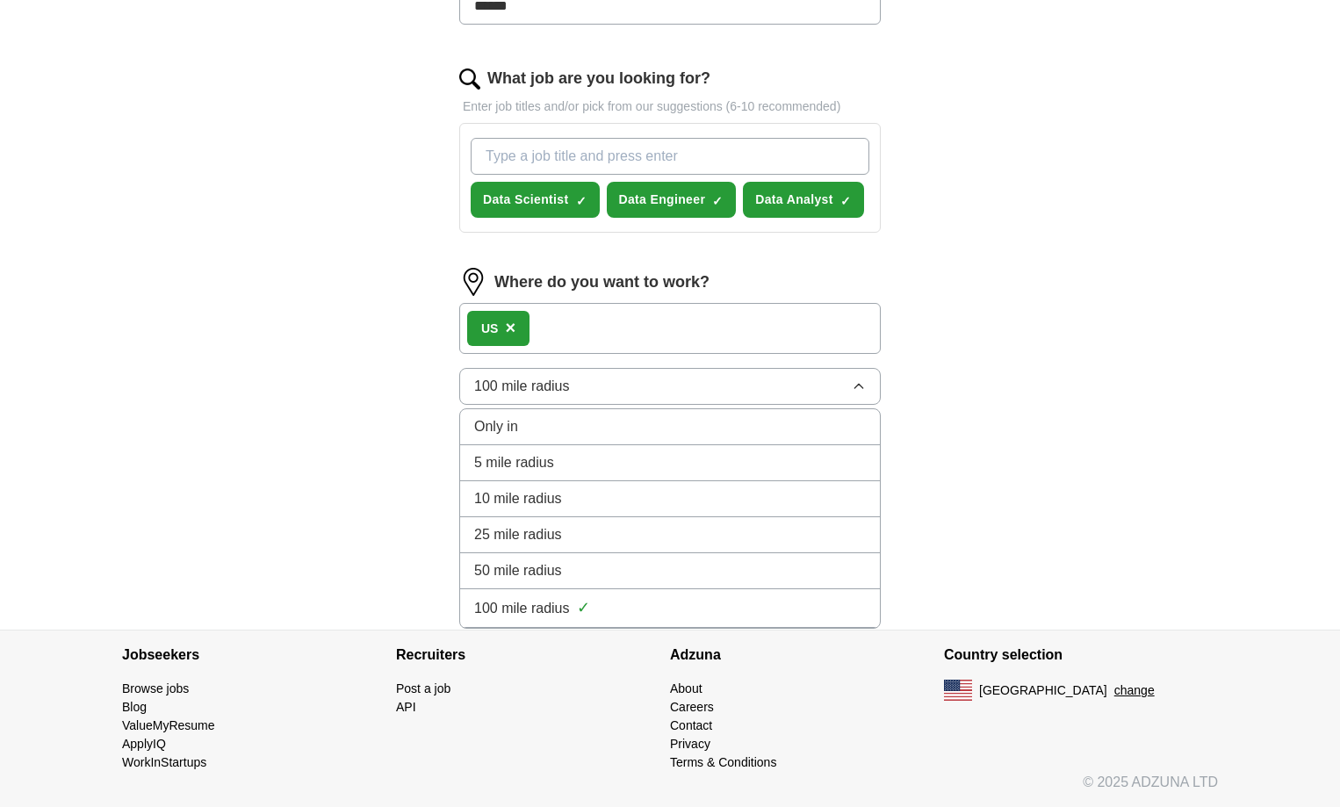
click at [600, 439] on li "Only in" at bounding box center [670, 427] width 420 height 36
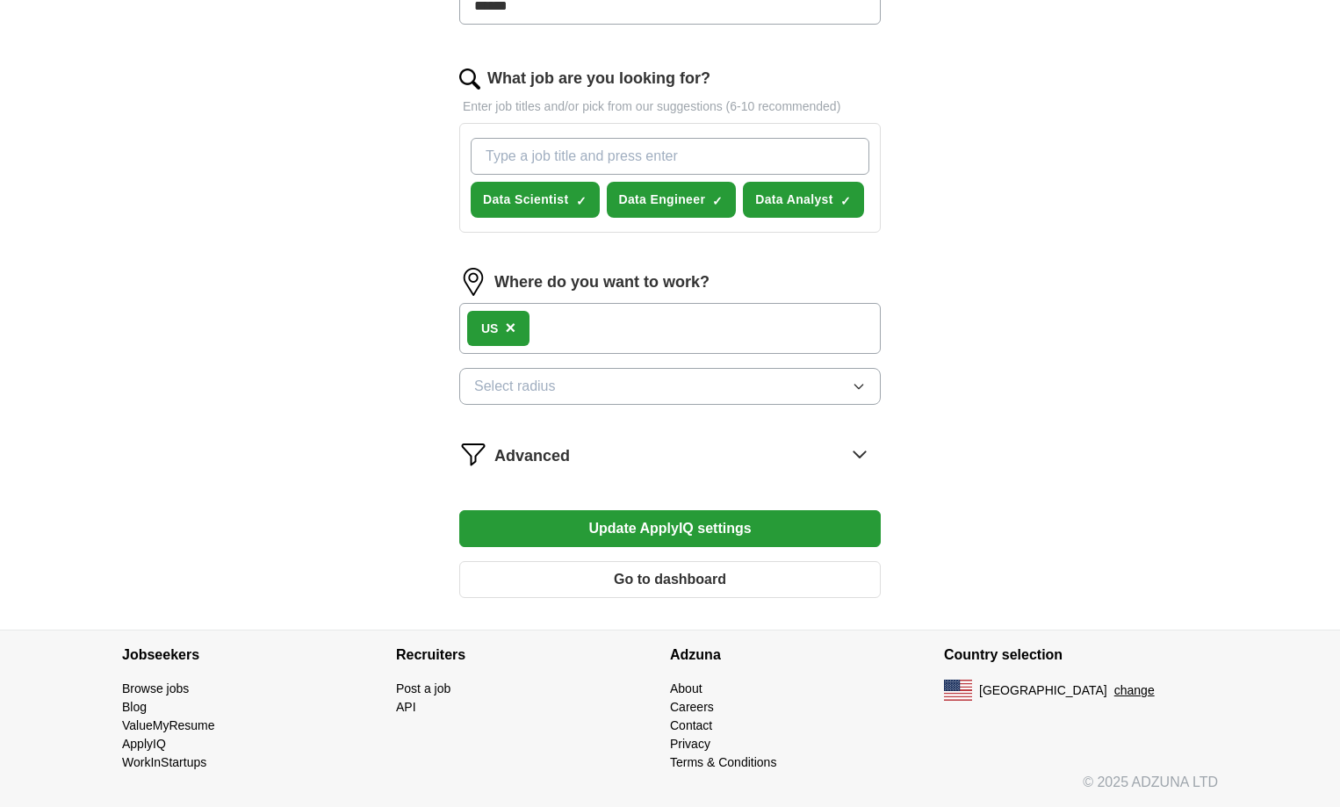
click at [705, 530] on button "Update ApplyIQ settings" at bounding box center [670, 528] width 422 height 37
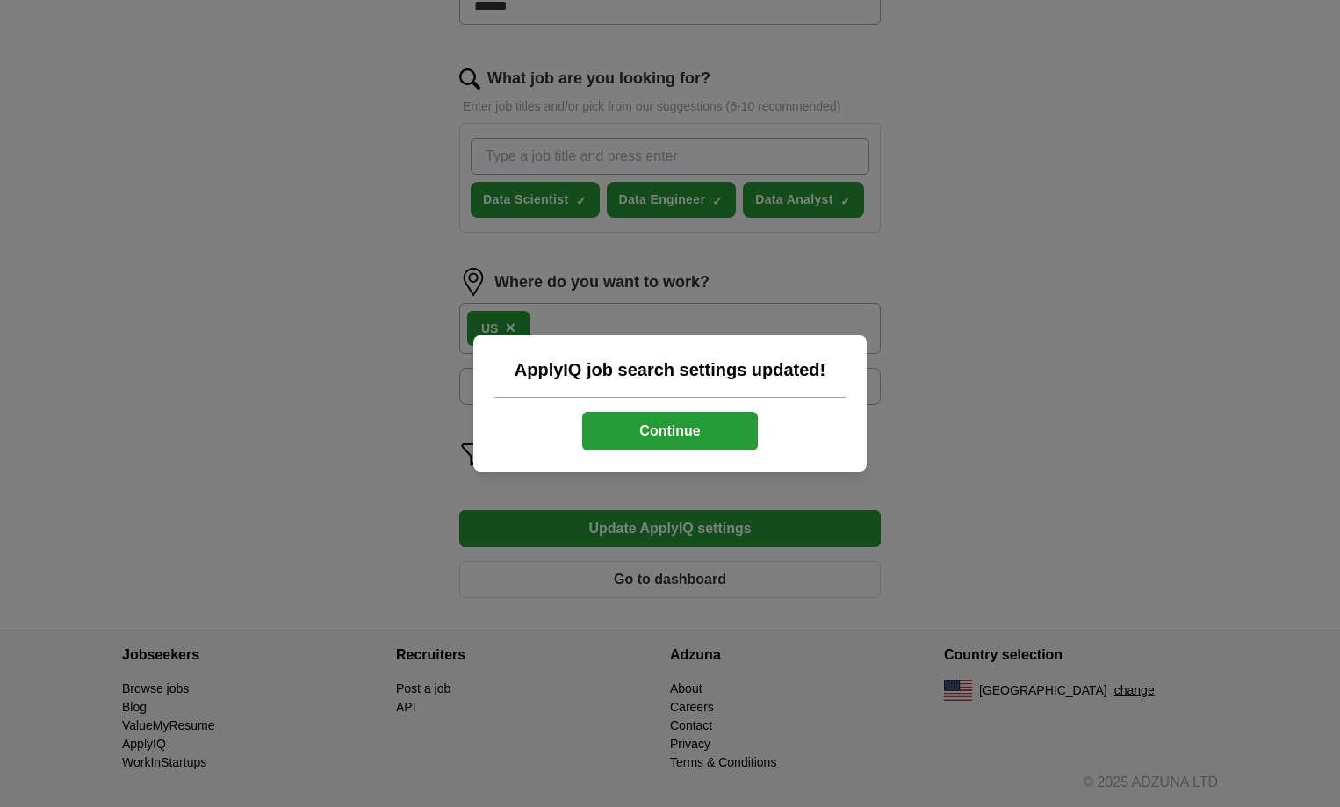
click at [674, 423] on button "Continue" at bounding box center [670, 431] width 176 height 39
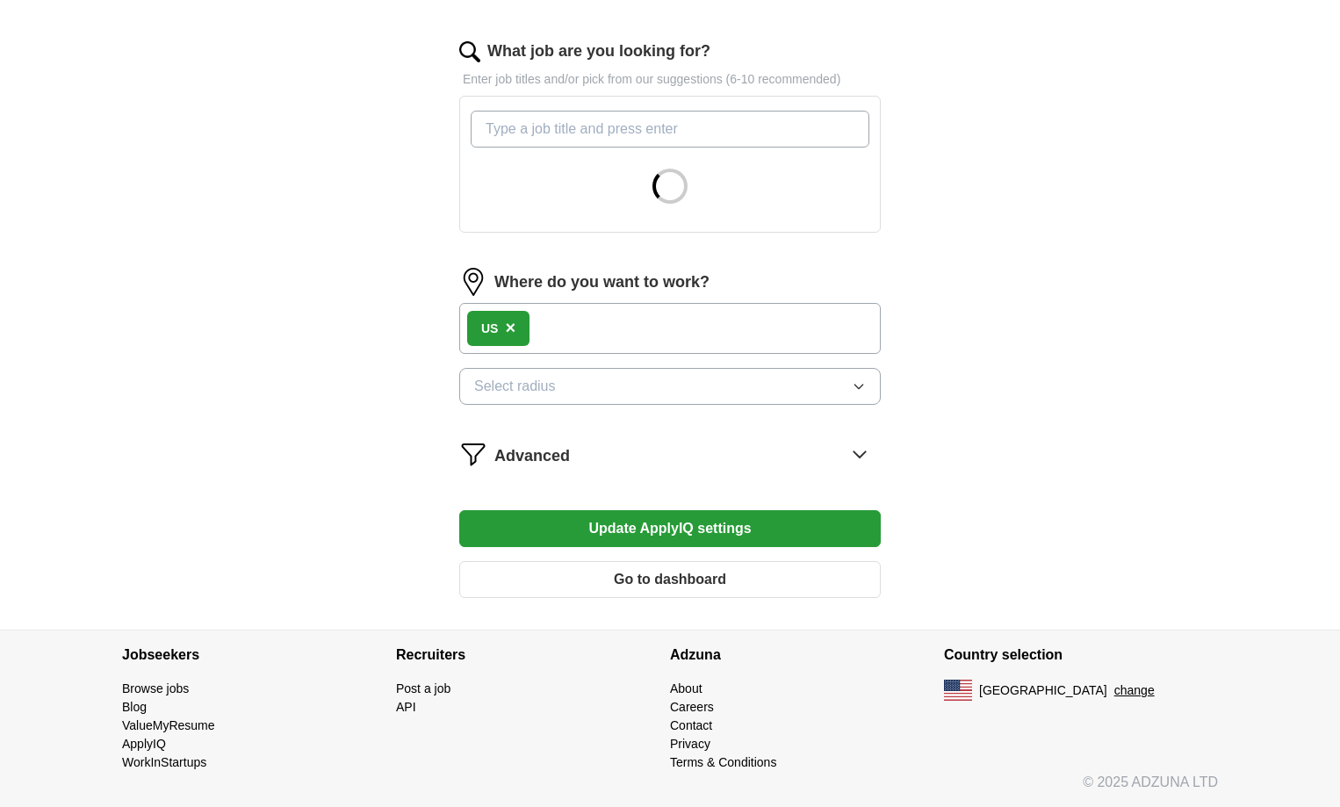
click at [857, 448] on icon at bounding box center [860, 454] width 28 height 28
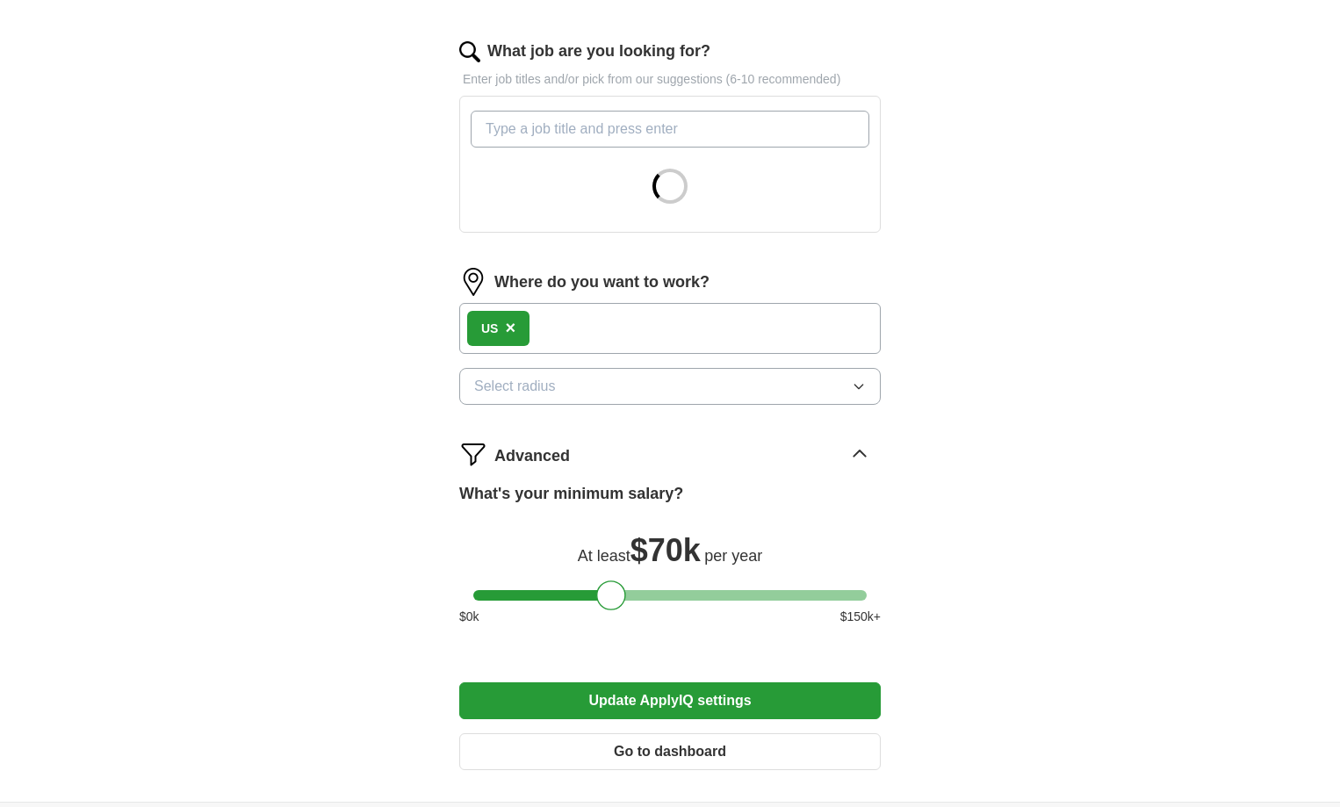
scroll to position [723, 0]
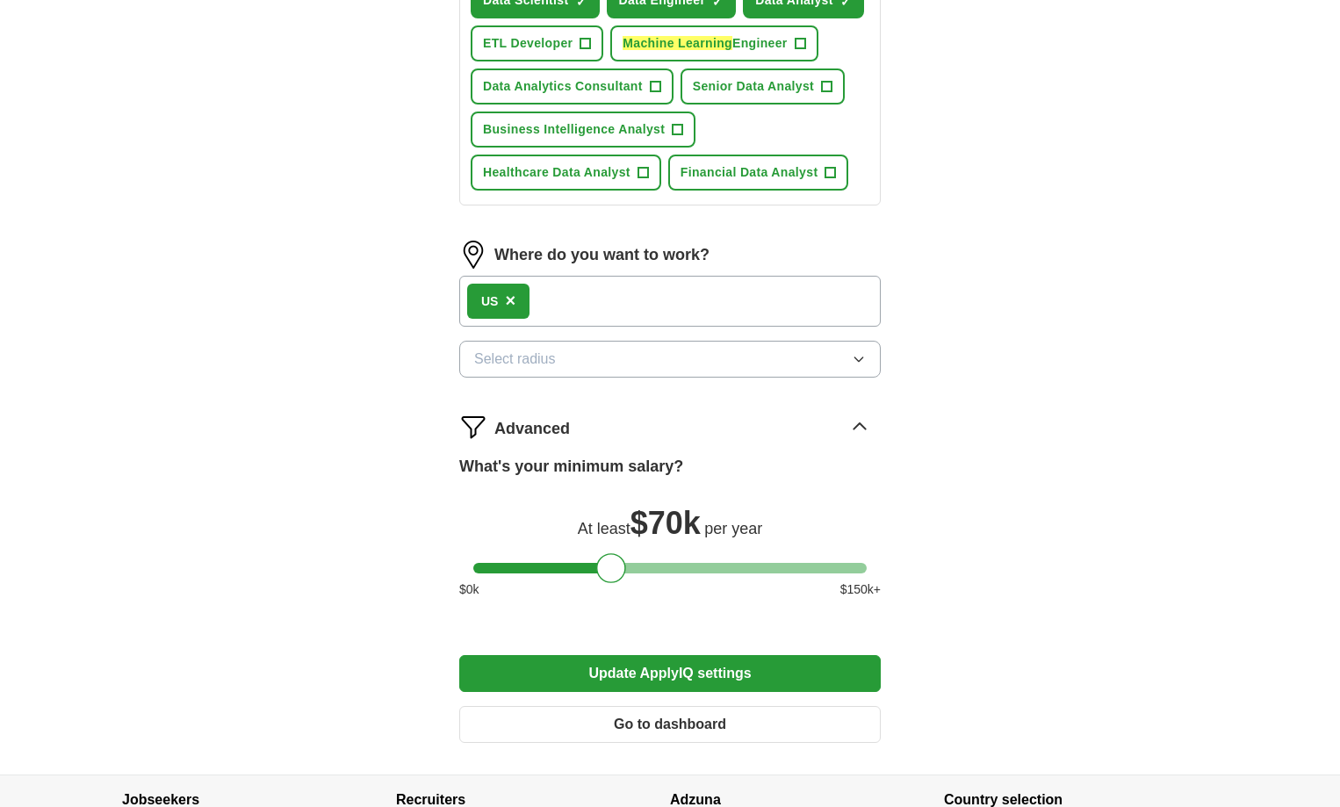
click at [613, 413] on div "Advanced" at bounding box center [687, 427] width 386 height 28
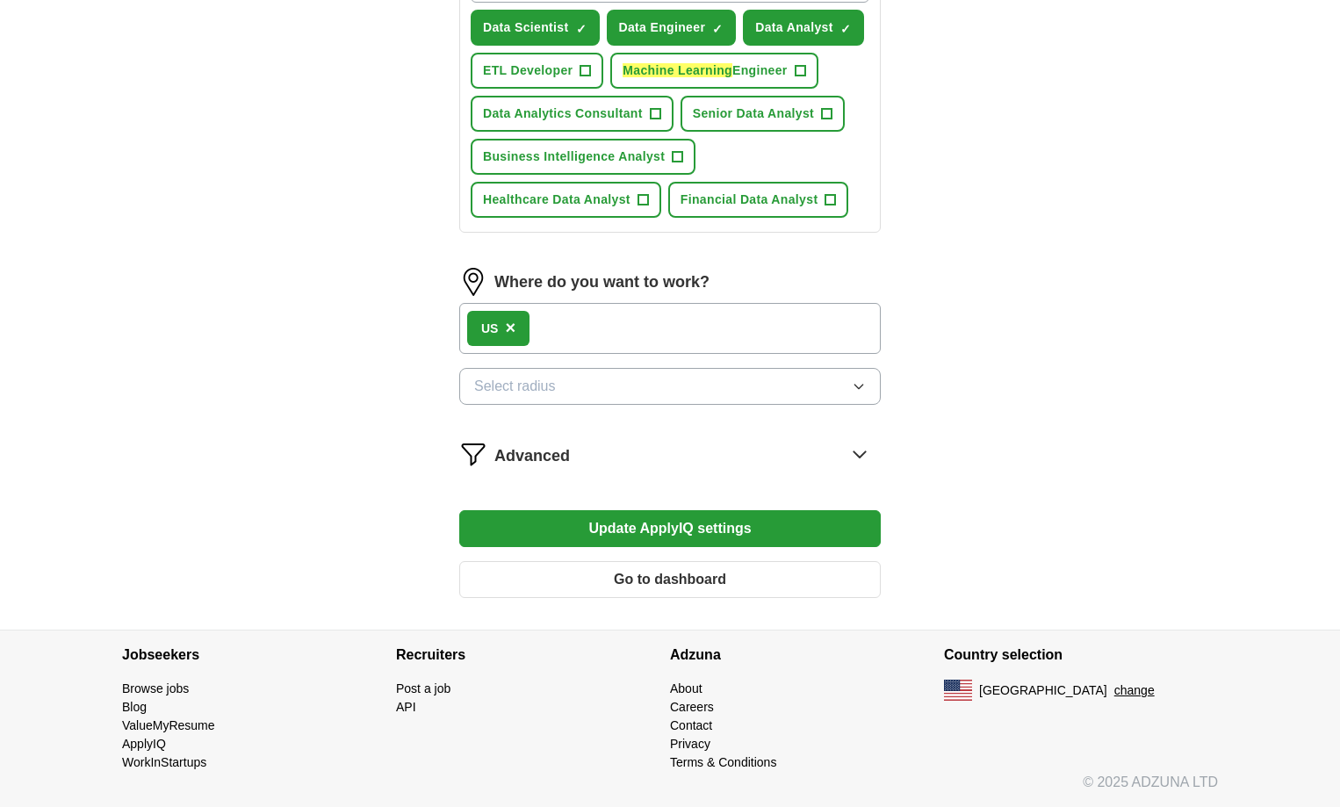
click at [855, 447] on icon at bounding box center [860, 454] width 28 height 28
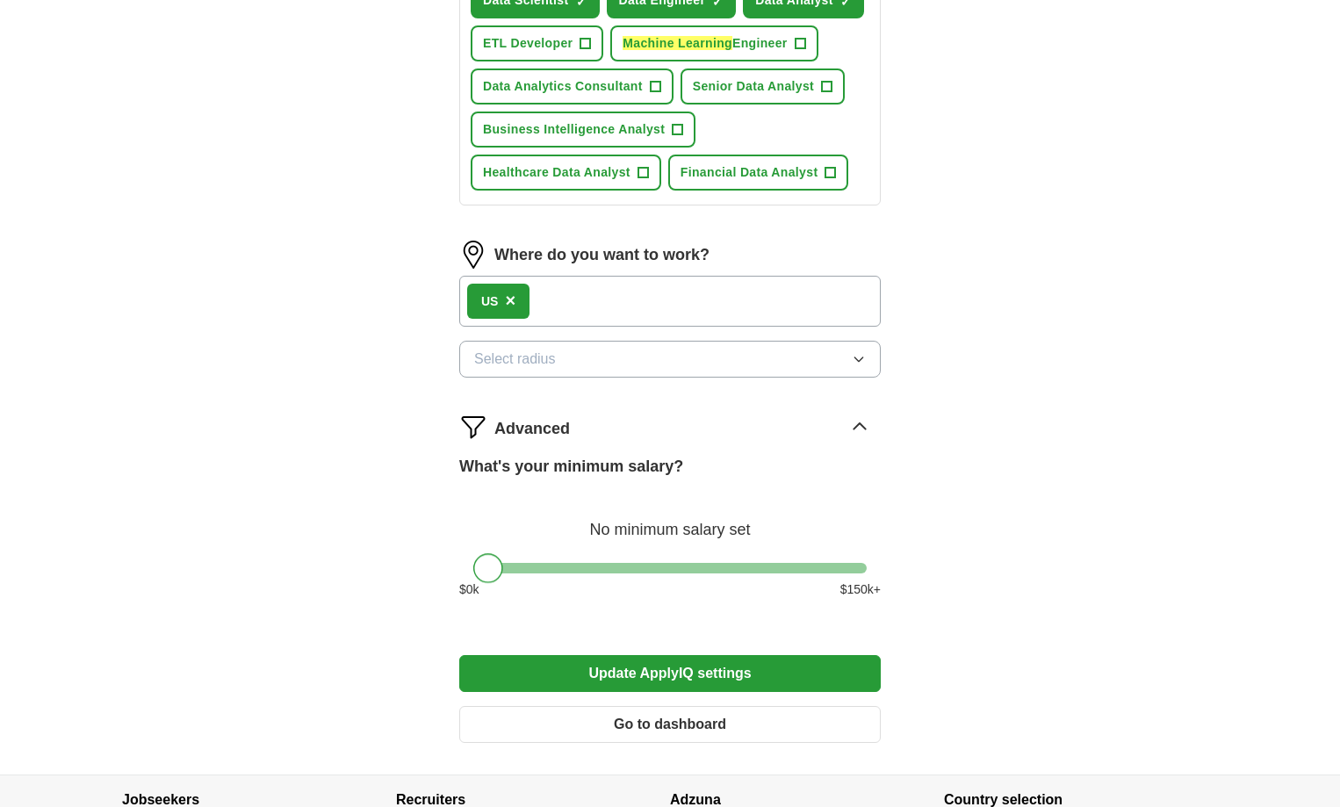
drag, startPoint x: 606, startPoint y: 568, endPoint x: 450, endPoint y: 564, distance: 156.4
click at [450, 564] on div "**********" at bounding box center [670, 101] width 562 height 1345
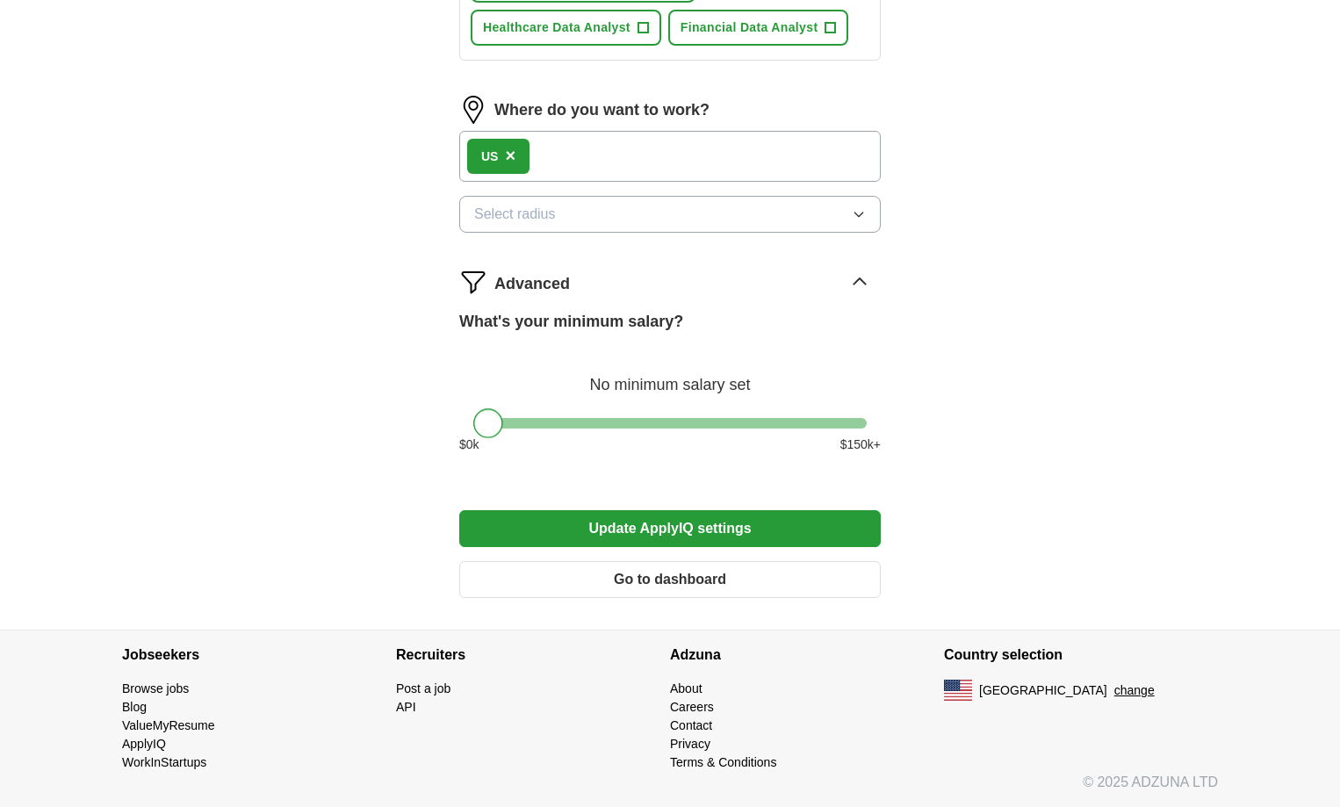
click at [674, 523] on button "Update ApplyIQ settings" at bounding box center [670, 528] width 422 height 37
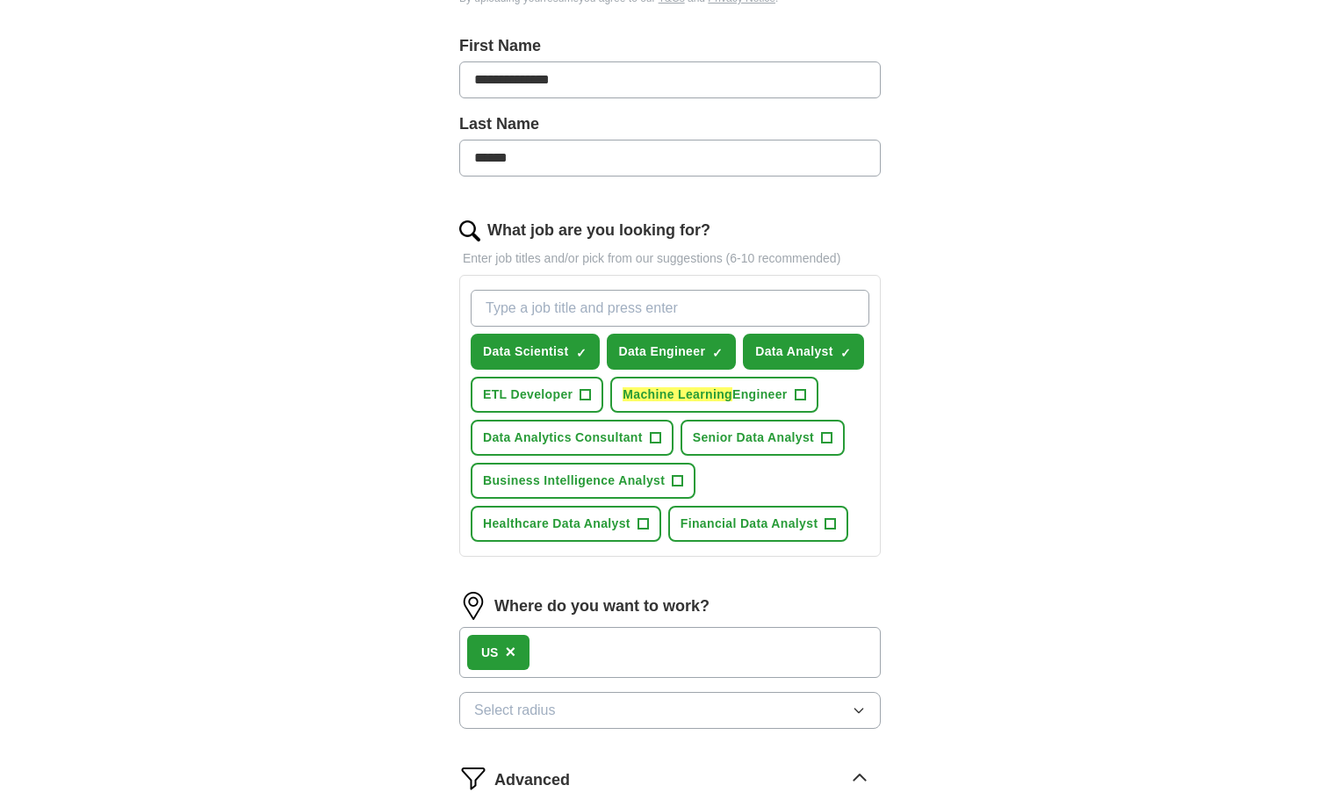
scroll to position [341, 0]
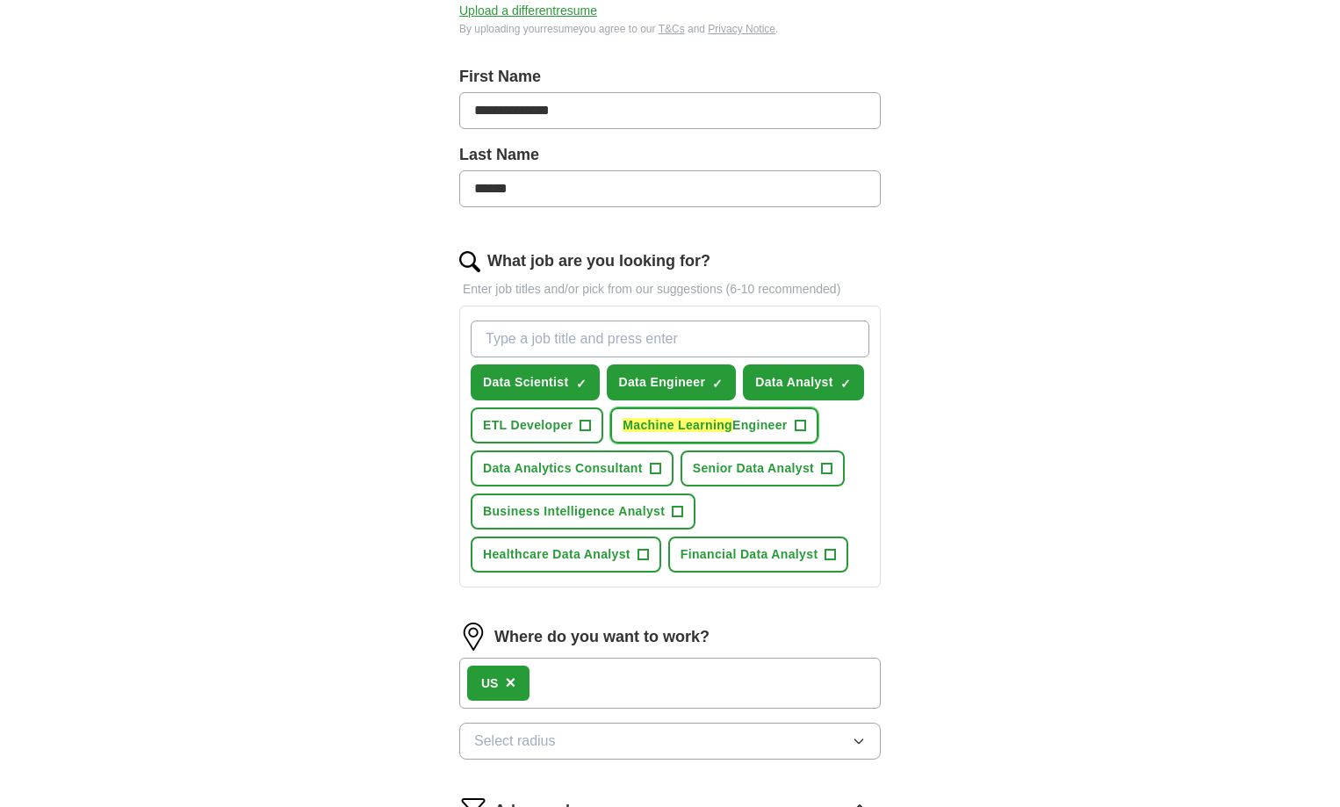
click at [702, 420] on em "Machine Learning" at bounding box center [678, 425] width 110 height 14
click at [516, 421] on span "ETL Developer" at bounding box center [528, 425] width 90 height 18
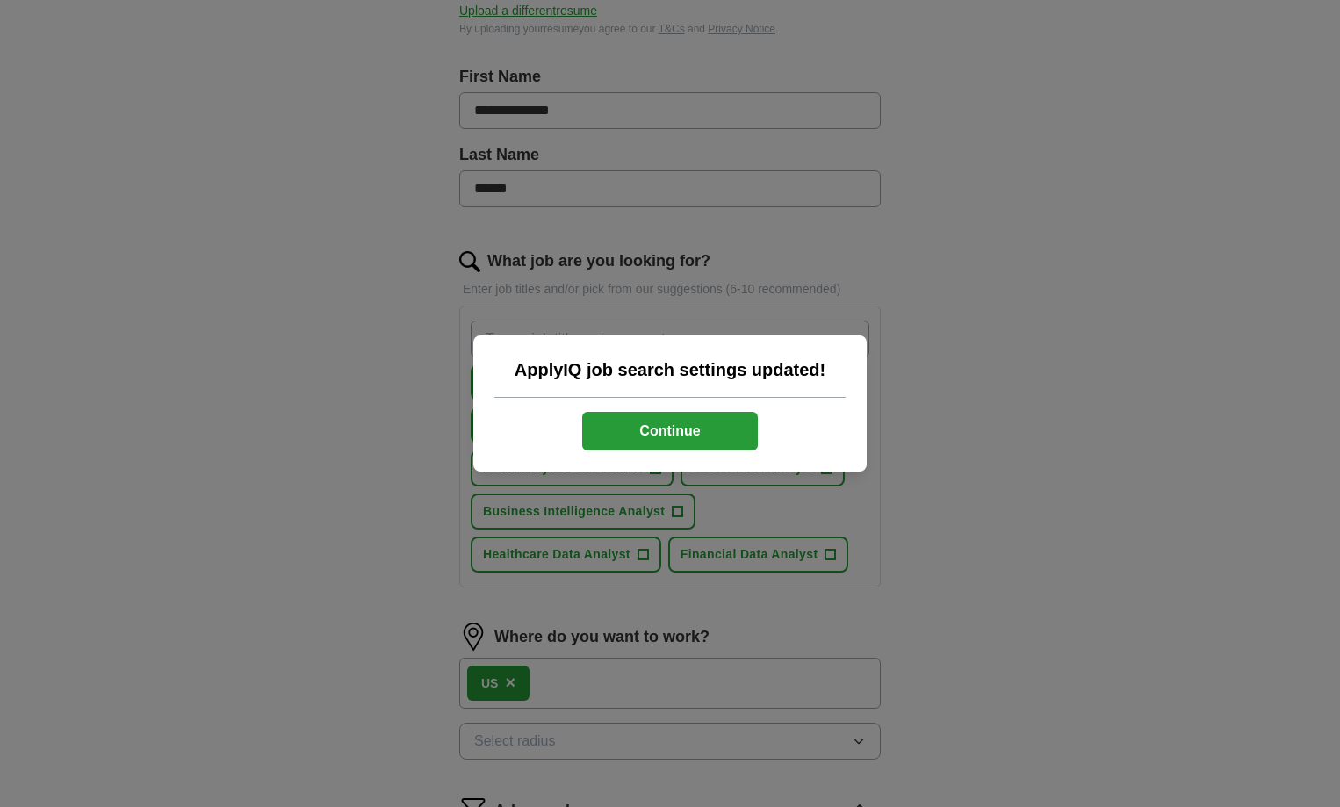
click at [530, 463] on div "ApplyIQ job search settings updated! Continue" at bounding box center [669, 403] width 393 height 136
click at [1034, 467] on div "ApplyIQ job search settings updated! Continue" at bounding box center [670, 403] width 1340 height 807
click at [663, 432] on button "Continue" at bounding box center [670, 431] width 176 height 39
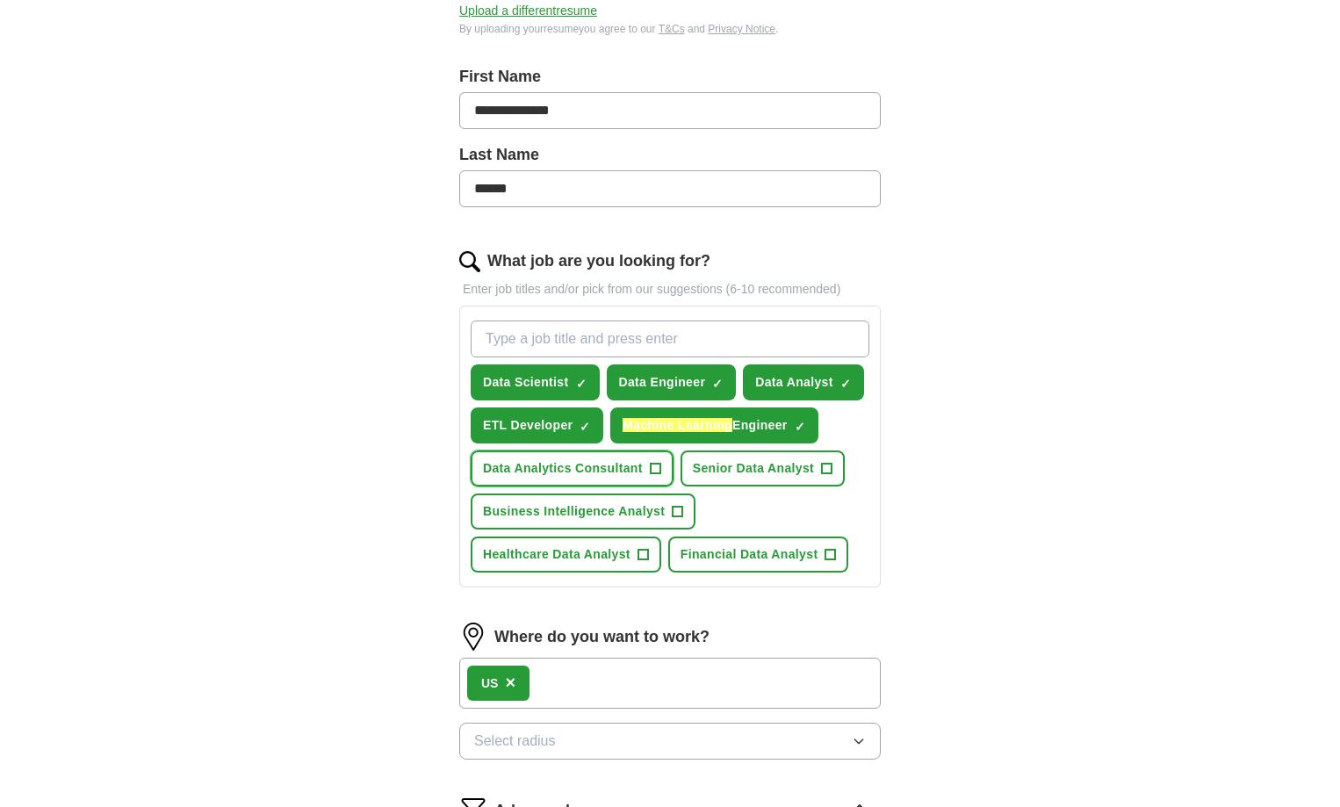
click at [599, 469] on span "Data Analytics Consultant" at bounding box center [563, 468] width 160 height 18
click at [718, 467] on span "Senior Data Analyst" at bounding box center [753, 468] width 121 height 18
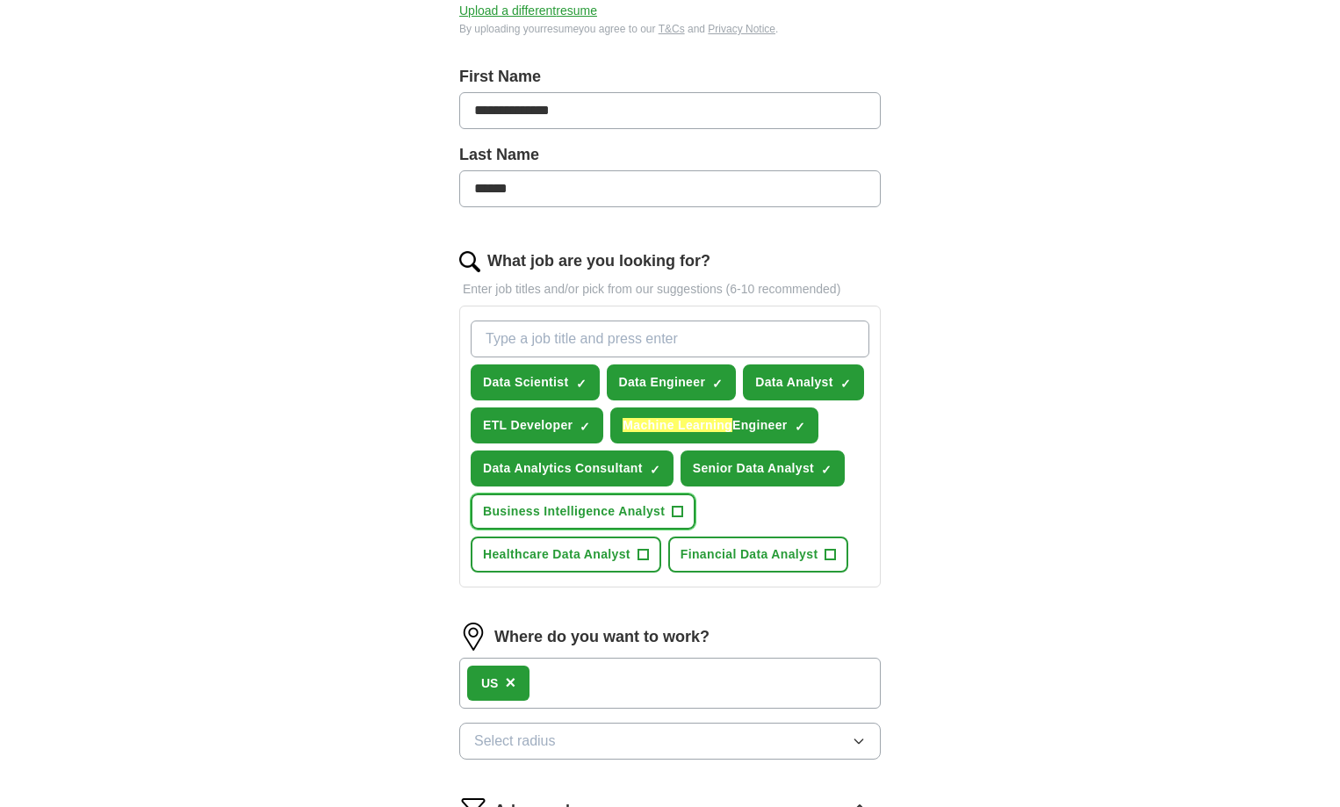
click at [524, 498] on button "Business Intelligence Analyst +" at bounding box center [583, 512] width 225 height 36
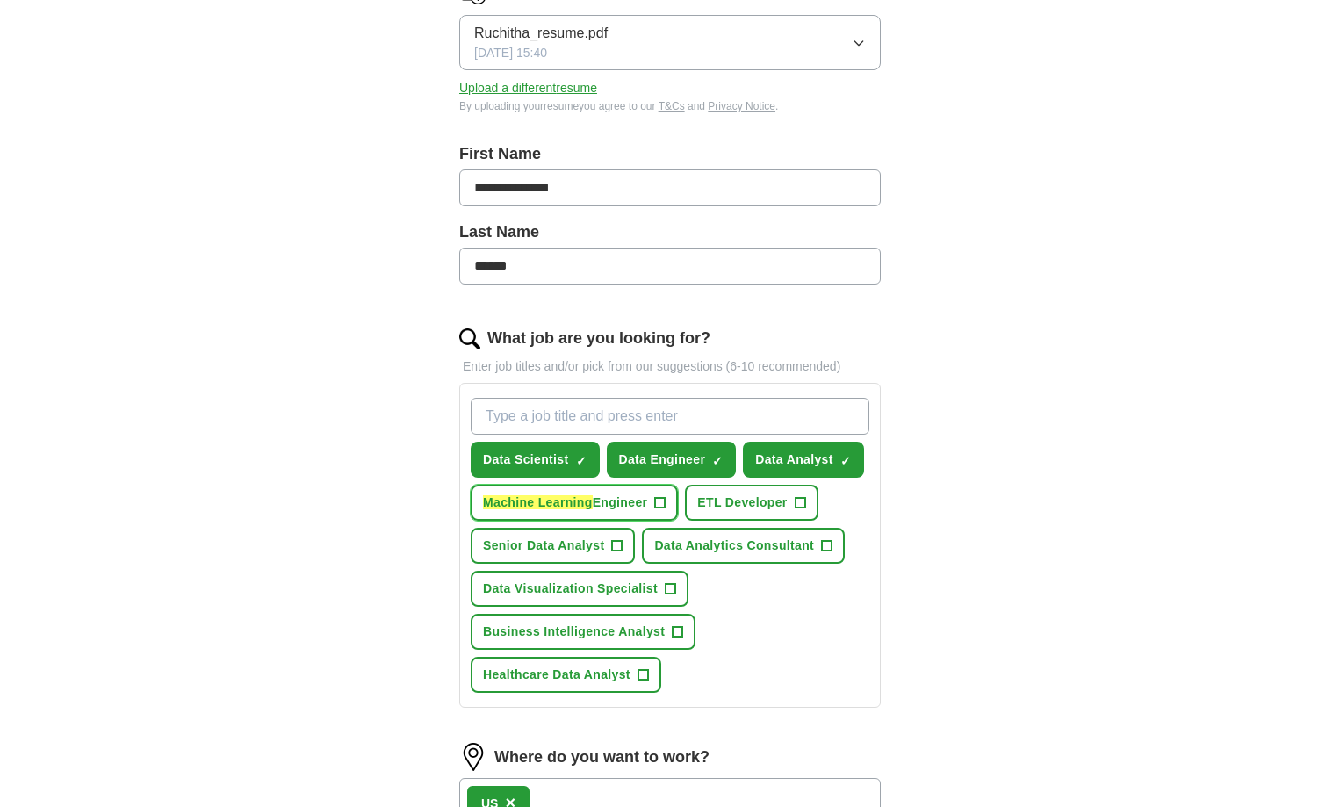
click at [523, 496] on em "Machine Learning" at bounding box center [538, 502] width 110 height 14
click at [739, 490] on button "ETL Developer +" at bounding box center [751, 503] width 133 height 36
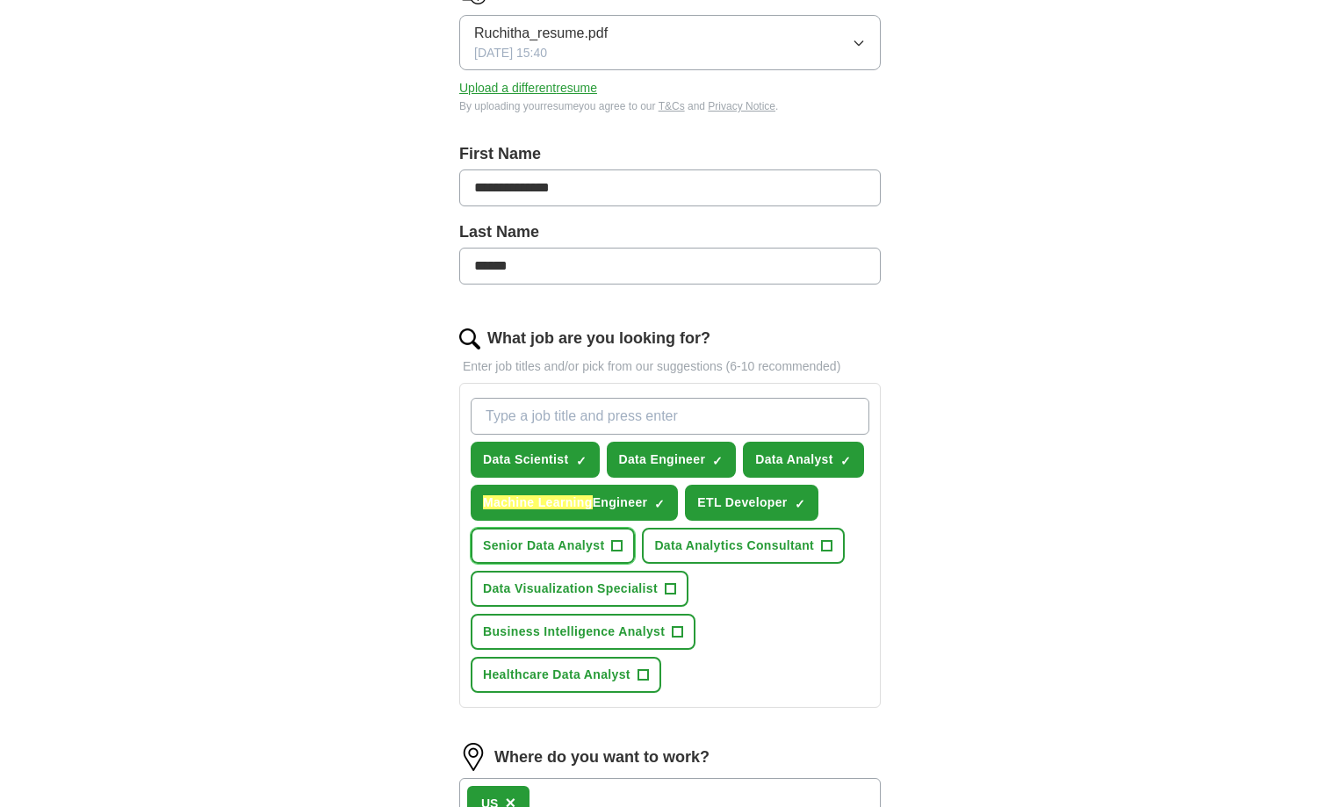
click at [554, 552] on span "Senior Data Analyst" at bounding box center [543, 546] width 121 height 18
click at [714, 547] on span "Data Analytics Consultant" at bounding box center [734, 546] width 160 height 18
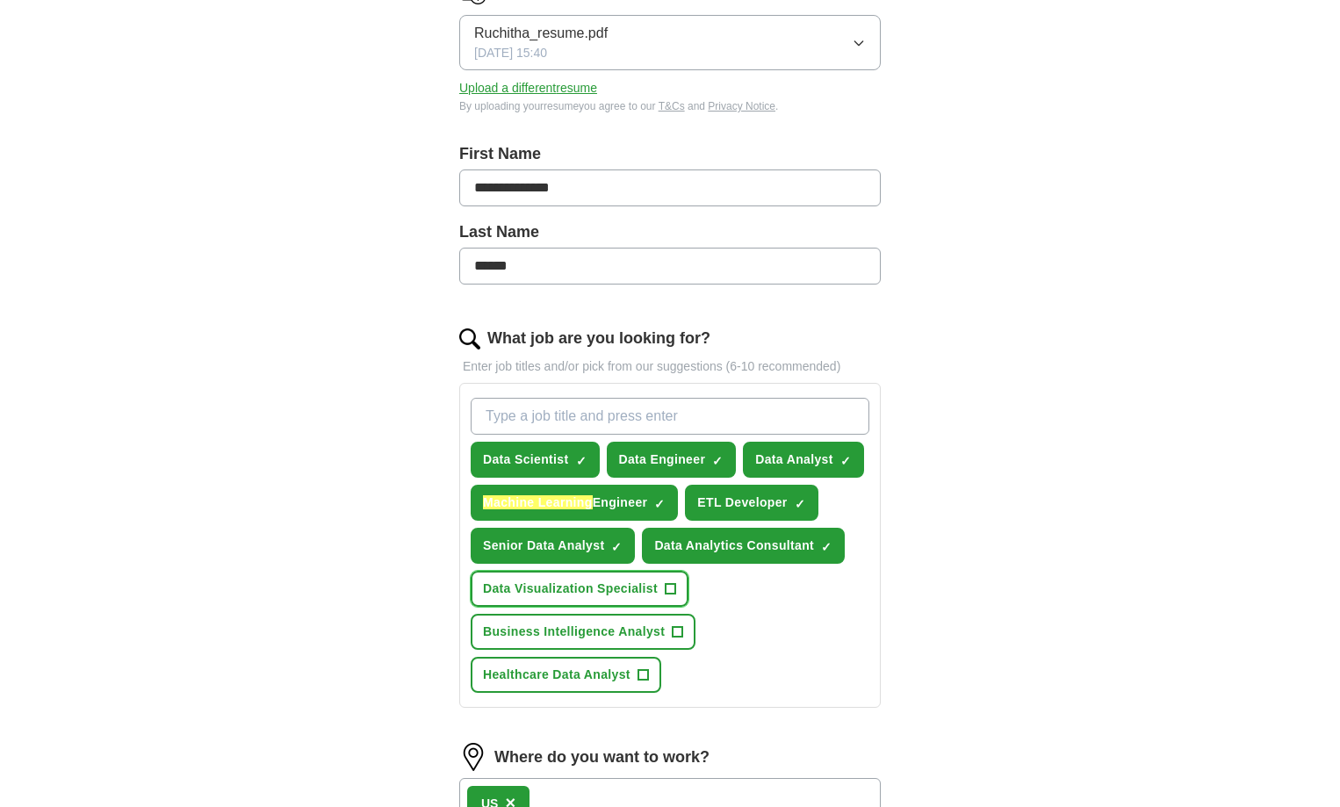
click at [540, 588] on span "Data Visualization Specialist" at bounding box center [570, 589] width 175 height 18
click at [558, 621] on button "Business Intelligence Analyst +" at bounding box center [583, 632] width 225 height 36
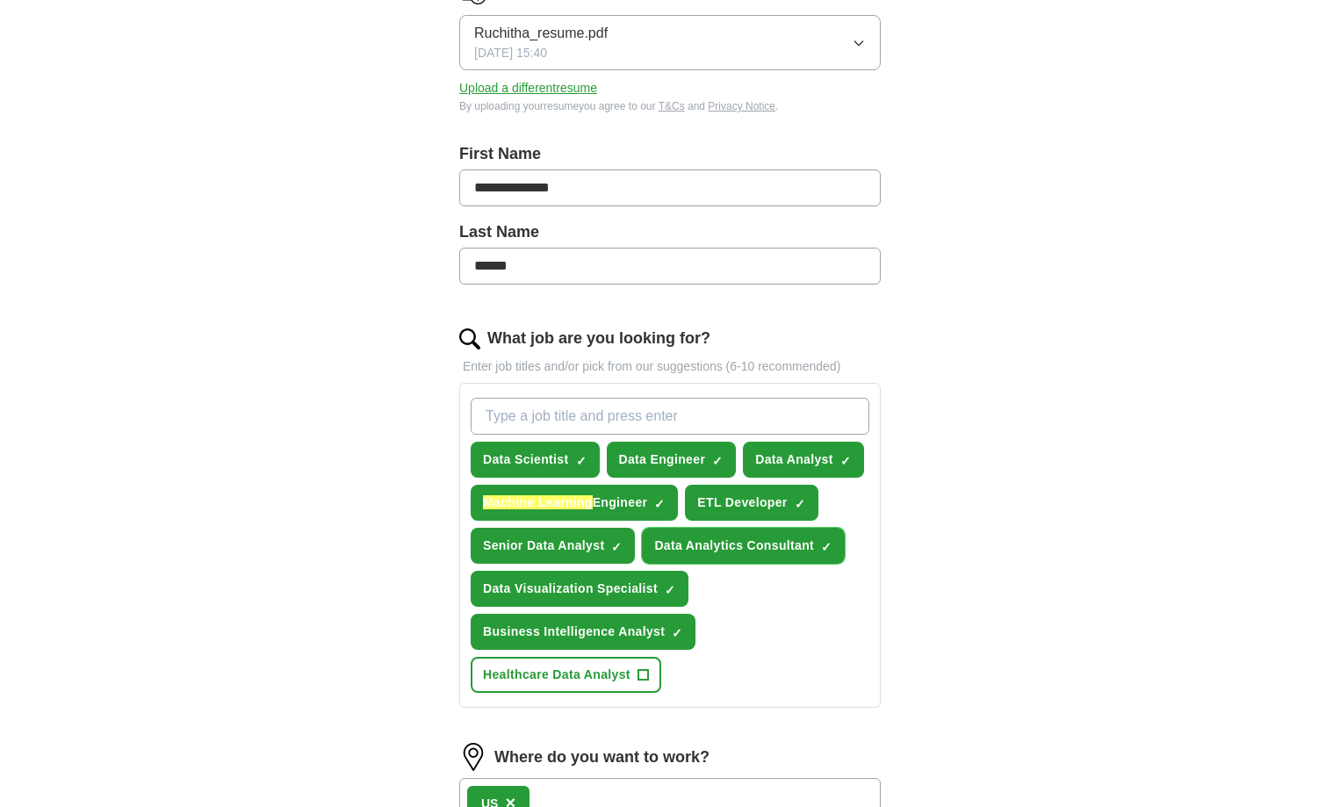
click at [746, 545] on span "Data Analytics Consultant" at bounding box center [734, 546] width 160 height 18
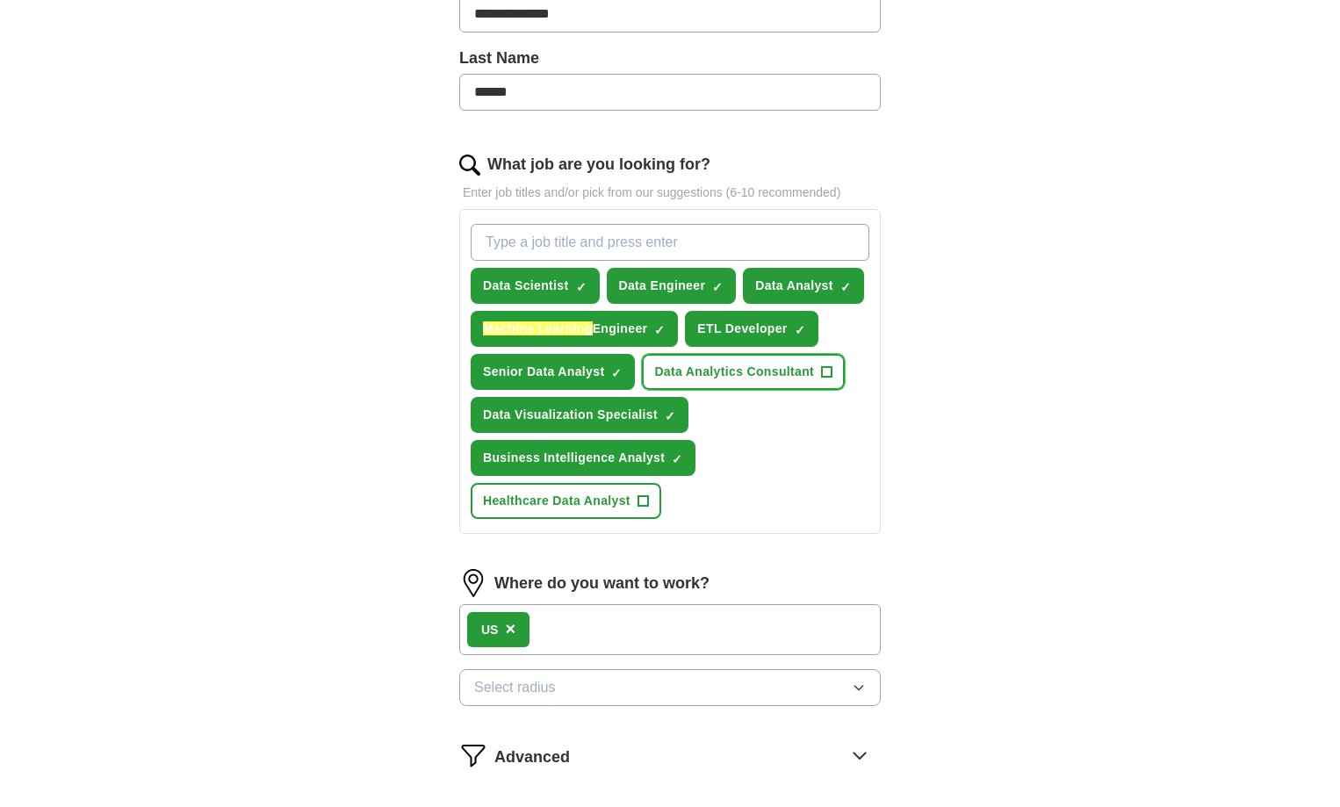
scroll to position [439, 0]
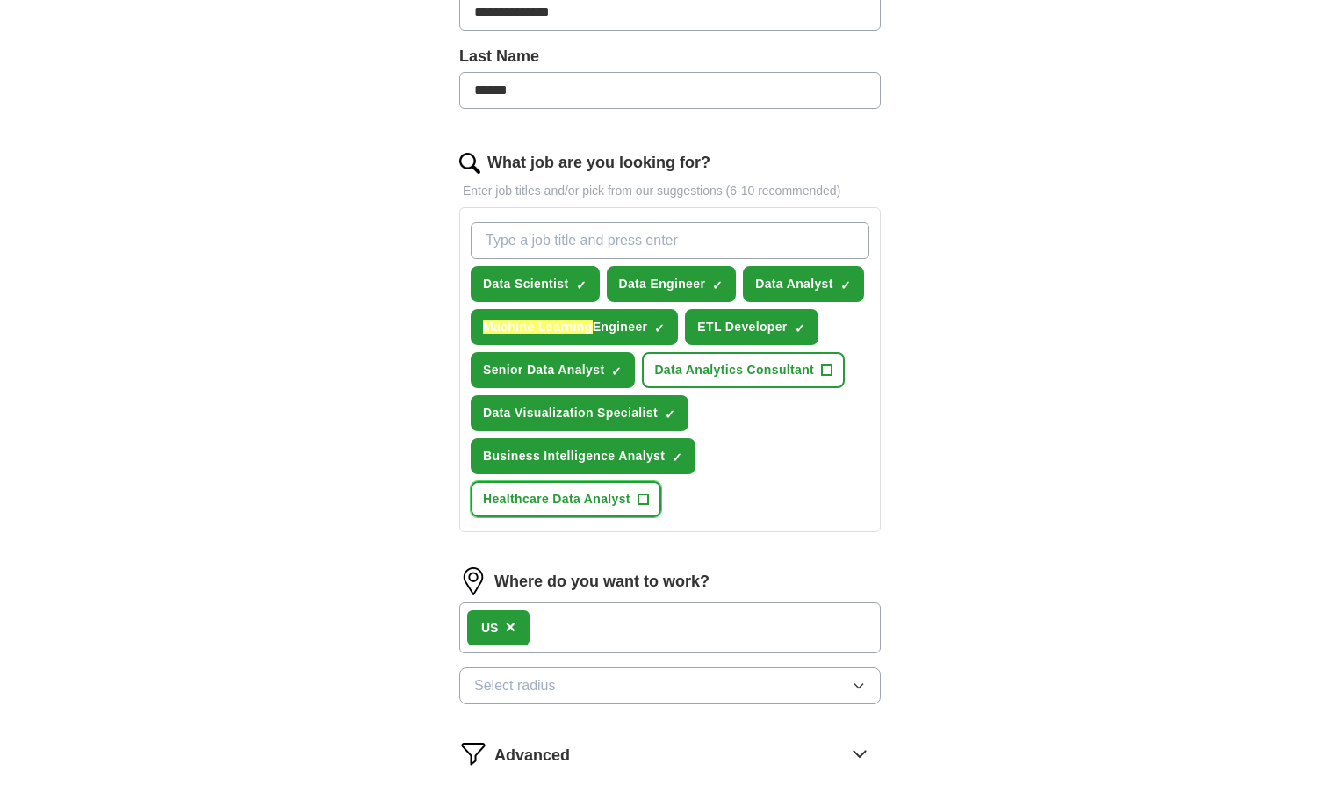
click at [496, 491] on span "Healthcare Data Analyst" at bounding box center [557, 499] width 148 height 18
click at [746, 377] on span "Data Analytics Consultant" at bounding box center [734, 370] width 160 height 18
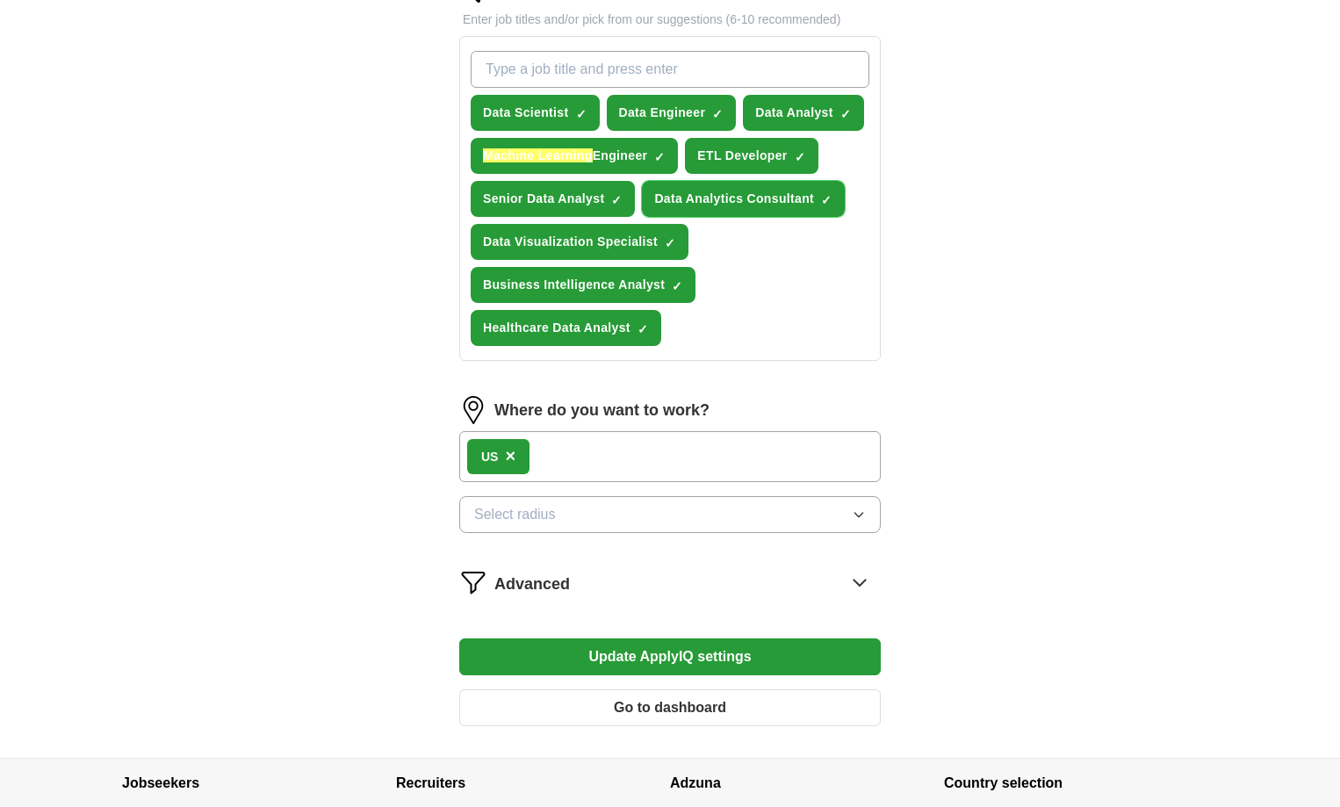
scroll to position [739, 0]
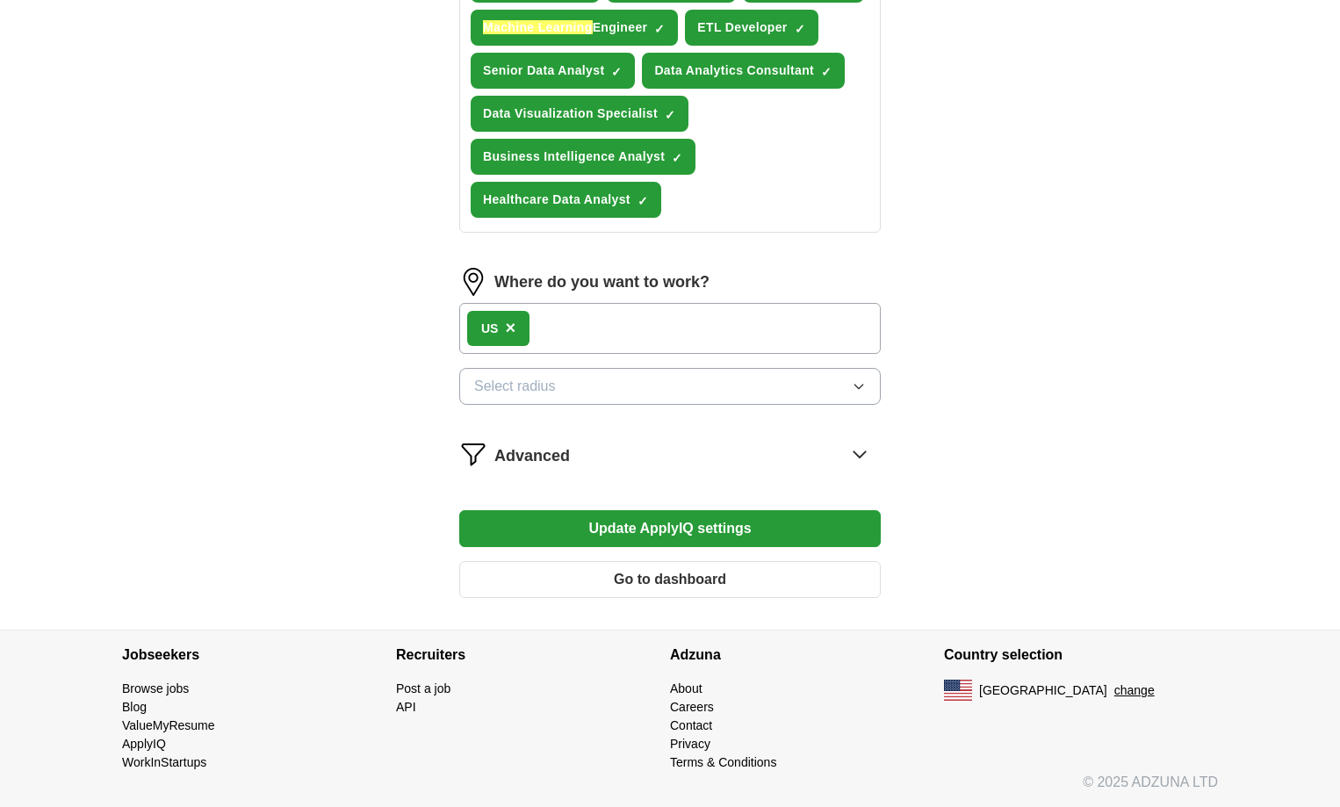
click at [689, 524] on button "Update ApplyIQ settings" at bounding box center [670, 528] width 422 height 37
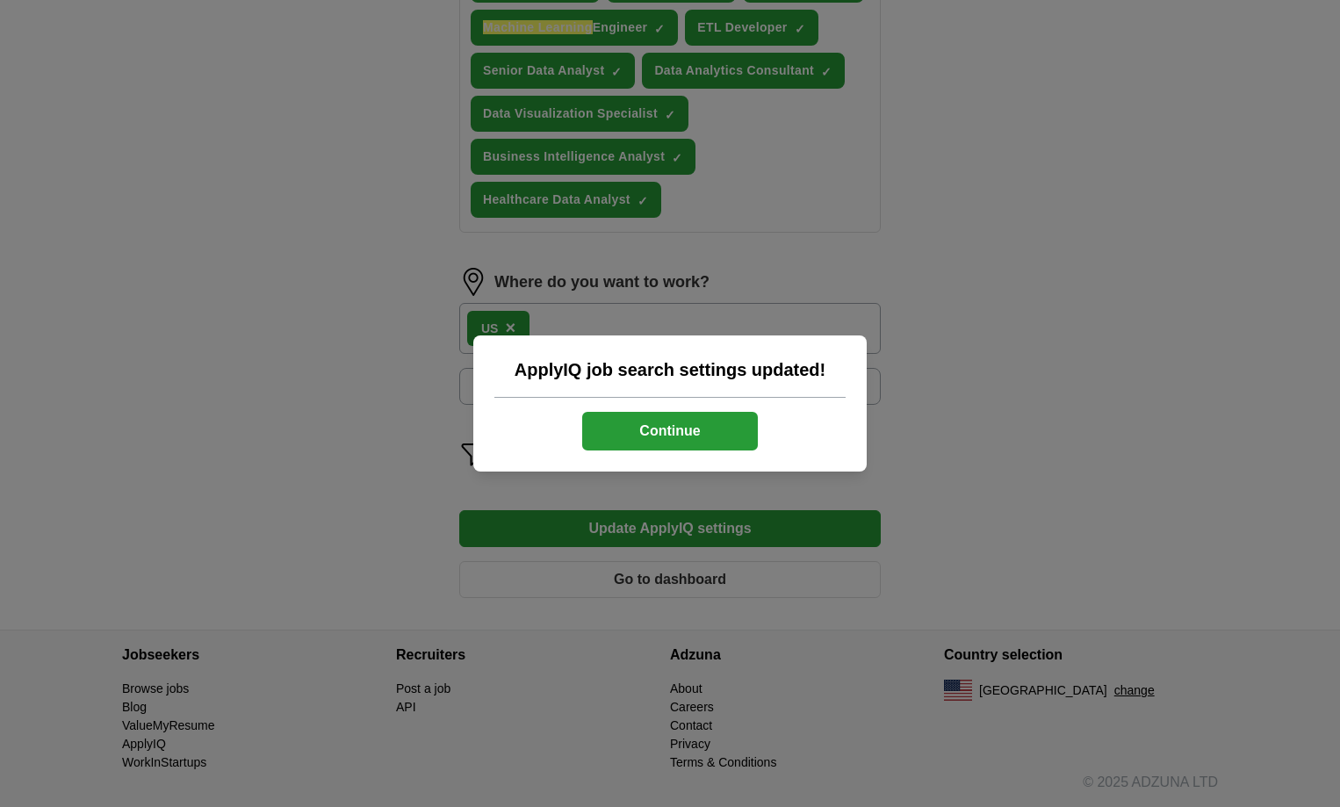
click at [719, 429] on button "Continue" at bounding box center [670, 431] width 176 height 39
